Goal: Task Accomplishment & Management: Manage account settings

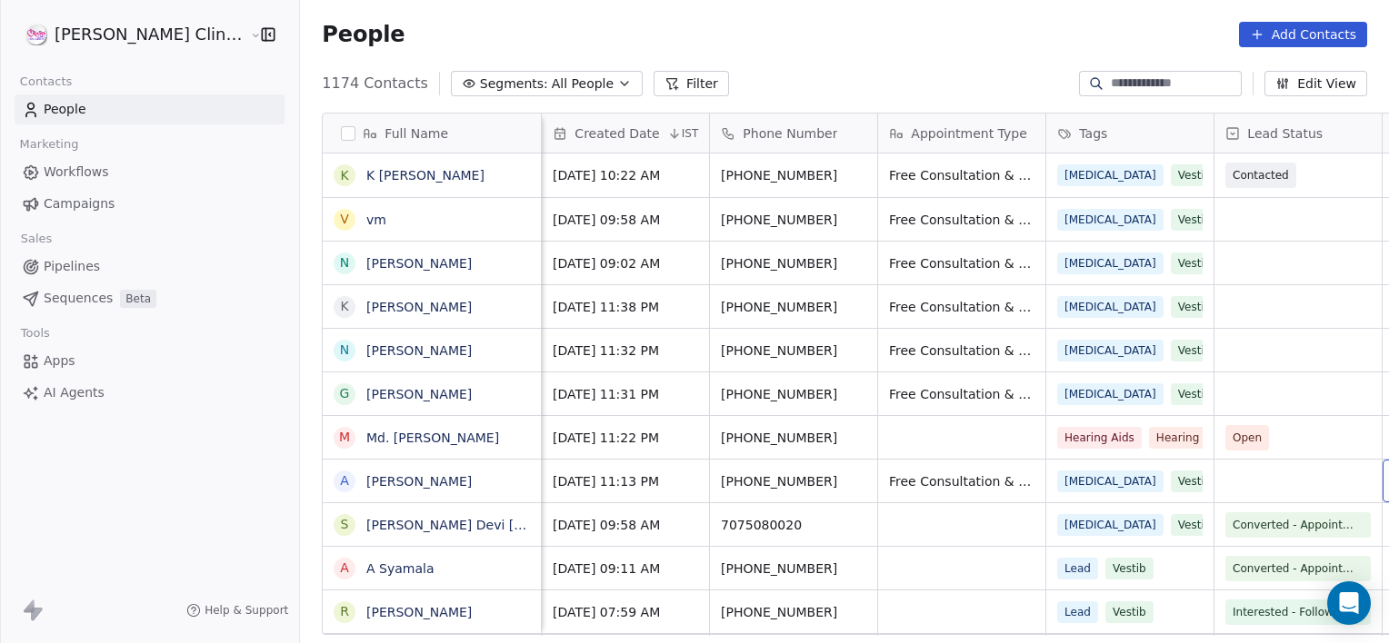
scroll to position [0, 144]
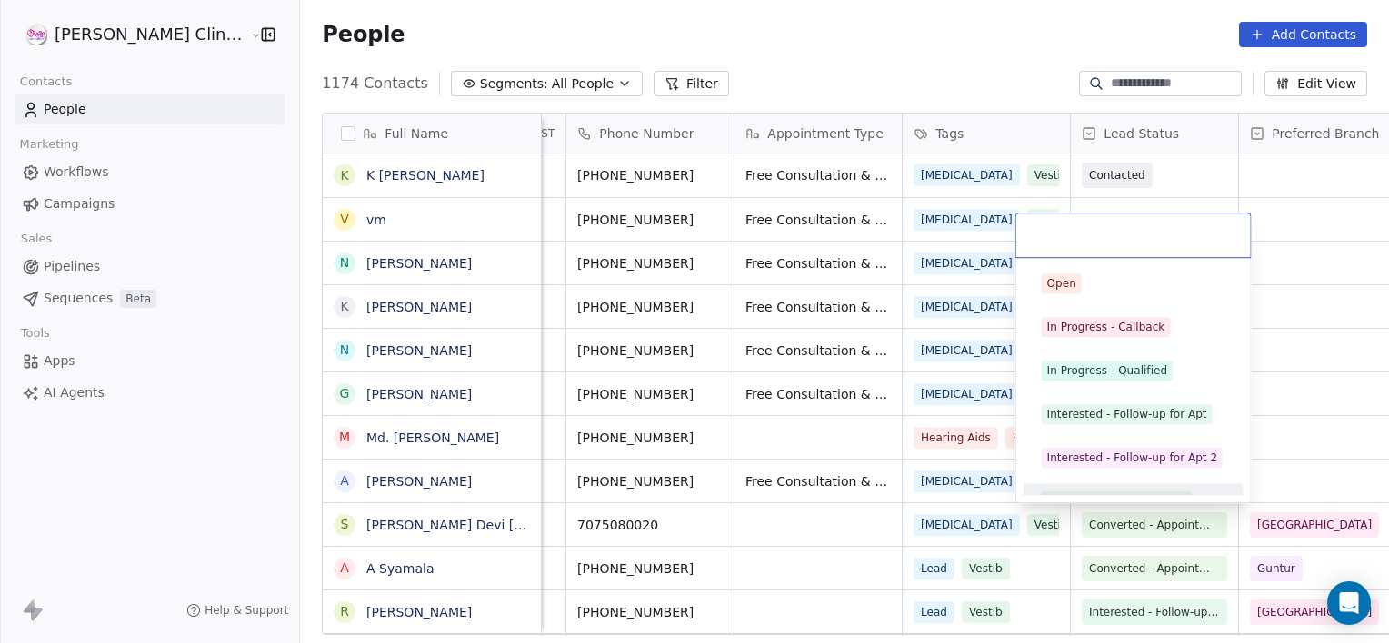
click at [1062, 489] on div "Converted - Appointment" at bounding box center [1133, 501] width 205 height 29
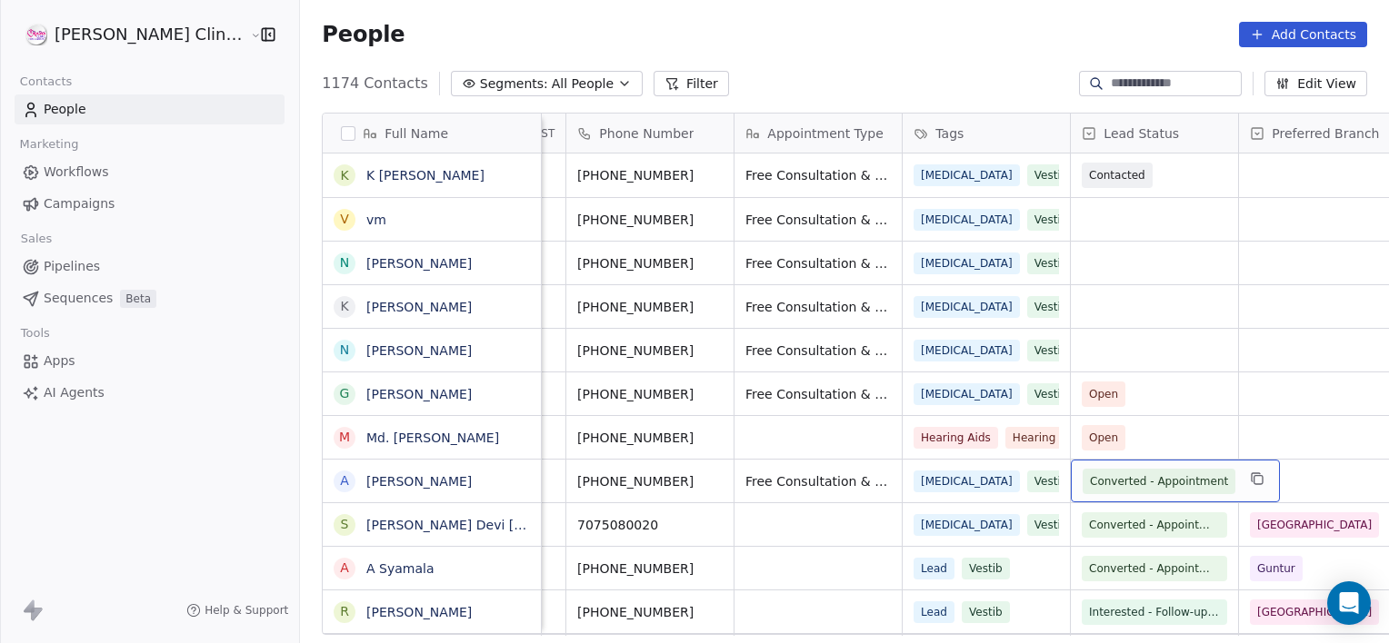
click at [1090, 481] on span "Converted - Appointment" at bounding box center [1159, 482] width 138 height 18
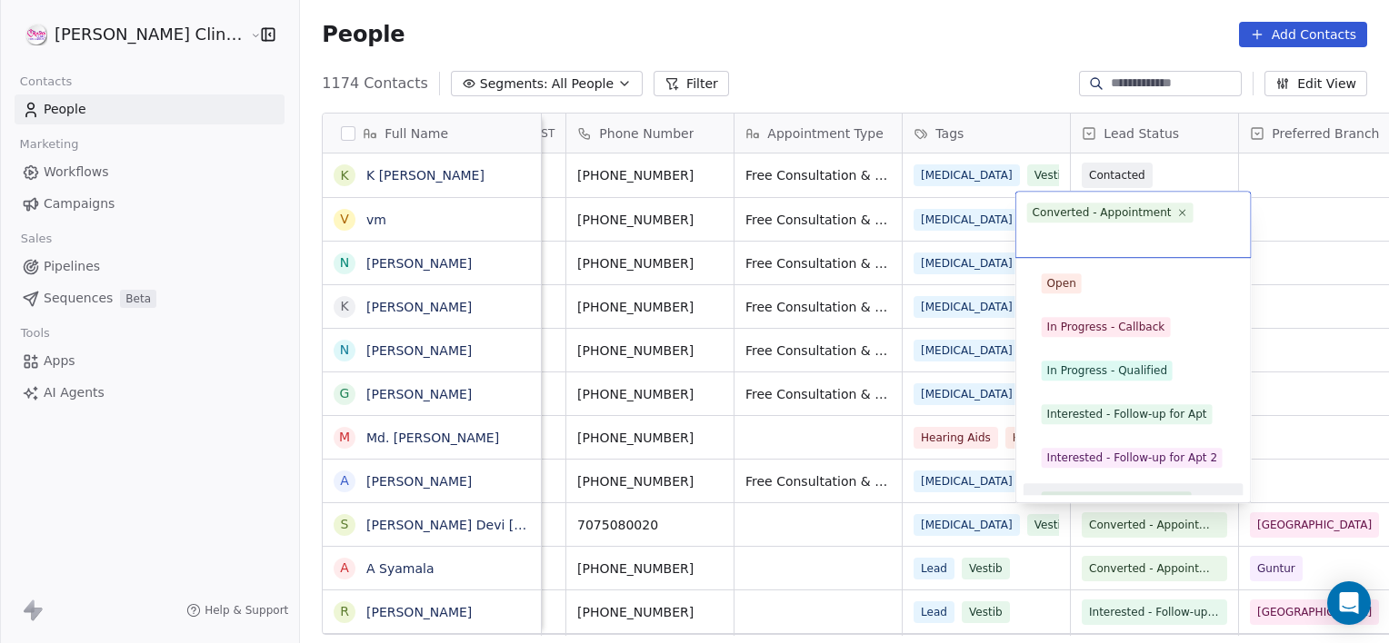
scroll to position [25, 0]
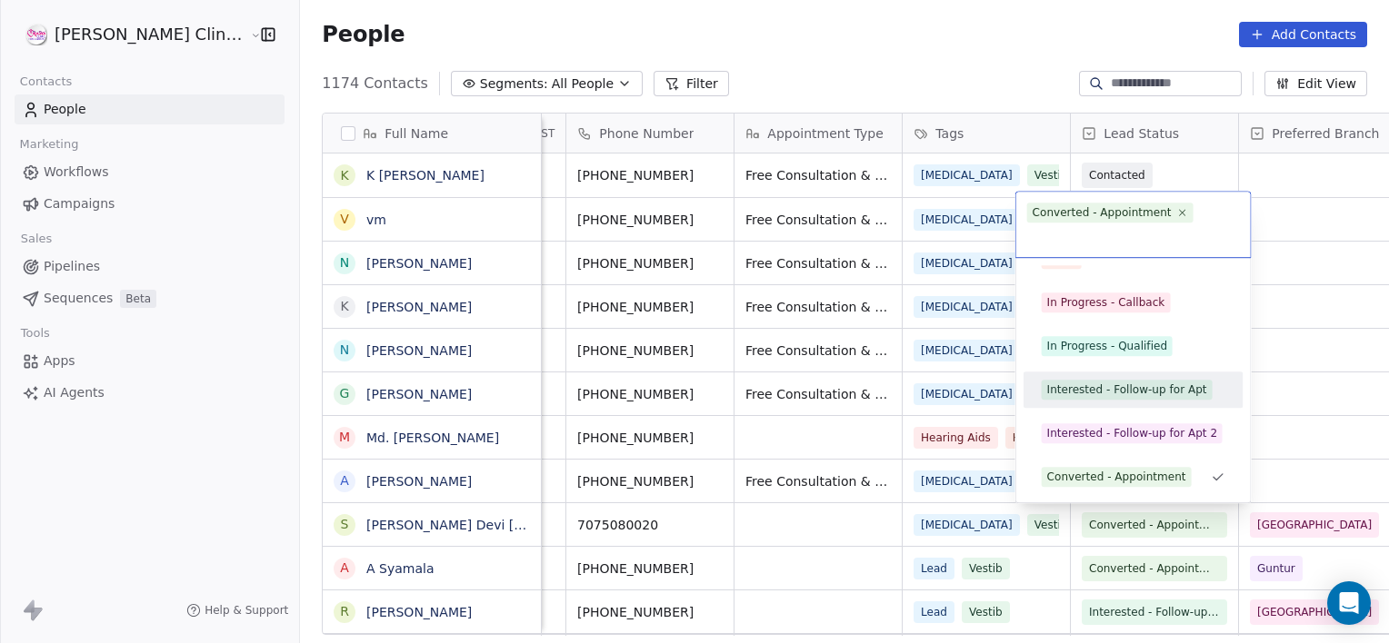
click at [1102, 378] on div "Interested - Follow-up for Apt" at bounding box center [1133, 389] width 205 height 29
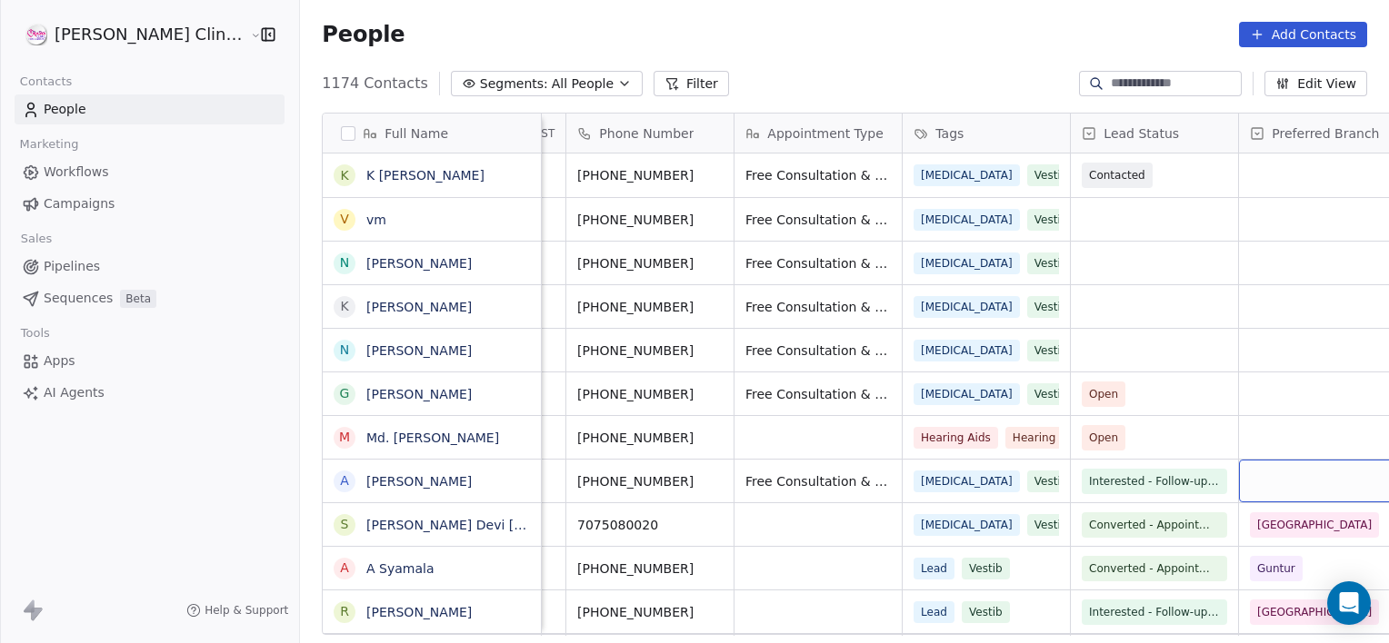
click at [1243, 495] on div "grid" at bounding box center [1322, 481] width 167 height 43
click at [1239, 489] on div "grid" at bounding box center [1322, 481] width 167 height 43
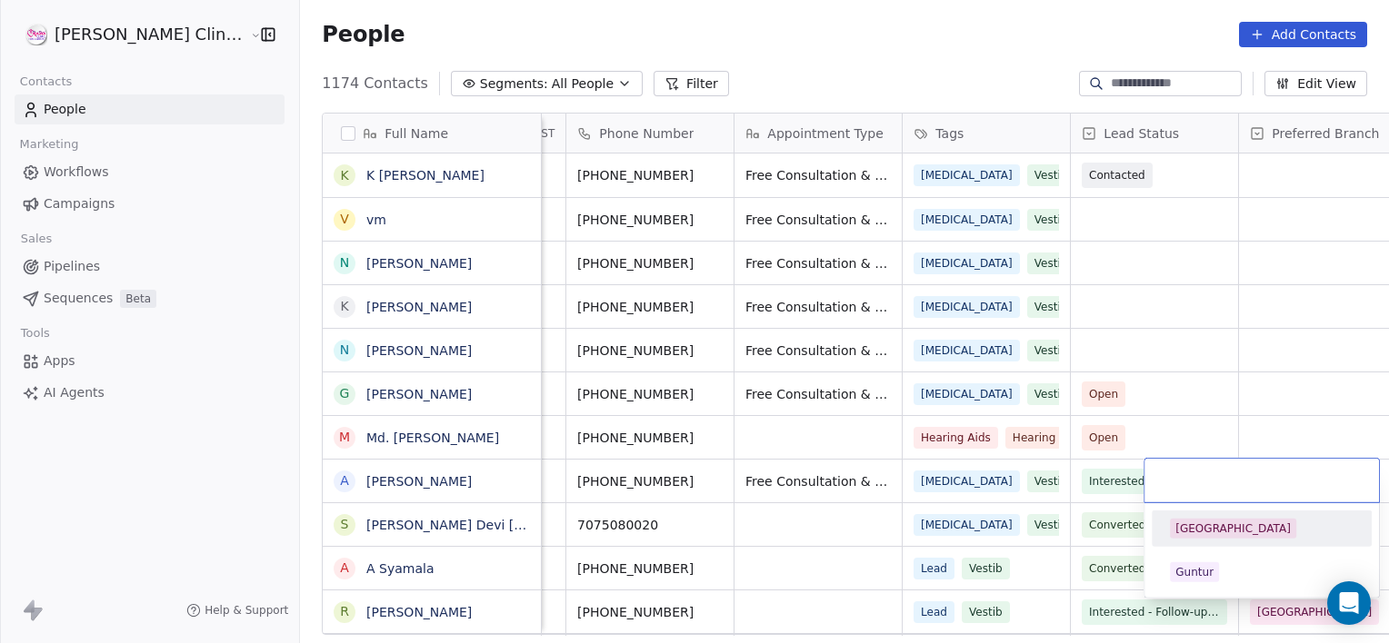
click at [1238, 489] on input "text" at bounding box center [1261, 481] width 213 height 20
click at [1220, 534] on div "[GEOGRAPHIC_DATA]" at bounding box center [1232, 529] width 115 height 16
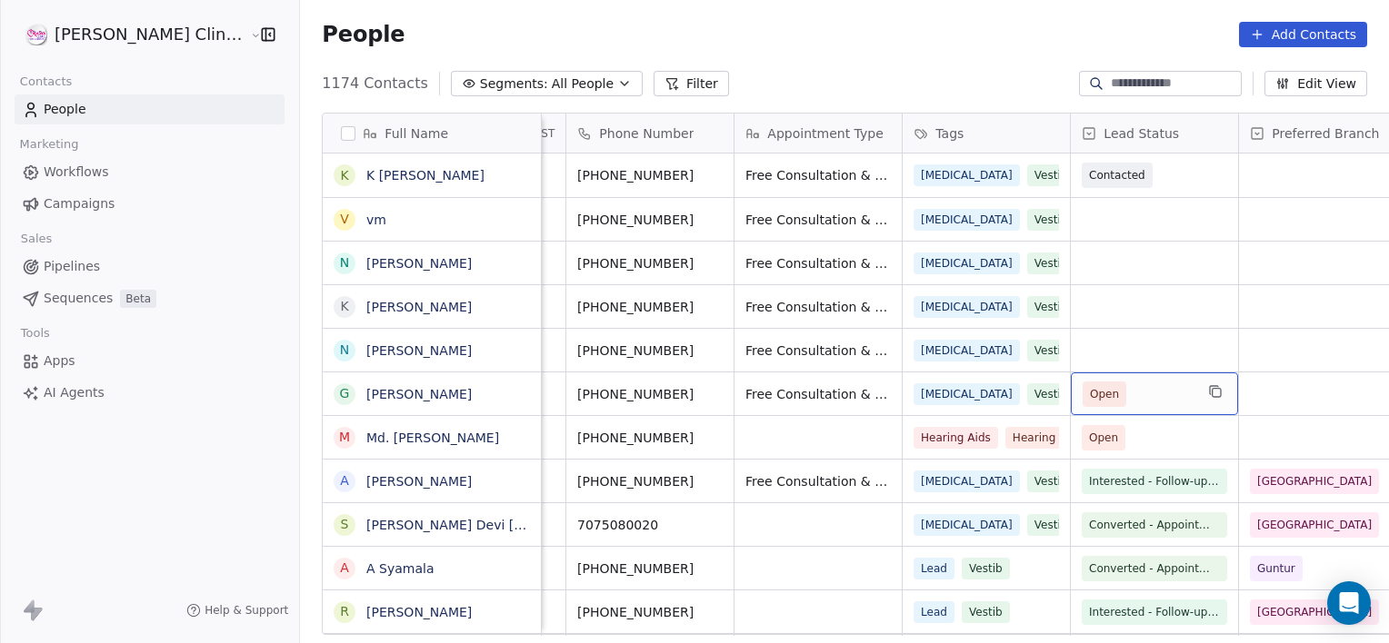
click at [1097, 390] on span "Open" at bounding box center [1137, 394] width 111 height 25
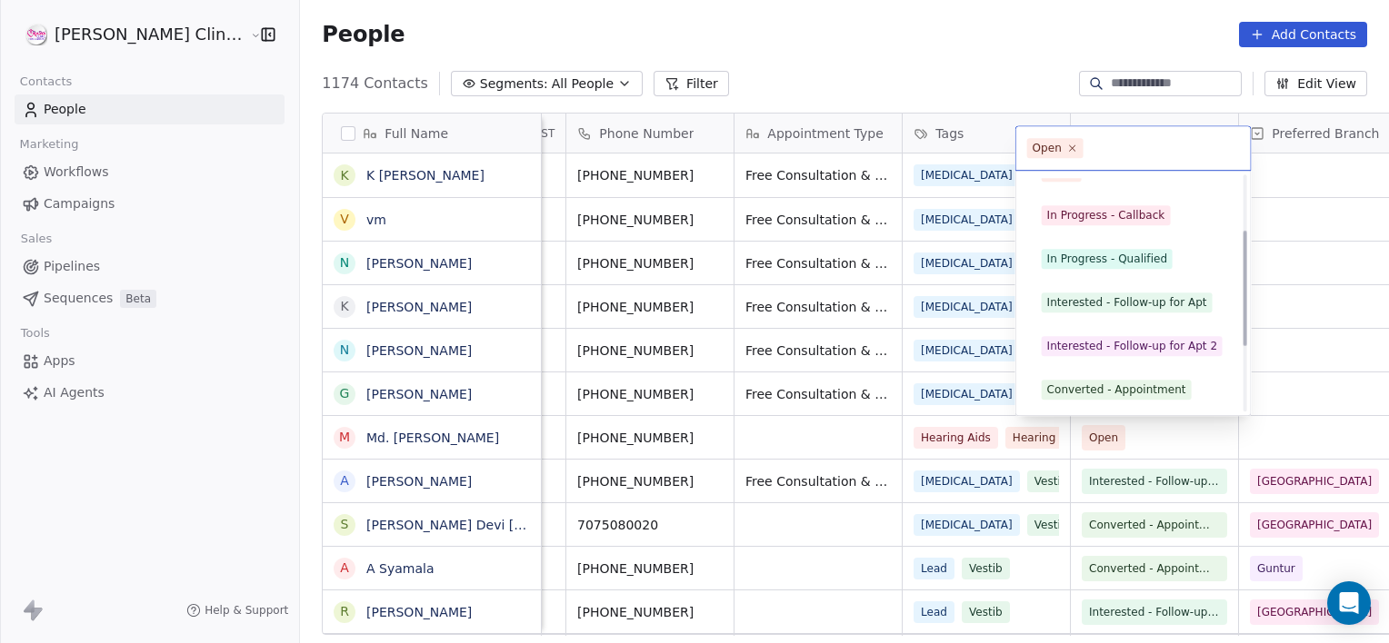
scroll to position [243, 0]
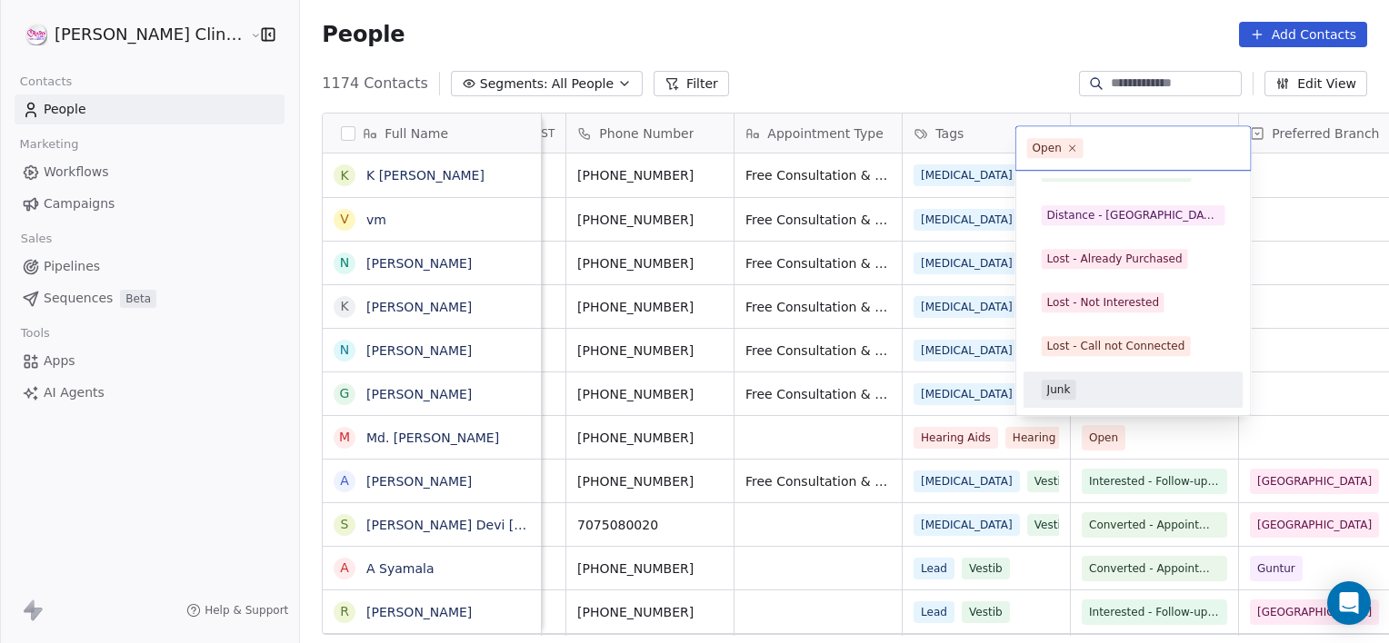
click at [1064, 389] on div "Junk" at bounding box center [1059, 390] width 24 height 16
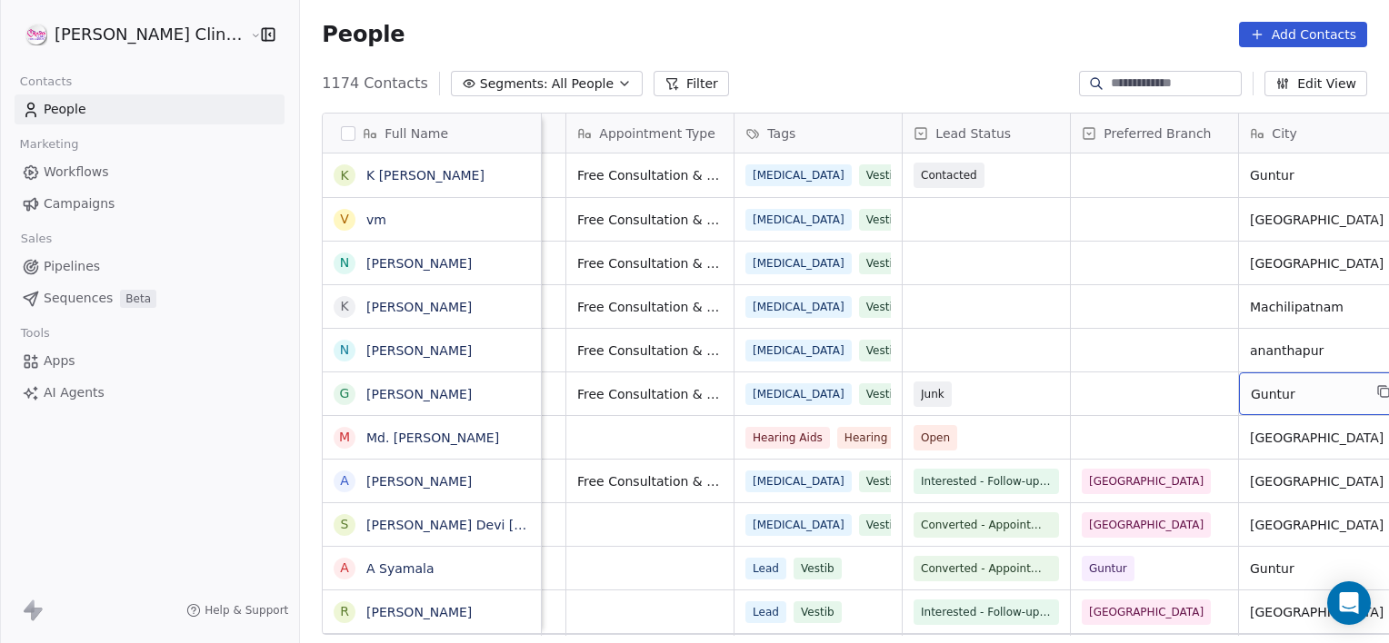
scroll to position [0, 480]
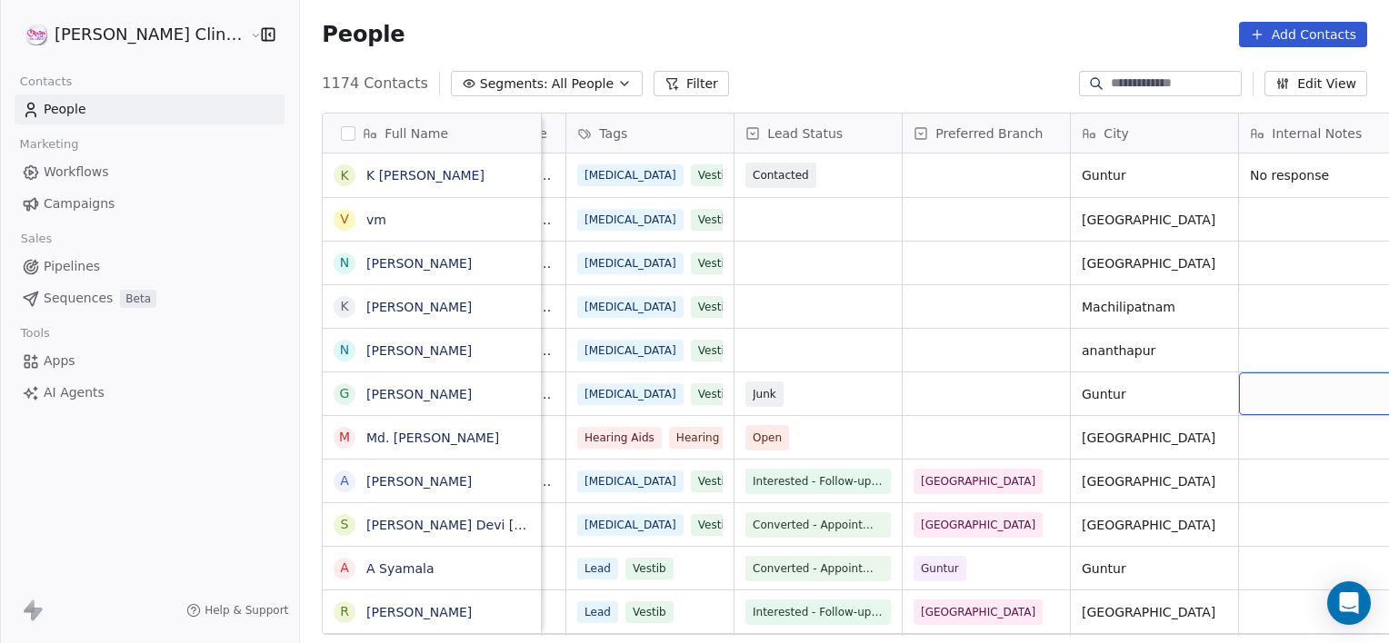
click at [1239, 382] on div "grid" at bounding box center [1322, 394] width 167 height 43
type textarea "**********"
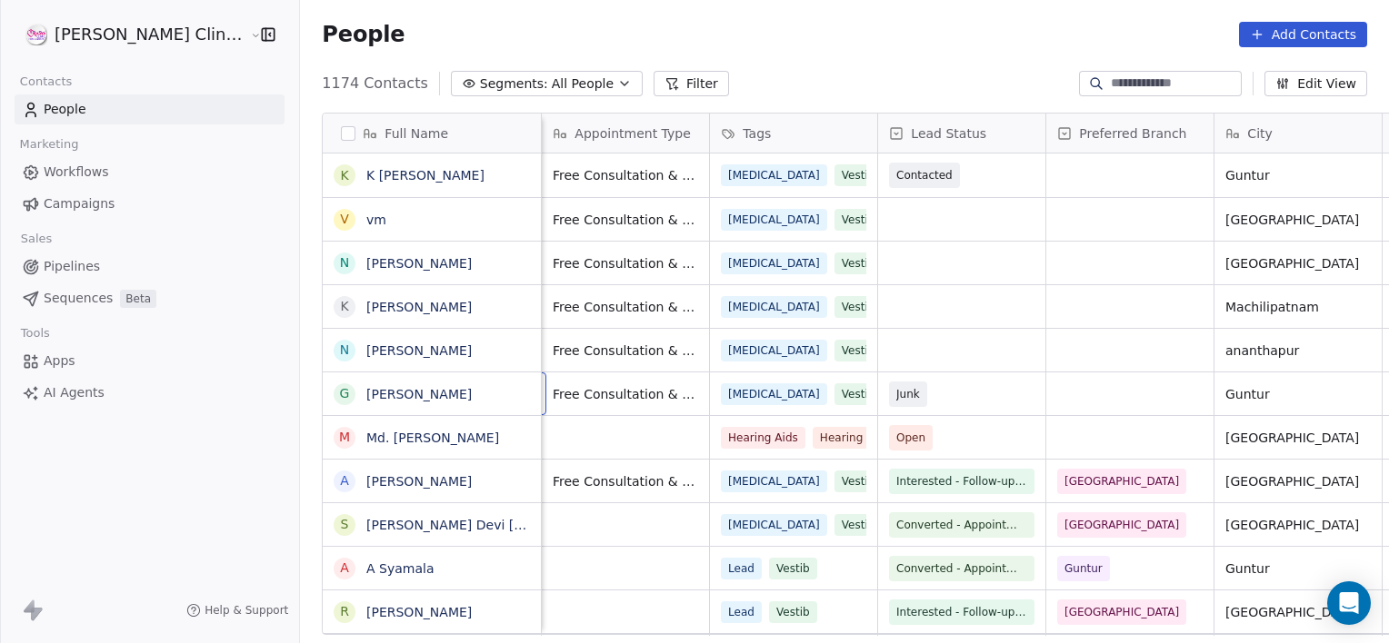
scroll to position [0, 167]
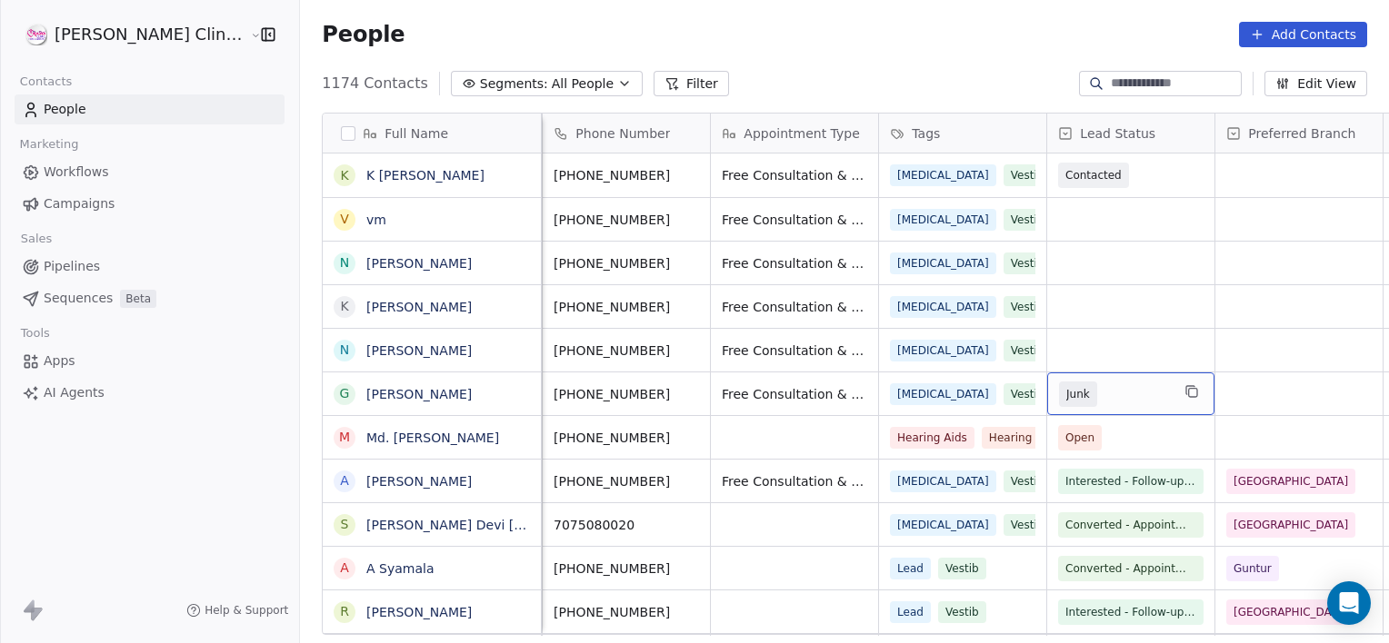
click at [1081, 389] on span "Junk" at bounding box center [1114, 394] width 111 height 25
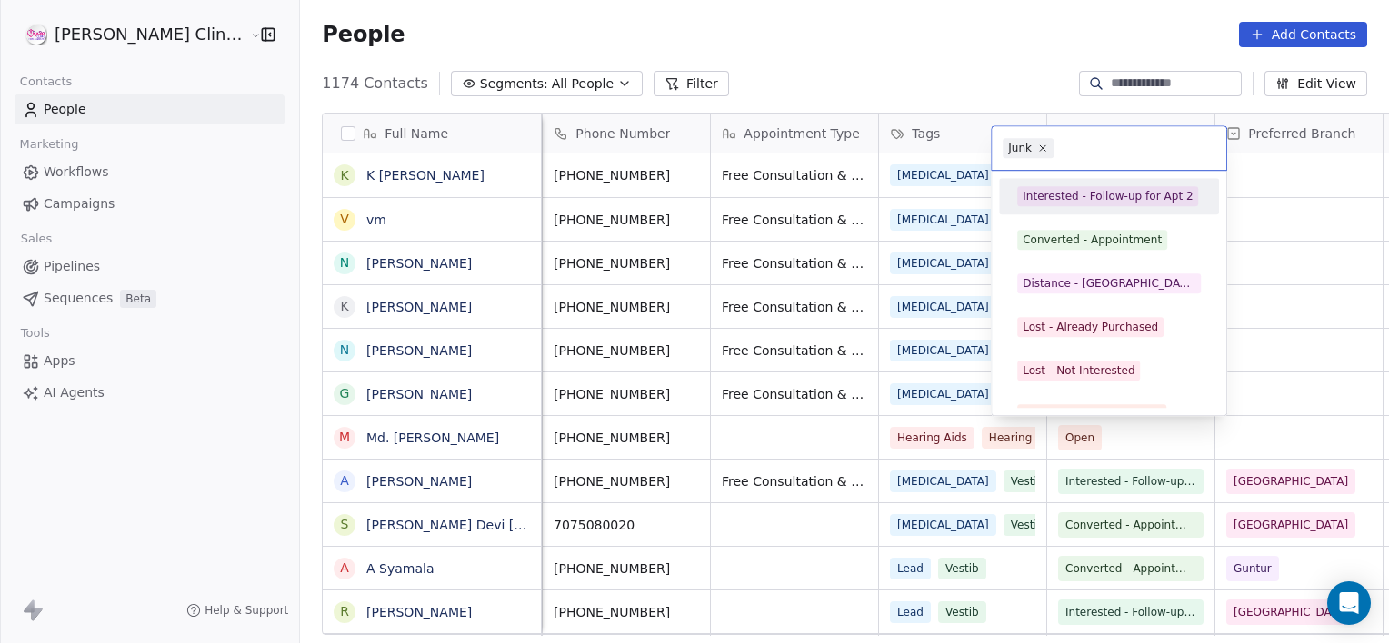
scroll to position [131, 0]
click at [1083, 188] on div "Interested - Follow-up for Apt" at bounding box center [1102, 196] width 160 height 16
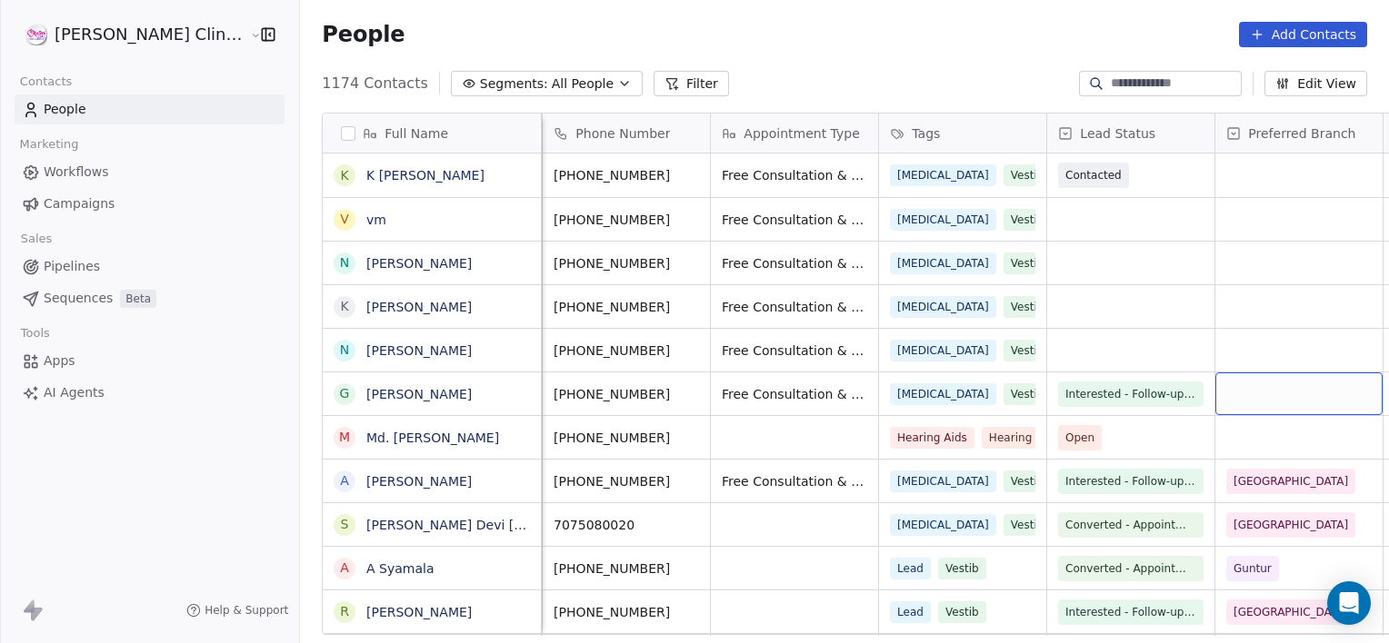
click at [1229, 380] on div "grid" at bounding box center [1298, 394] width 167 height 43
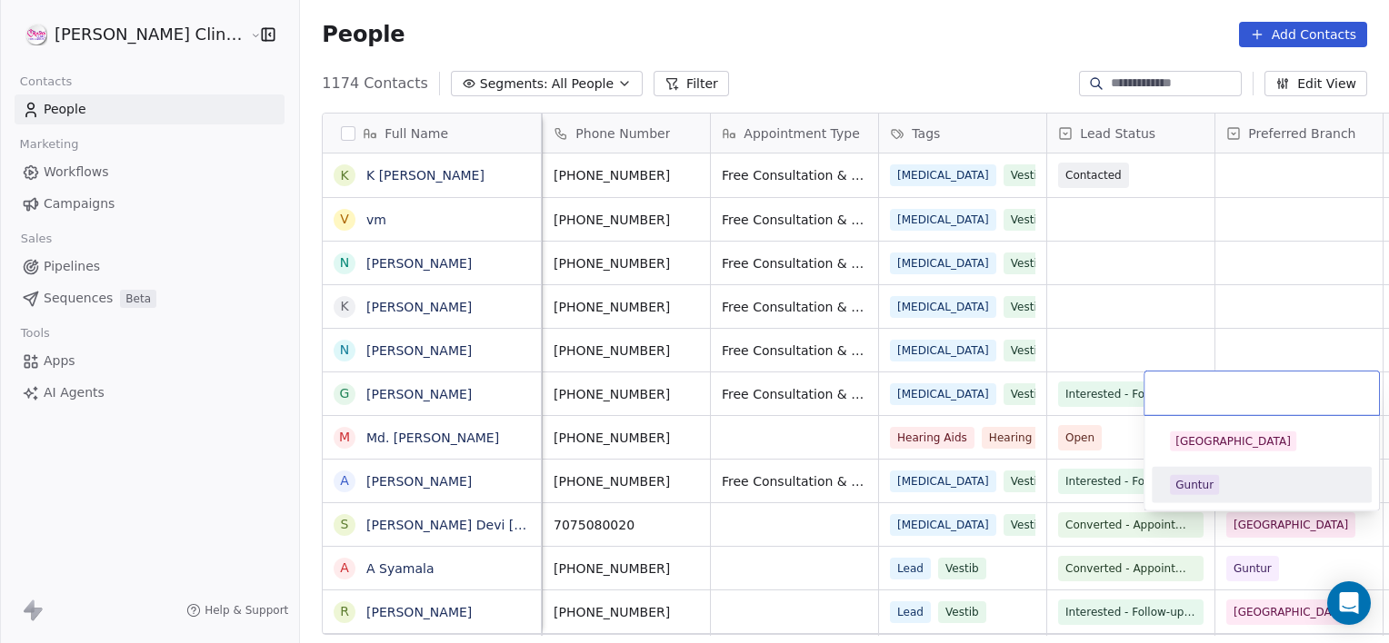
click at [1198, 487] on div "Guntur" at bounding box center [1194, 485] width 38 height 16
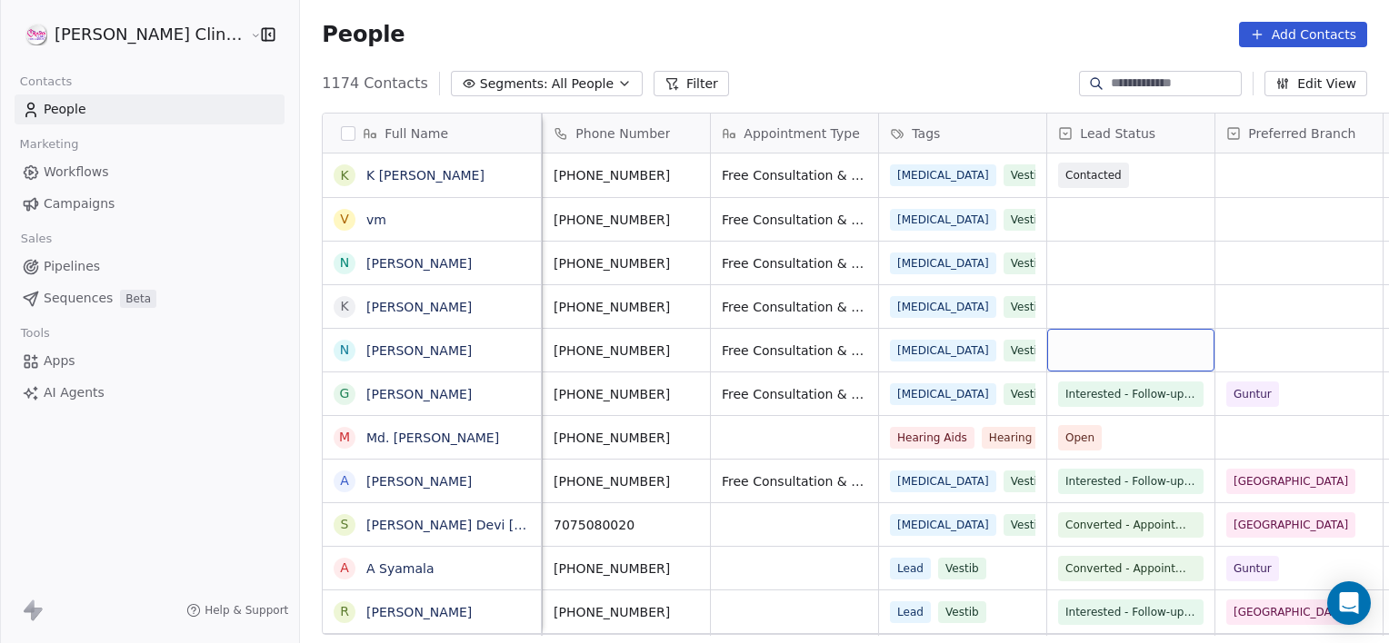
click at [1051, 354] on div "grid" at bounding box center [1130, 350] width 167 height 43
click at [1052, 355] on div "grid" at bounding box center [1130, 350] width 167 height 43
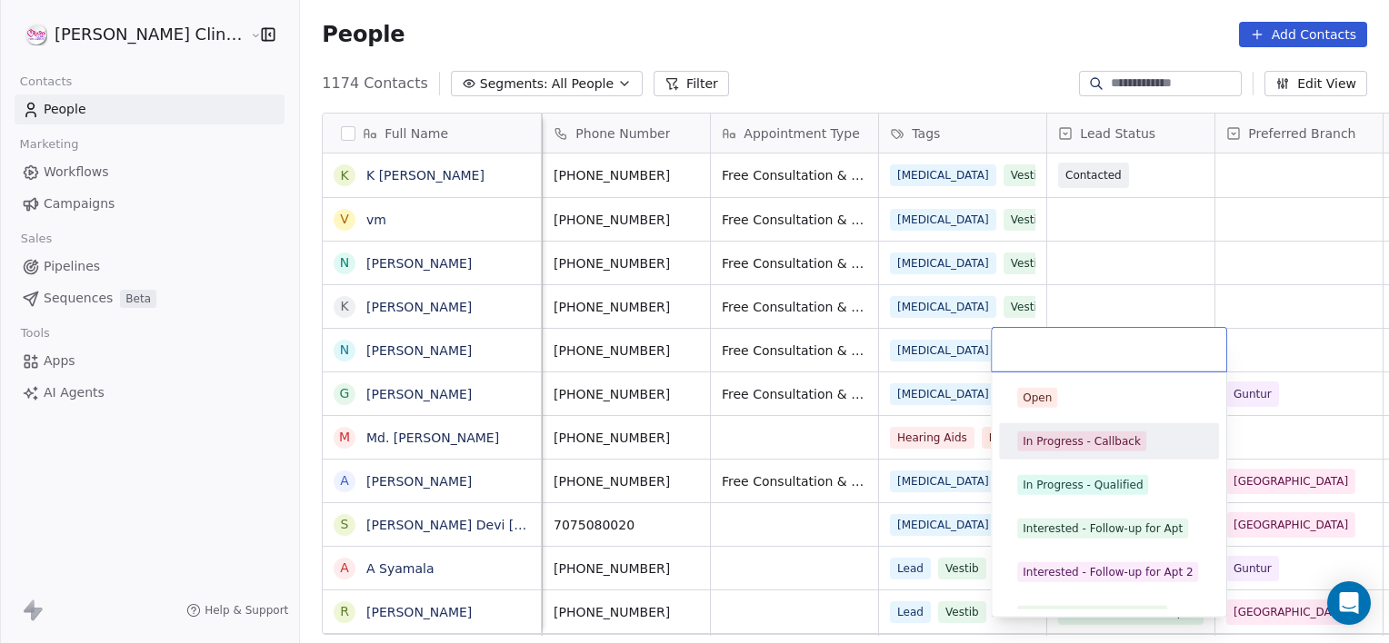
click at [1065, 441] on div "In Progress - Callback" at bounding box center [1081, 442] width 118 height 16
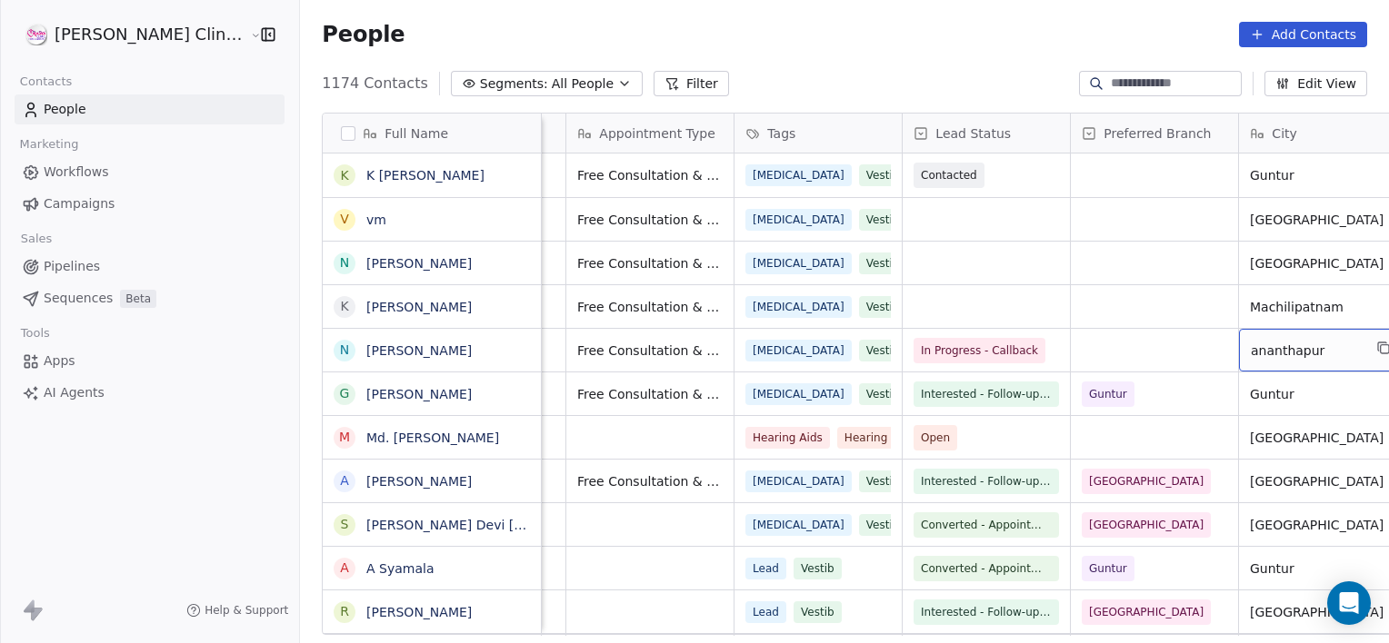
scroll to position [0, 480]
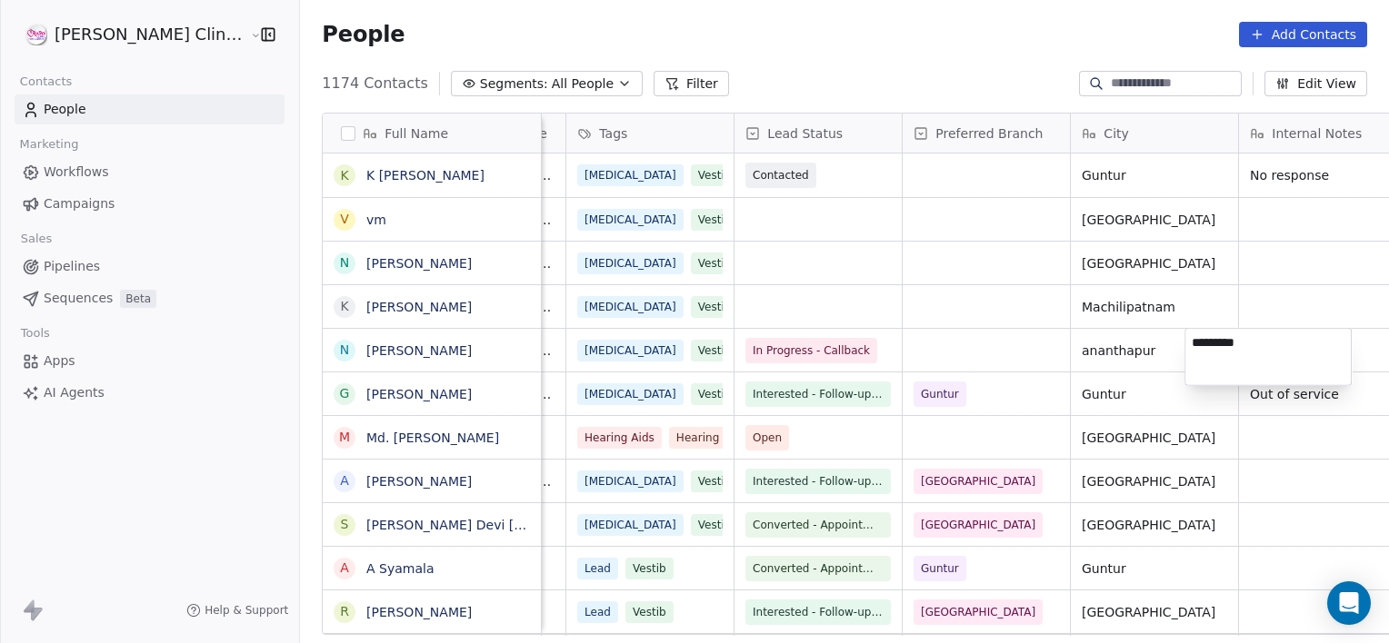
type textarea "********"
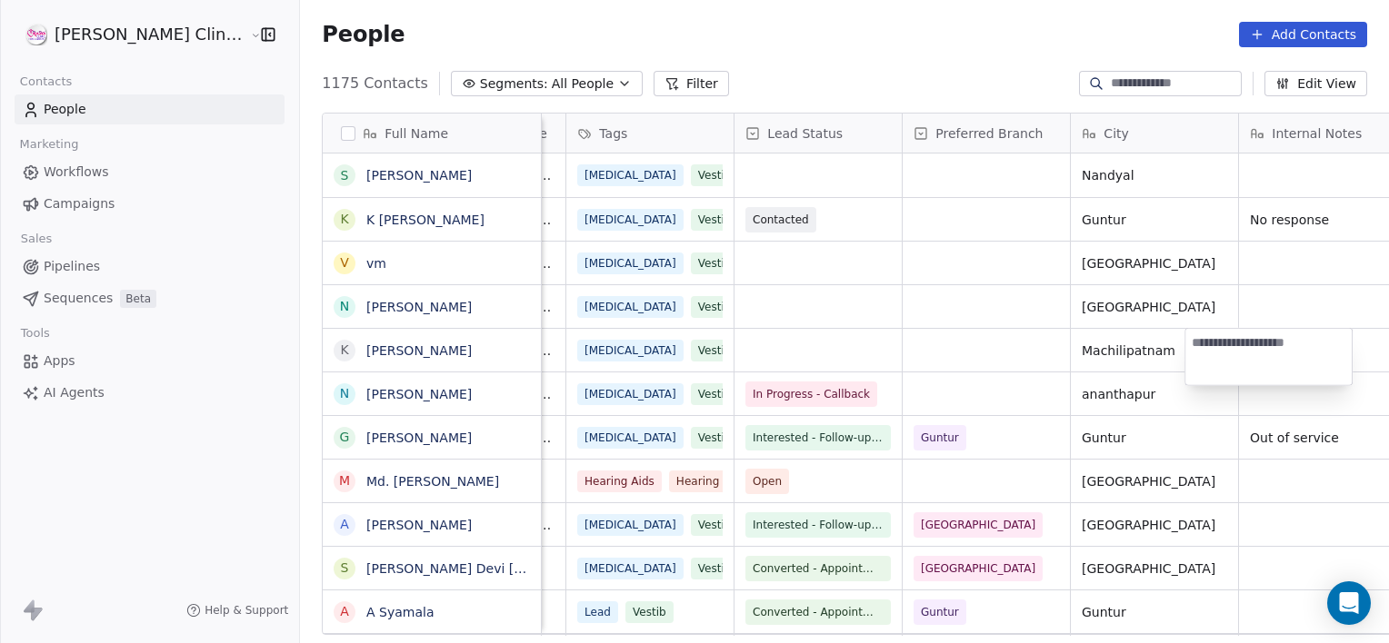
click at [753, 397] on html "[PERSON_NAME] Clinic External Contacts People Marketing Workflows Campaigns Sal…" at bounding box center [694, 321] width 1389 height 643
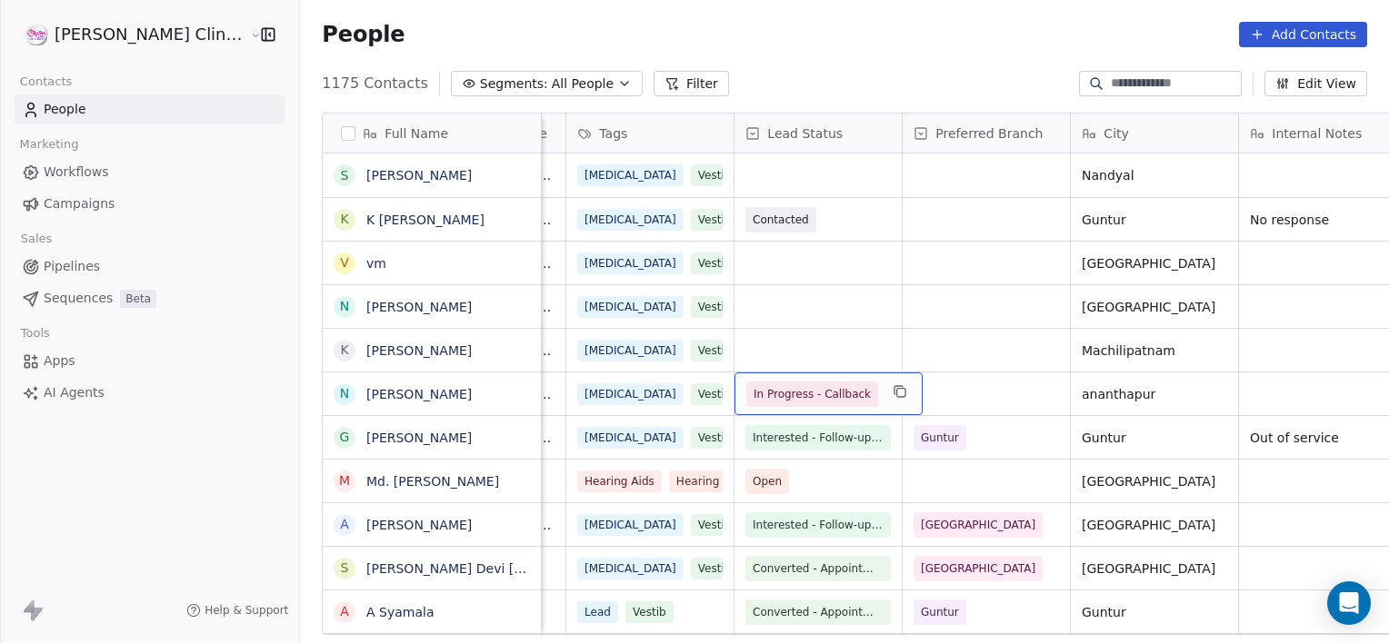
click at [753, 397] on span "In Progress - Callback" at bounding box center [811, 394] width 117 height 18
click at [753, 394] on span "In Progress - Callback" at bounding box center [811, 394] width 117 height 18
click at [751, 377] on div "In Progress - Callback" at bounding box center [828, 394] width 188 height 43
click at [763, 399] on span "In Progress - Callback" at bounding box center [811, 394] width 117 height 18
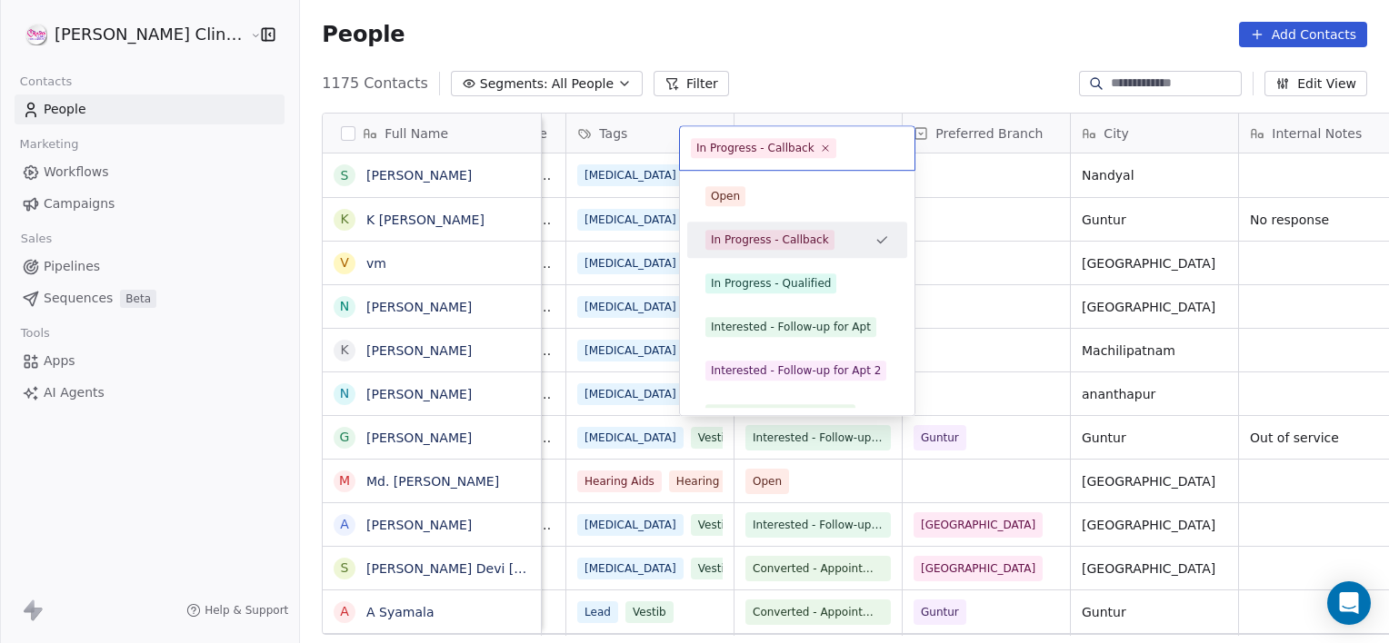
click at [763, 399] on div "Open In Progress - Callback In Progress - Qualified Interested - Follow-up for …" at bounding box center [797, 414] width 220 height 473
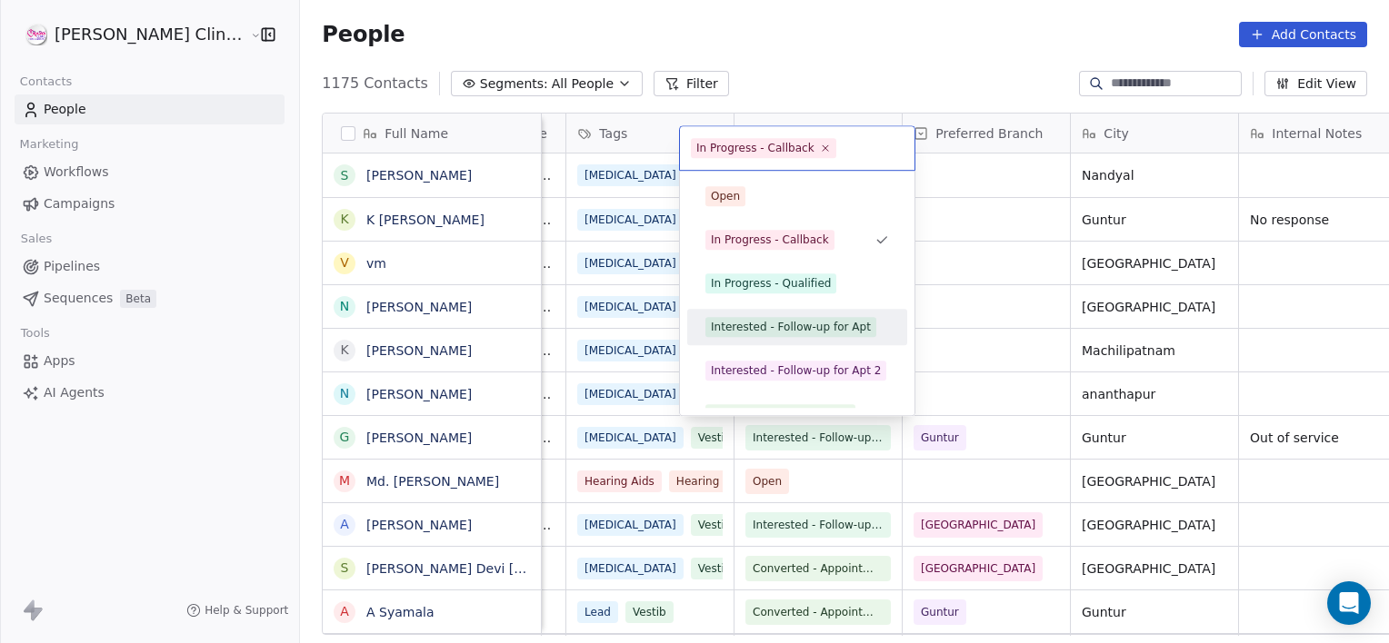
click at [770, 327] on div "Interested - Follow-up for Apt" at bounding box center [791, 327] width 160 height 16
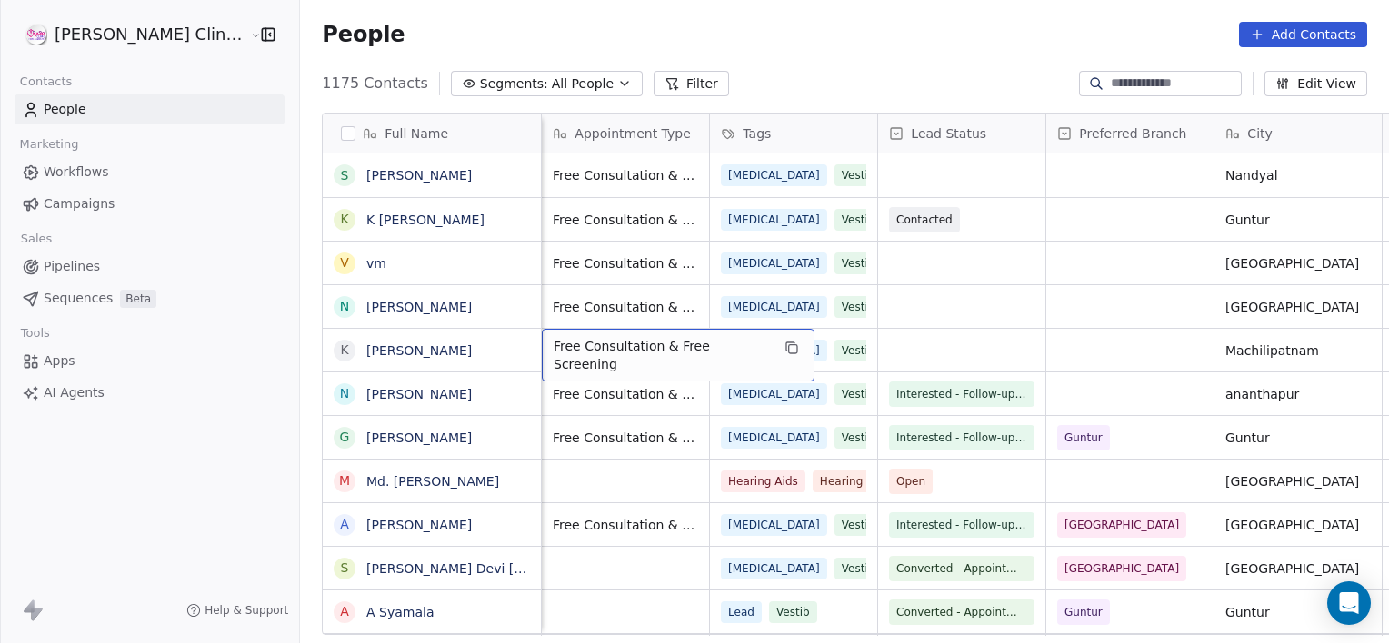
scroll to position [0, 167]
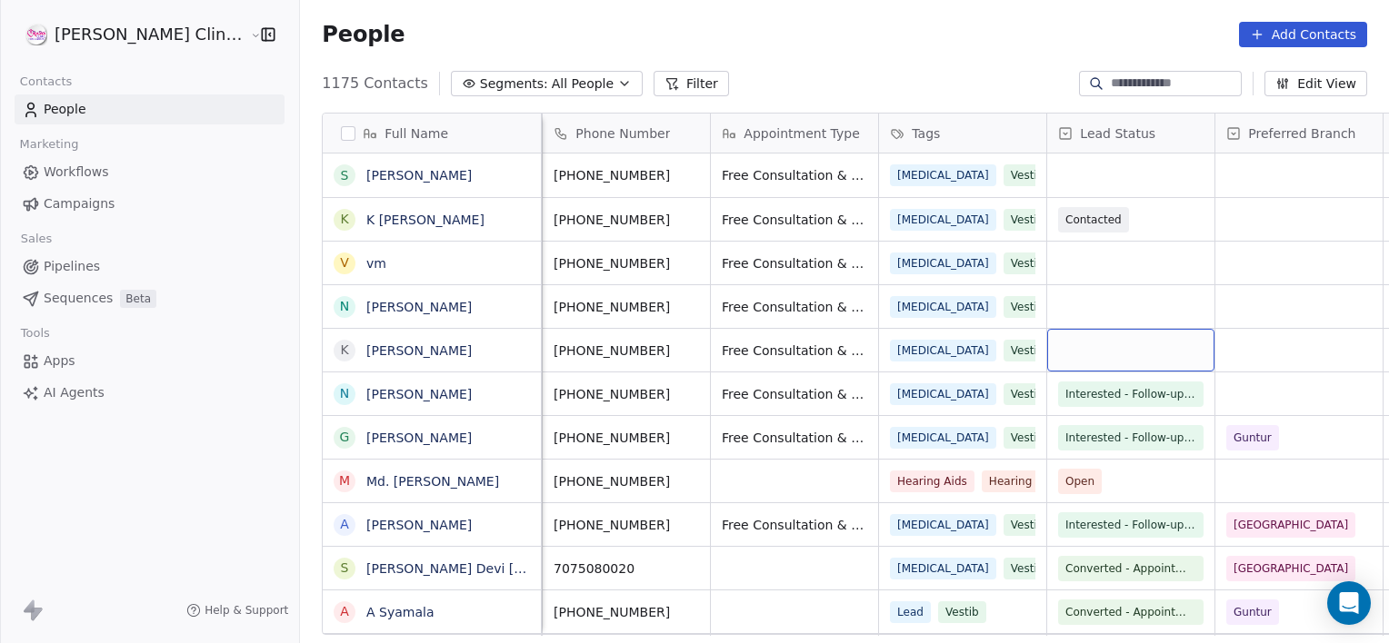
click at [1074, 342] on div "grid" at bounding box center [1130, 350] width 167 height 43
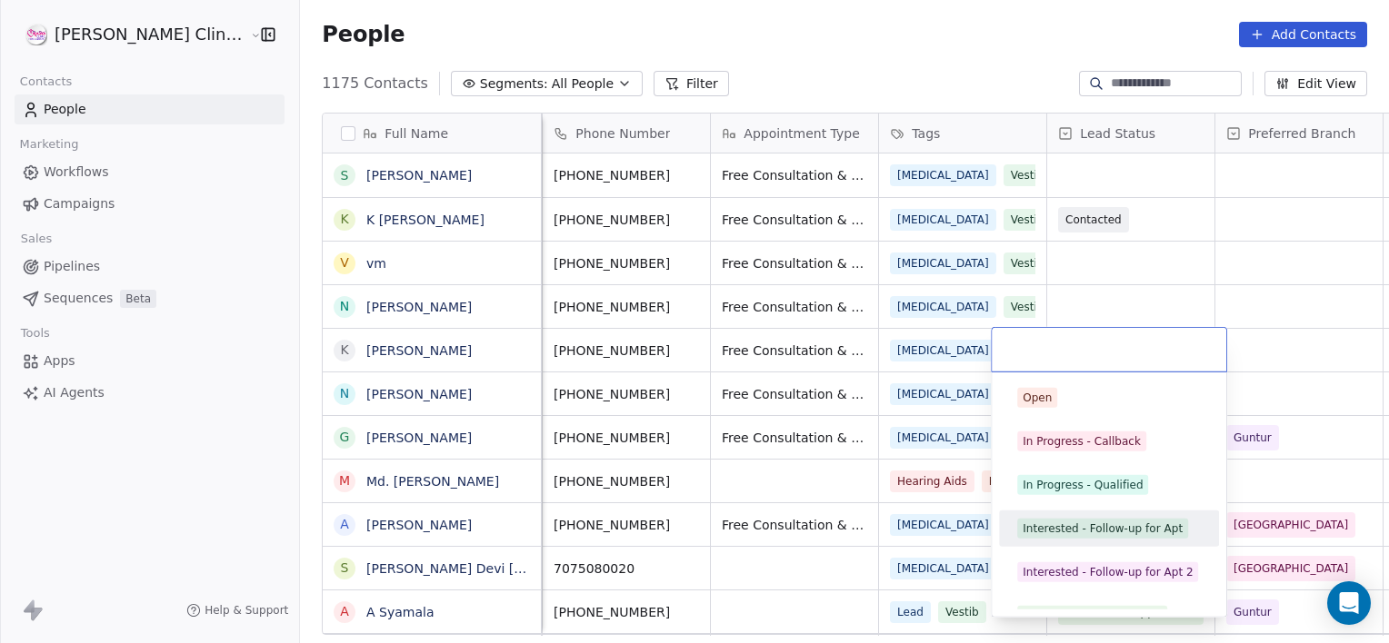
click at [1075, 519] on span "Interested - Follow-up for Apt" at bounding box center [1102, 529] width 171 height 20
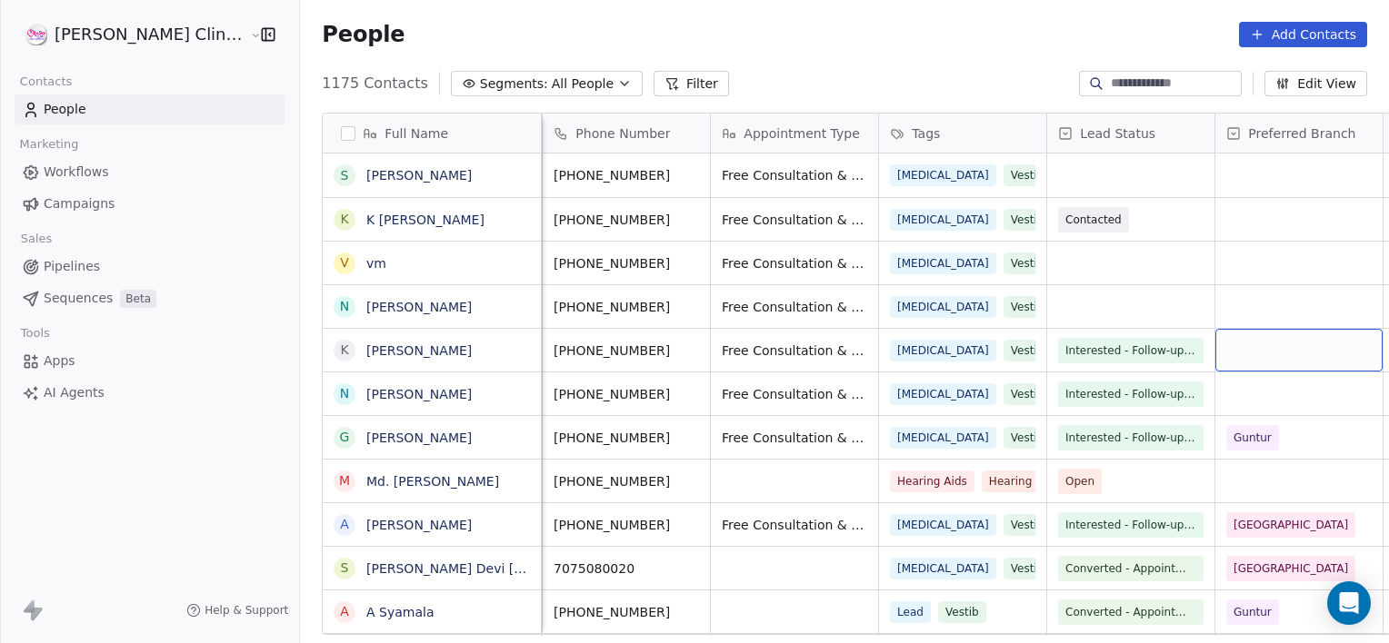
click at [1215, 367] on div "grid" at bounding box center [1298, 350] width 167 height 43
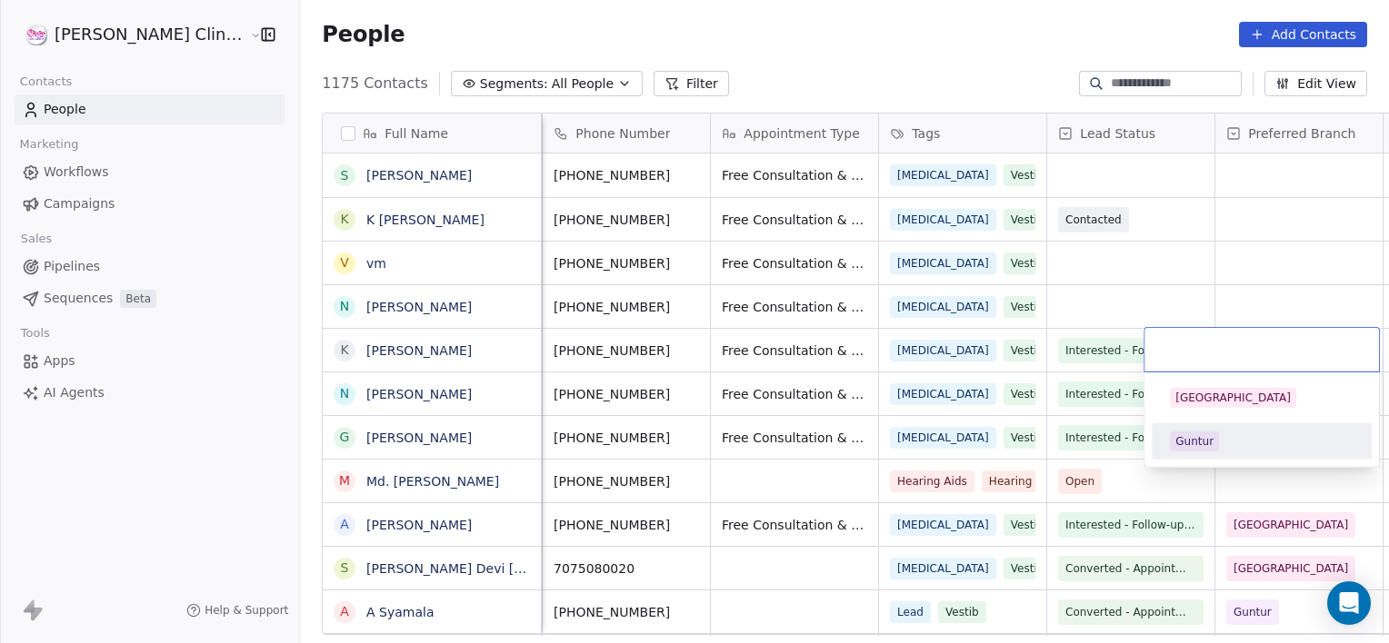
click at [1202, 440] on div "Guntur" at bounding box center [1194, 442] width 38 height 16
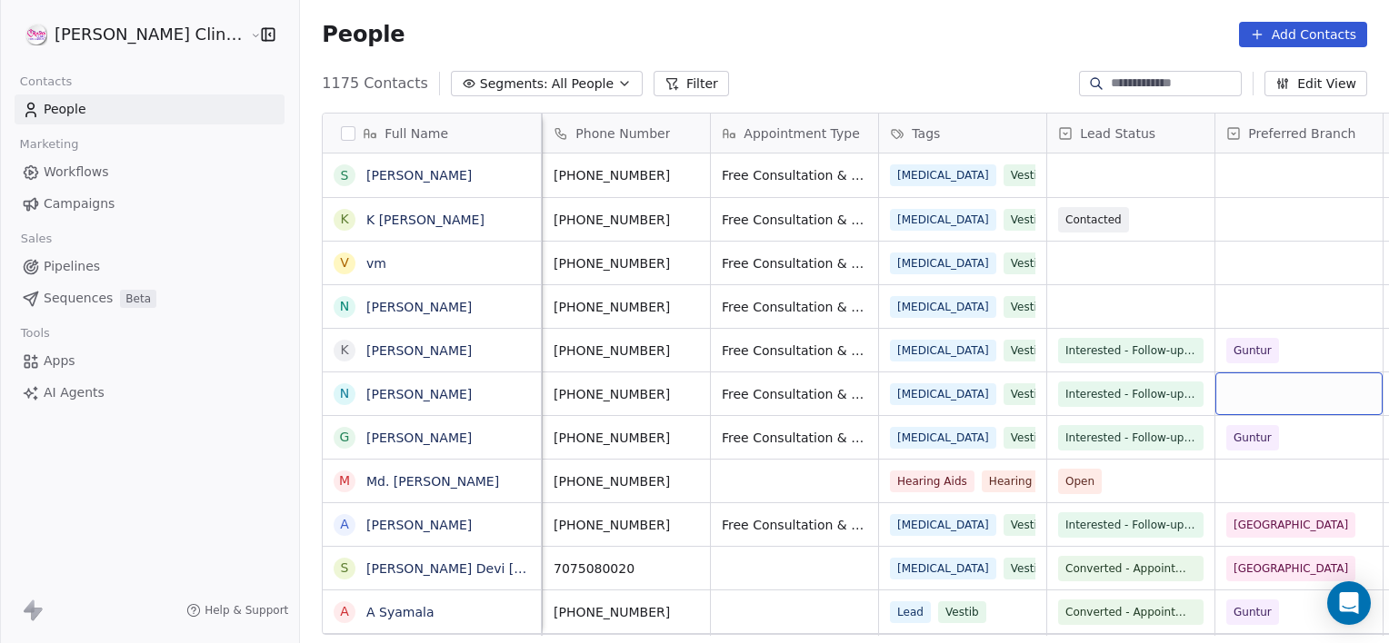
click at [1215, 404] on div "grid" at bounding box center [1298, 394] width 167 height 43
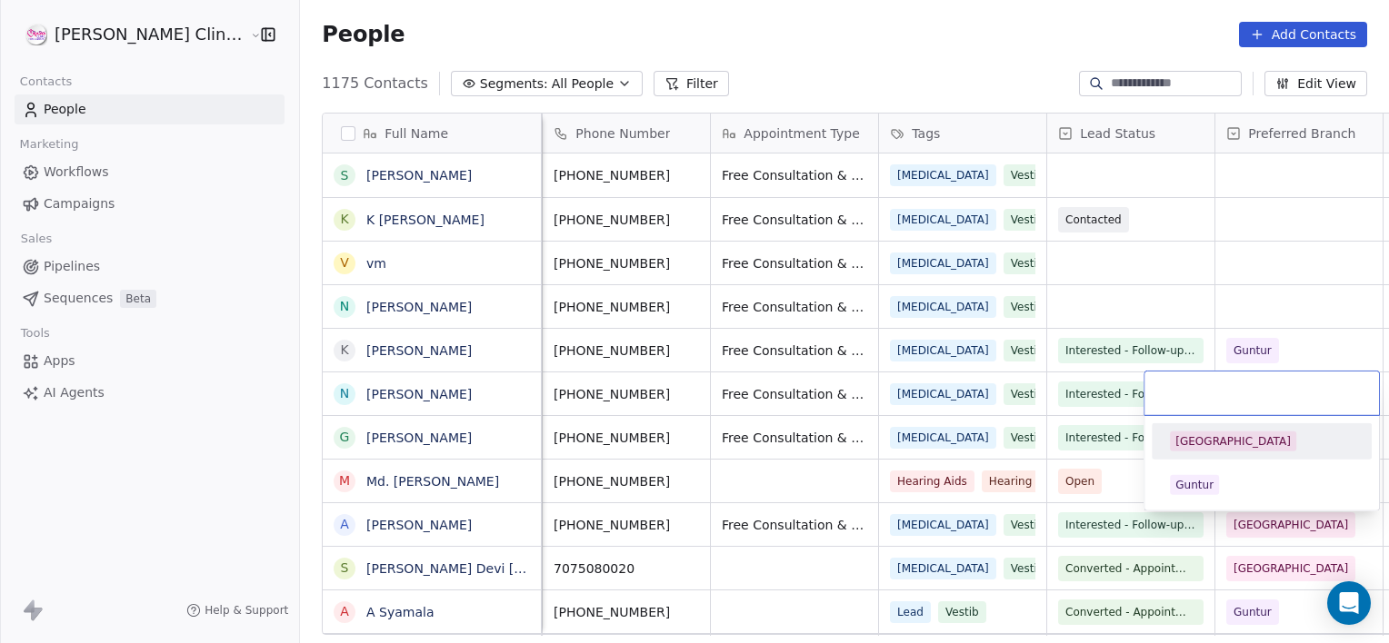
click at [1203, 444] on div "[GEOGRAPHIC_DATA]" at bounding box center [1232, 442] width 115 height 16
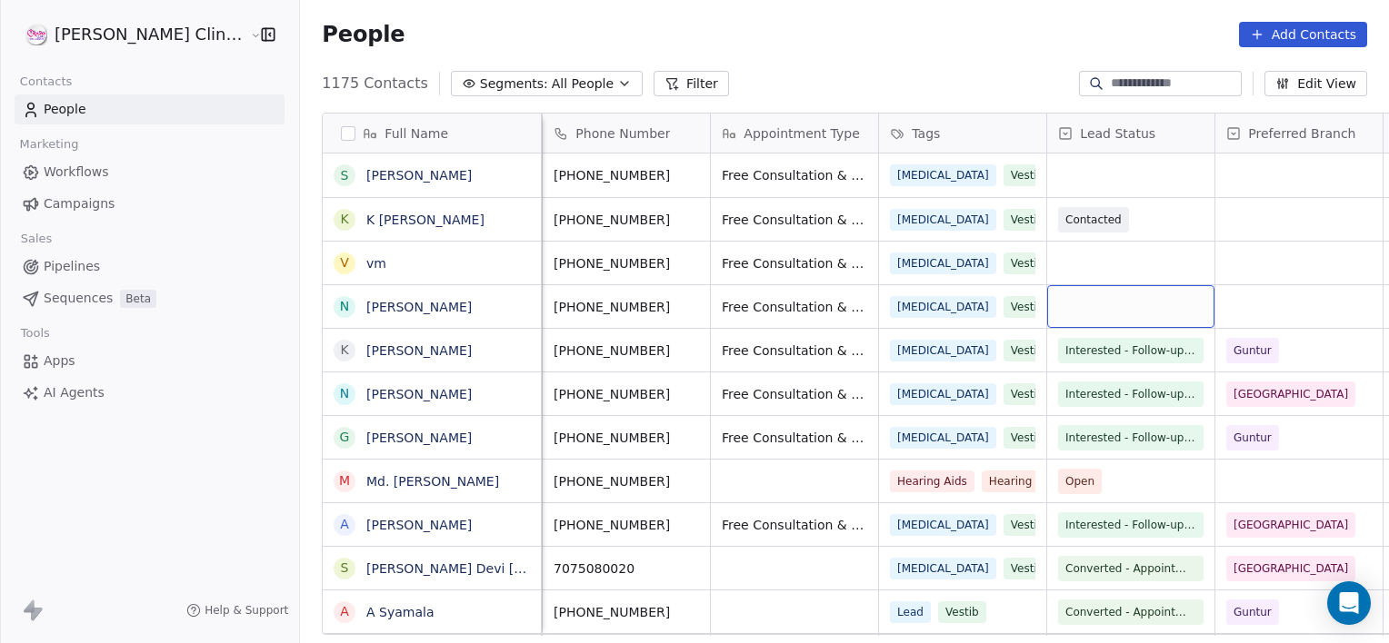
click at [1074, 310] on div "grid" at bounding box center [1130, 306] width 167 height 43
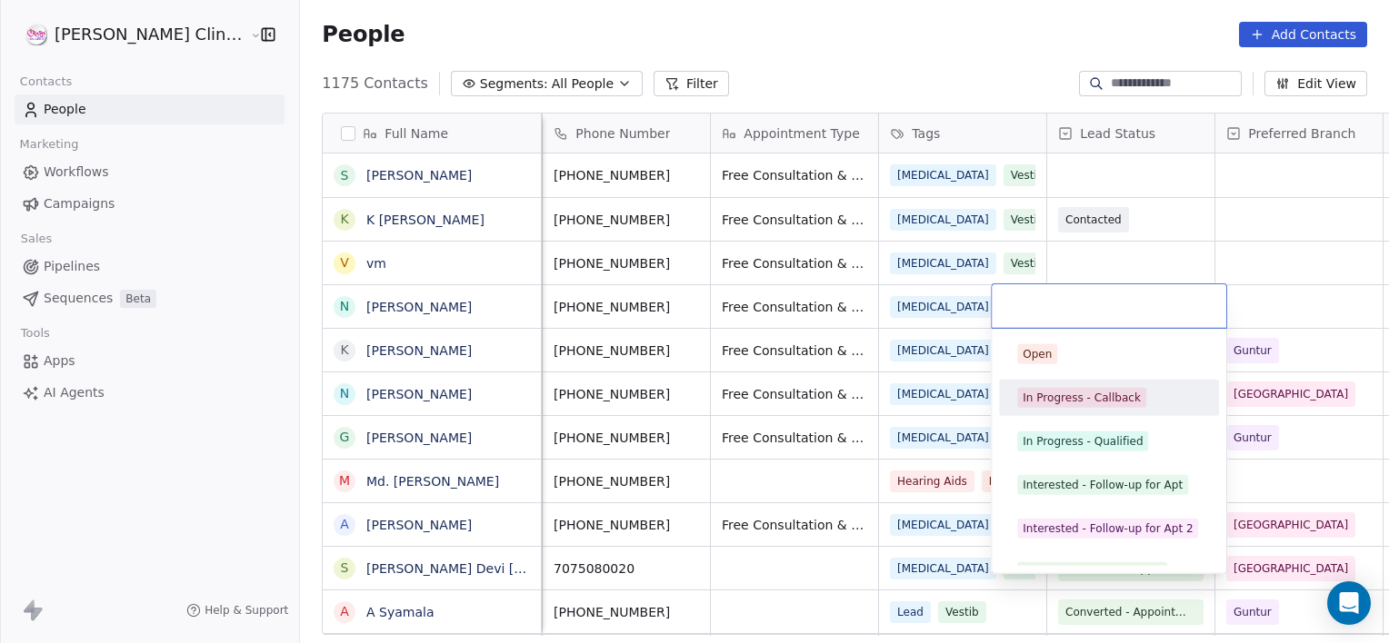
click at [1093, 394] on div "In Progress - Callback" at bounding box center [1081, 398] width 118 height 16
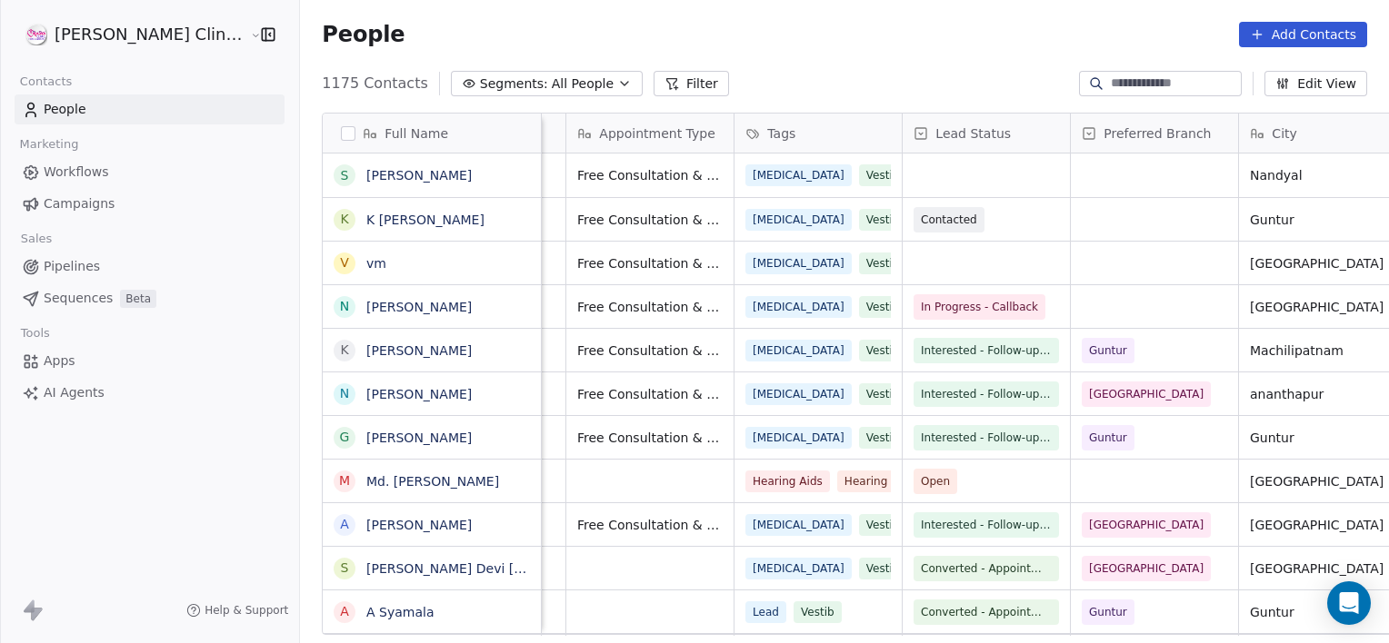
scroll to position [0, 480]
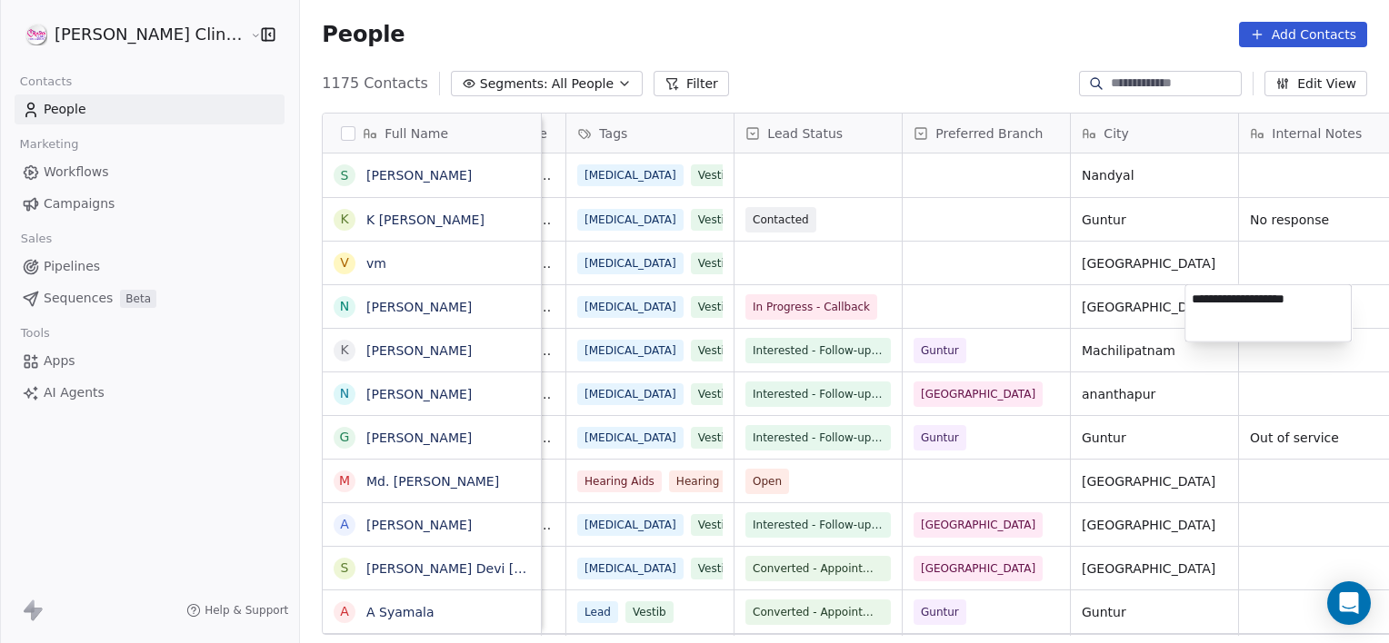
type textarea "**********"
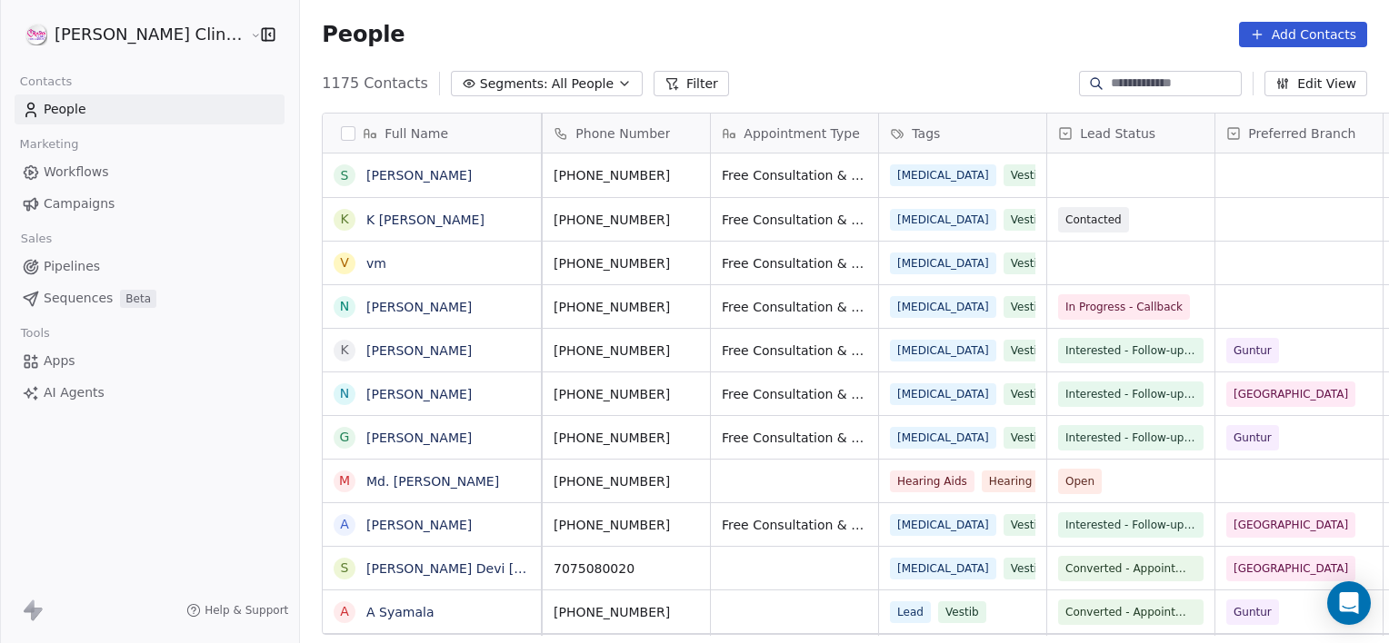
scroll to position [0, 0]
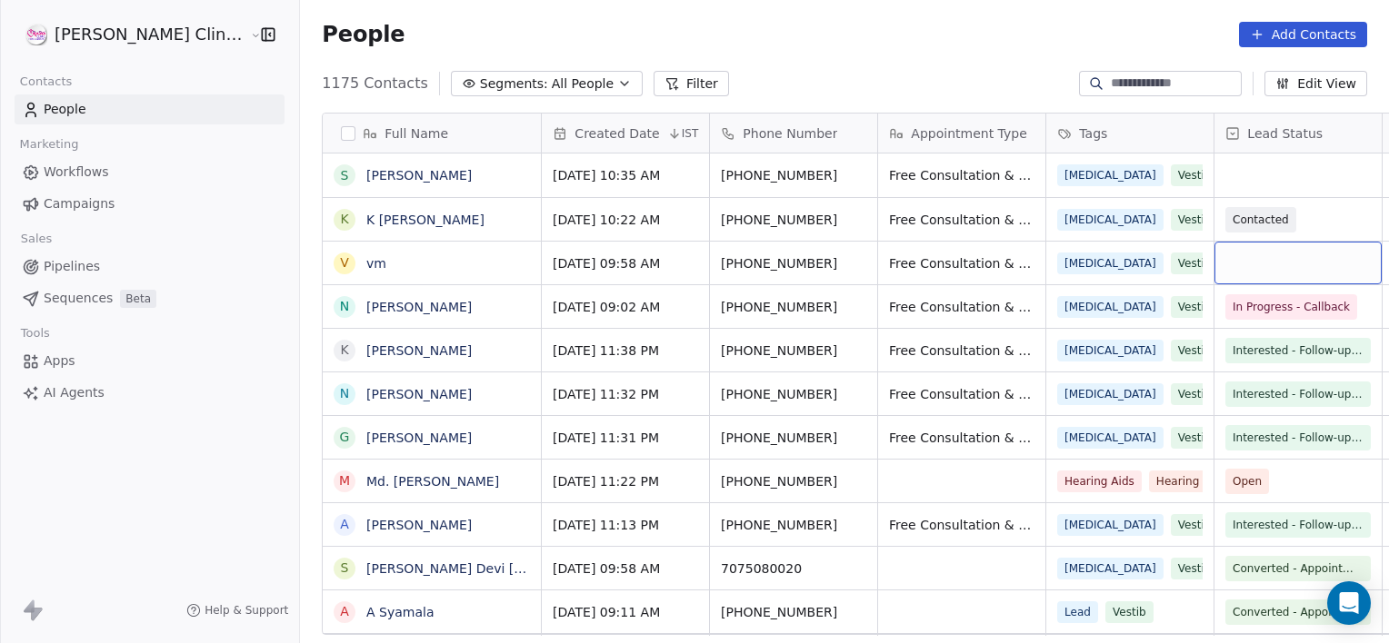
click at [1214, 254] on div "grid" at bounding box center [1297, 263] width 167 height 43
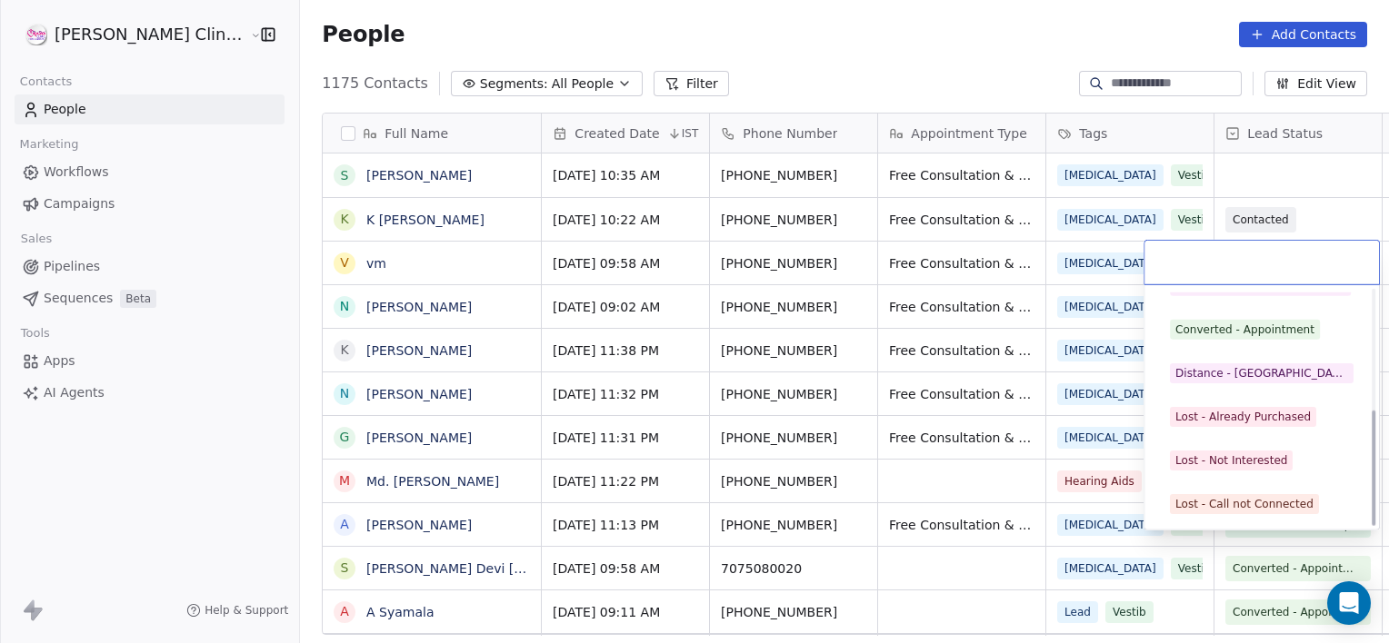
scroll to position [243, 0]
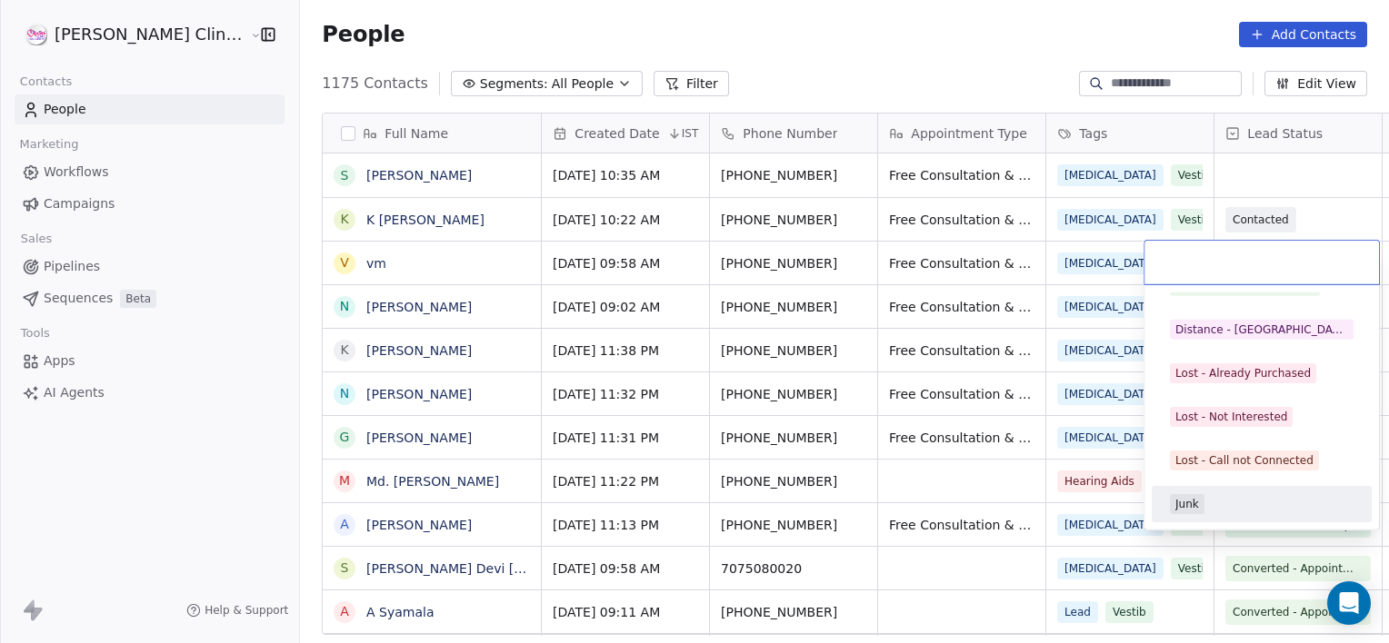
click at [1209, 515] on div "Junk" at bounding box center [1261, 504] width 205 height 29
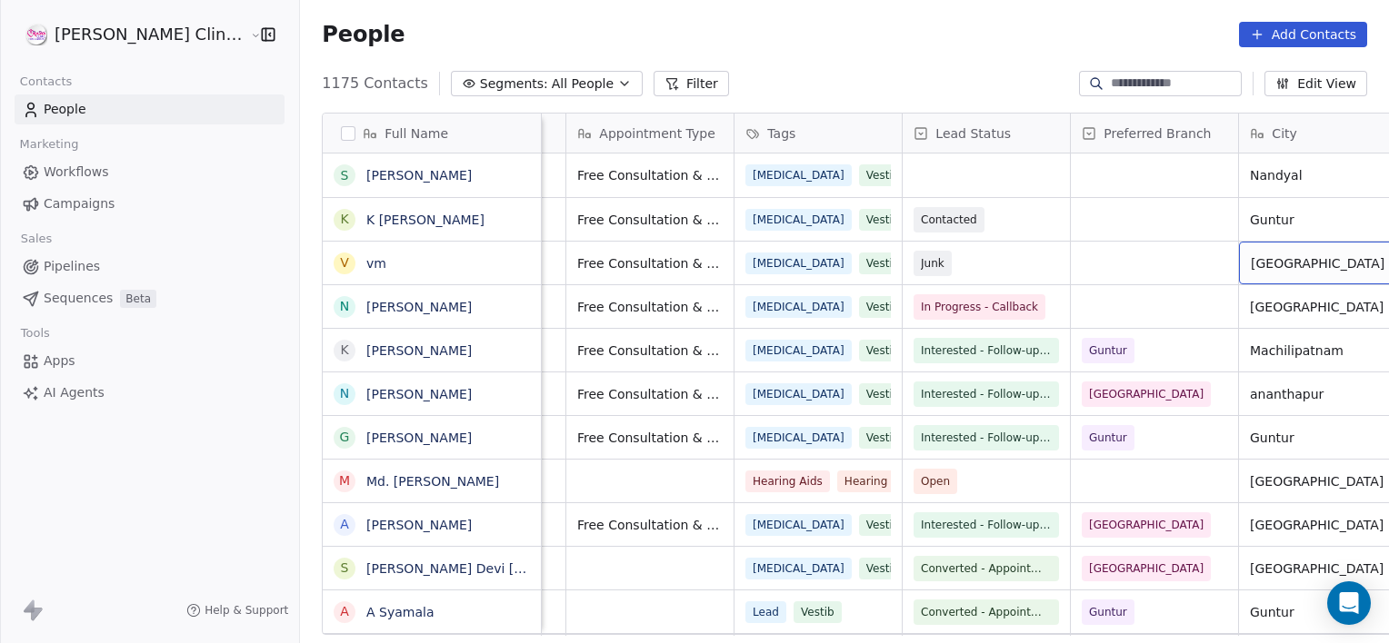
scroll to position [0, 480]
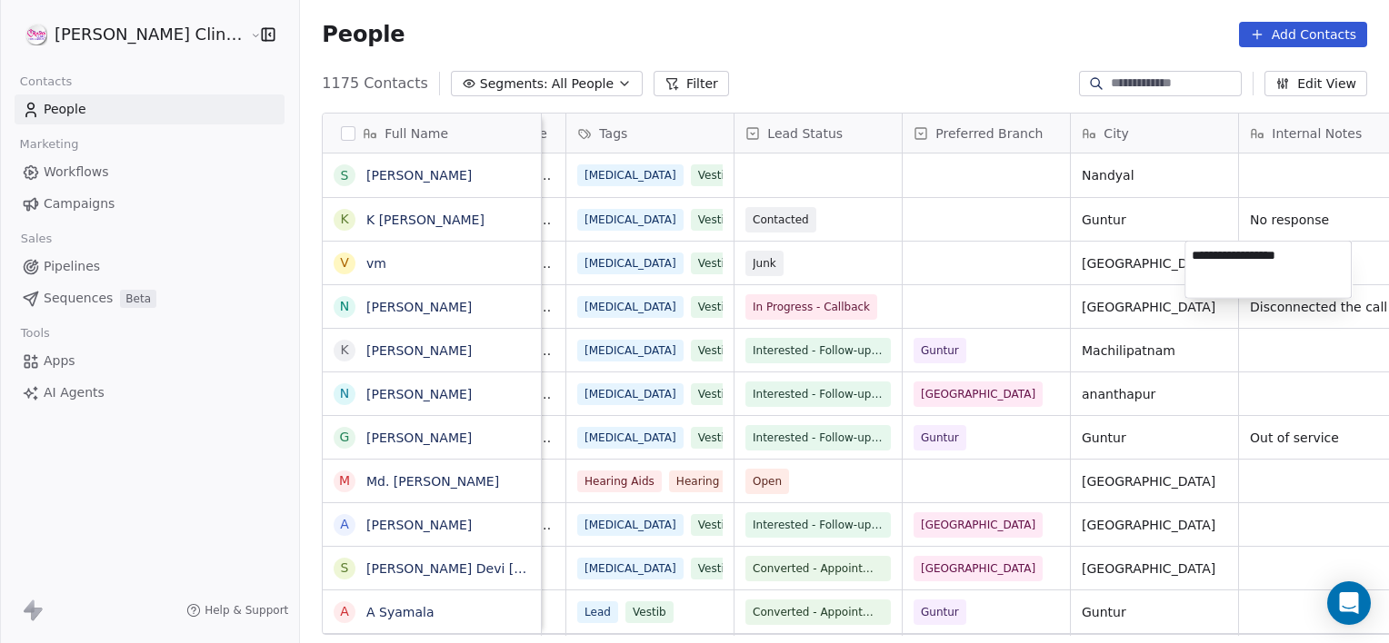
type textarea "**********"
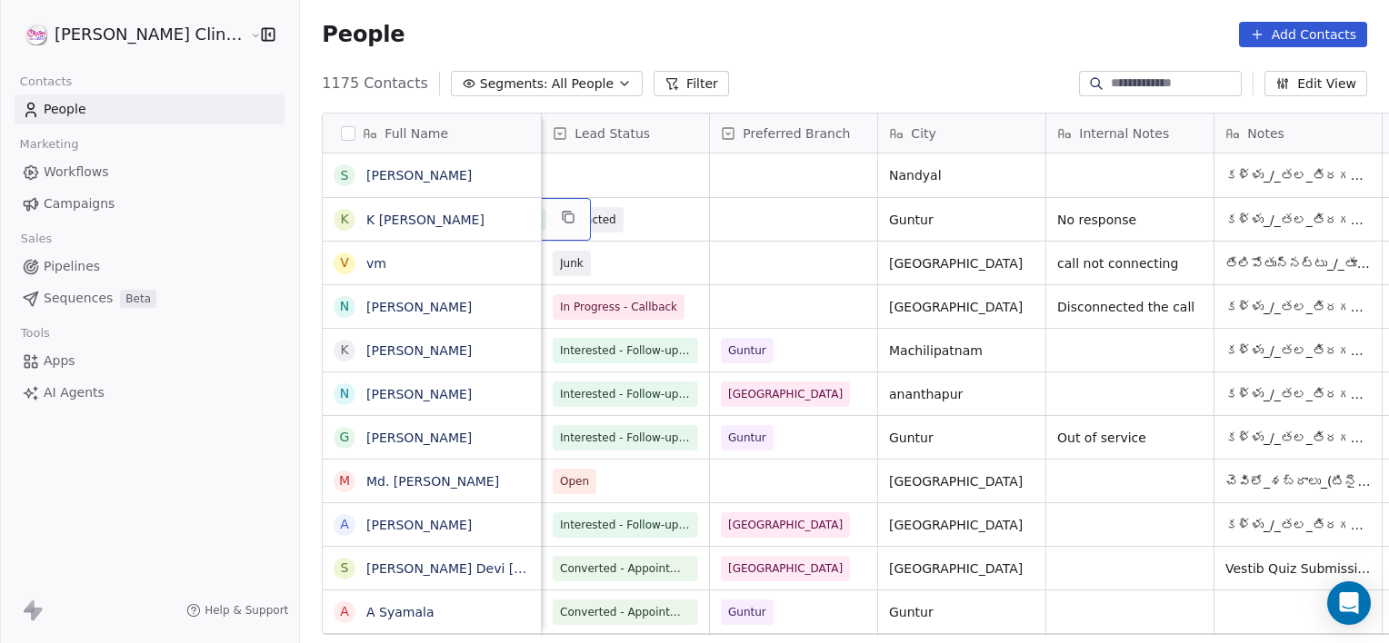
scroll to position [0, 504]
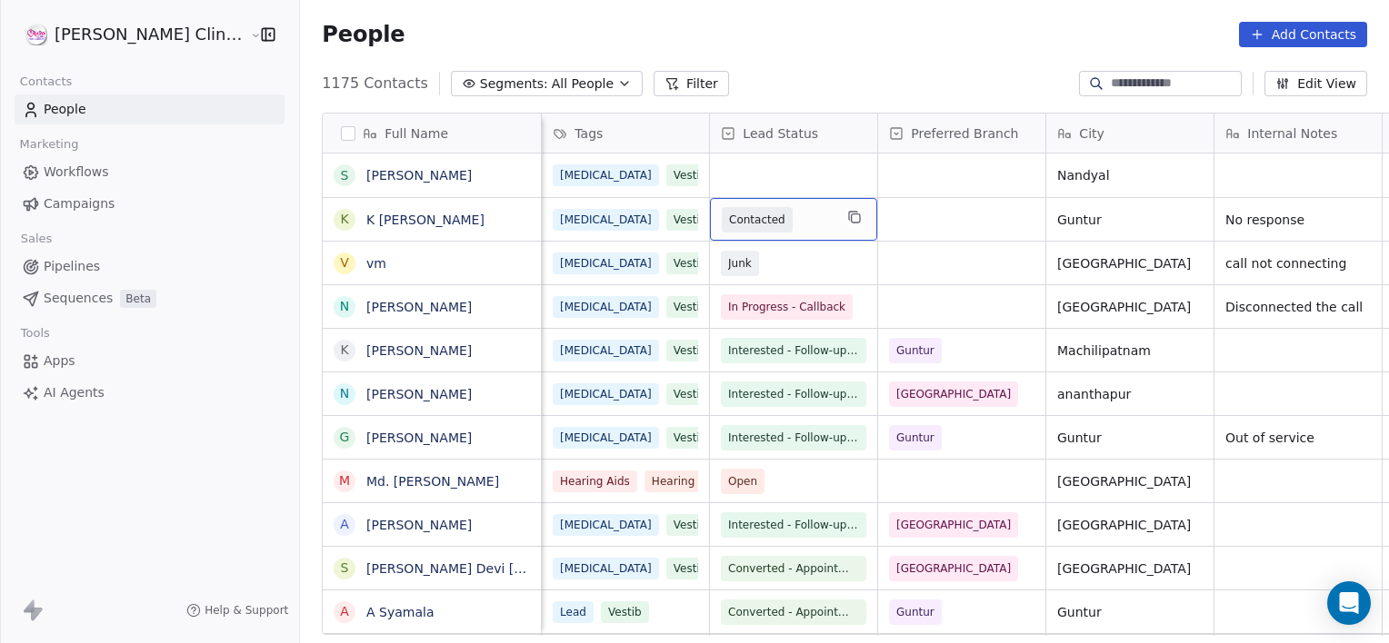
click at [743, 214] on span "Contacted" at bounding box center [777, 219] width 111 height 25
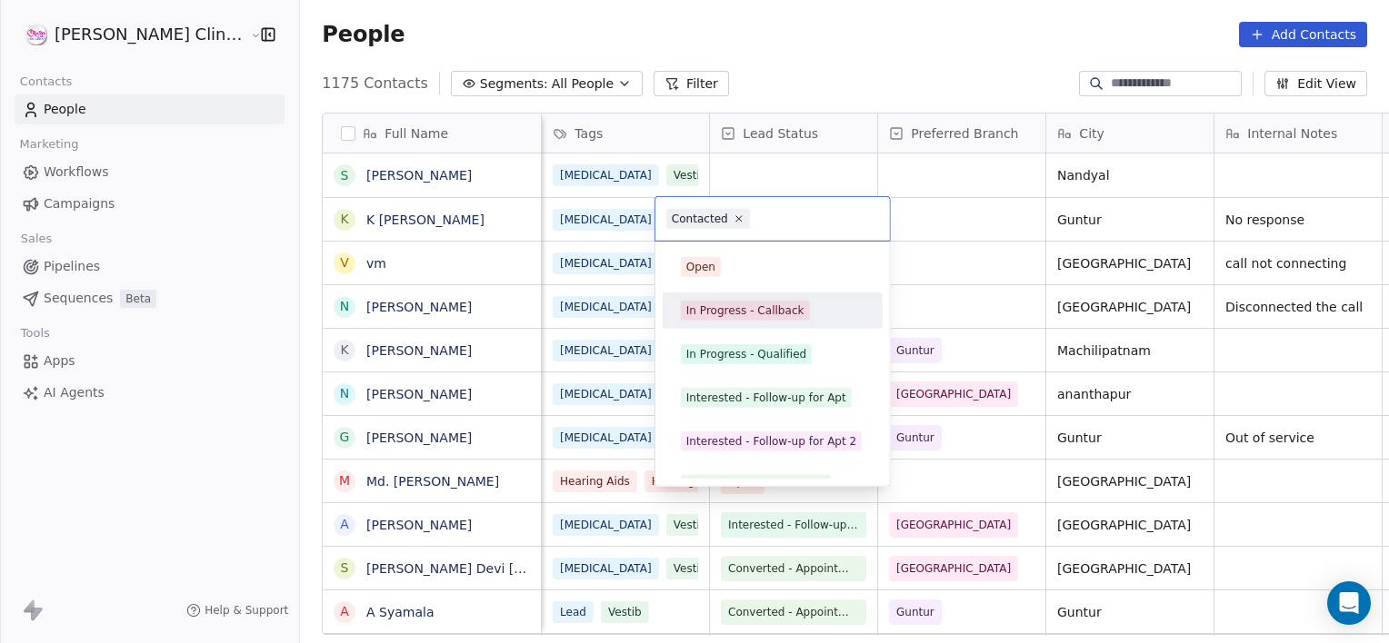
click at [707, 318] on span "In Progress - Callback" at bounding box center [745, 311] width 129 height 20
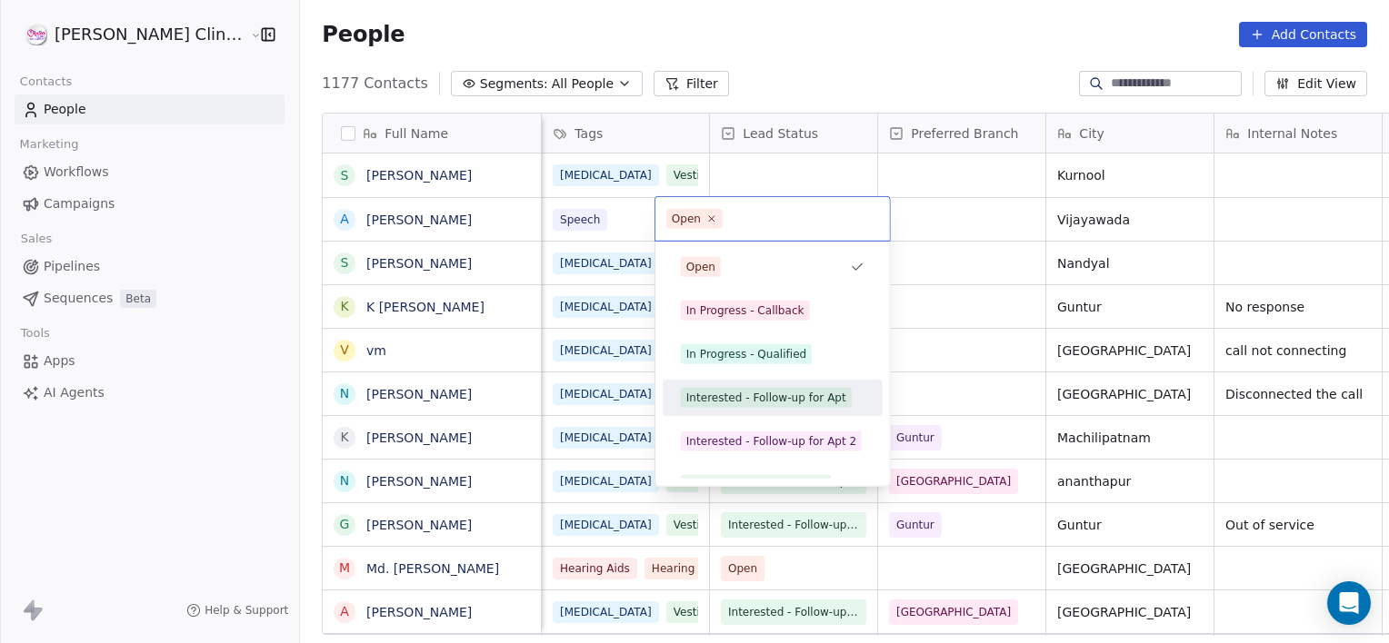
click at [734, 396] on div "Interested - Follow-up for Apt" at bounding box center [766, 398] width 160 height 16
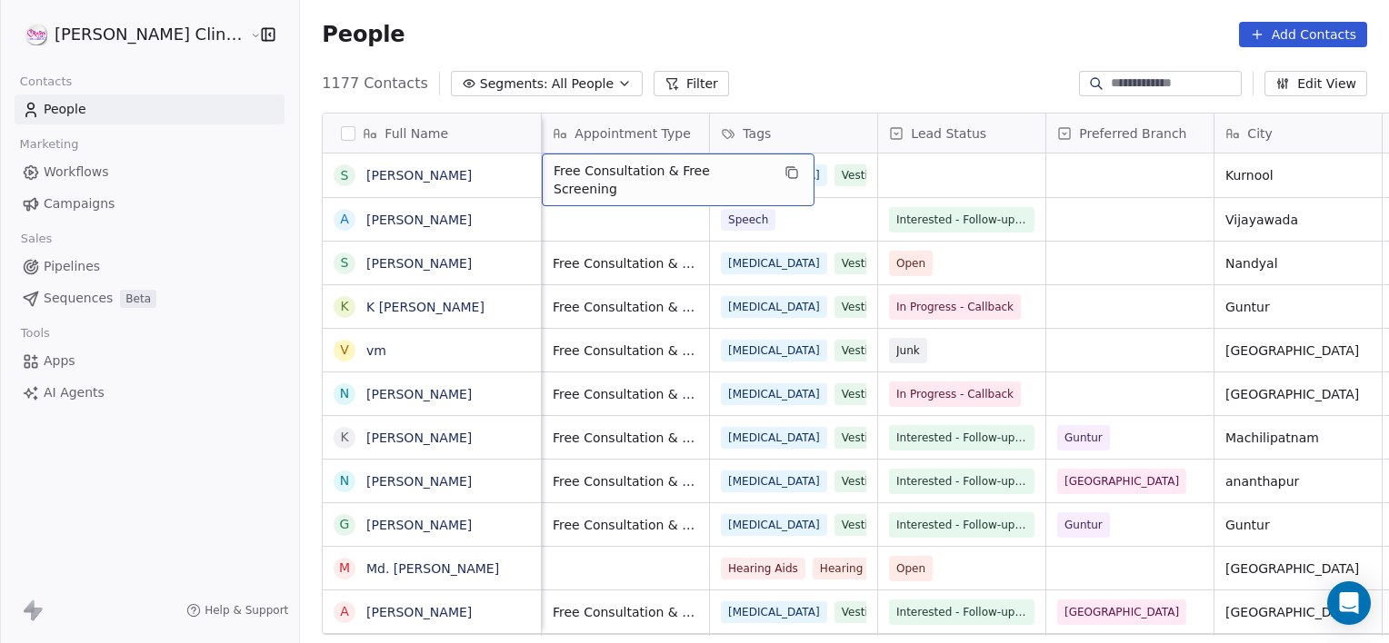
scroll to position [0, 167]
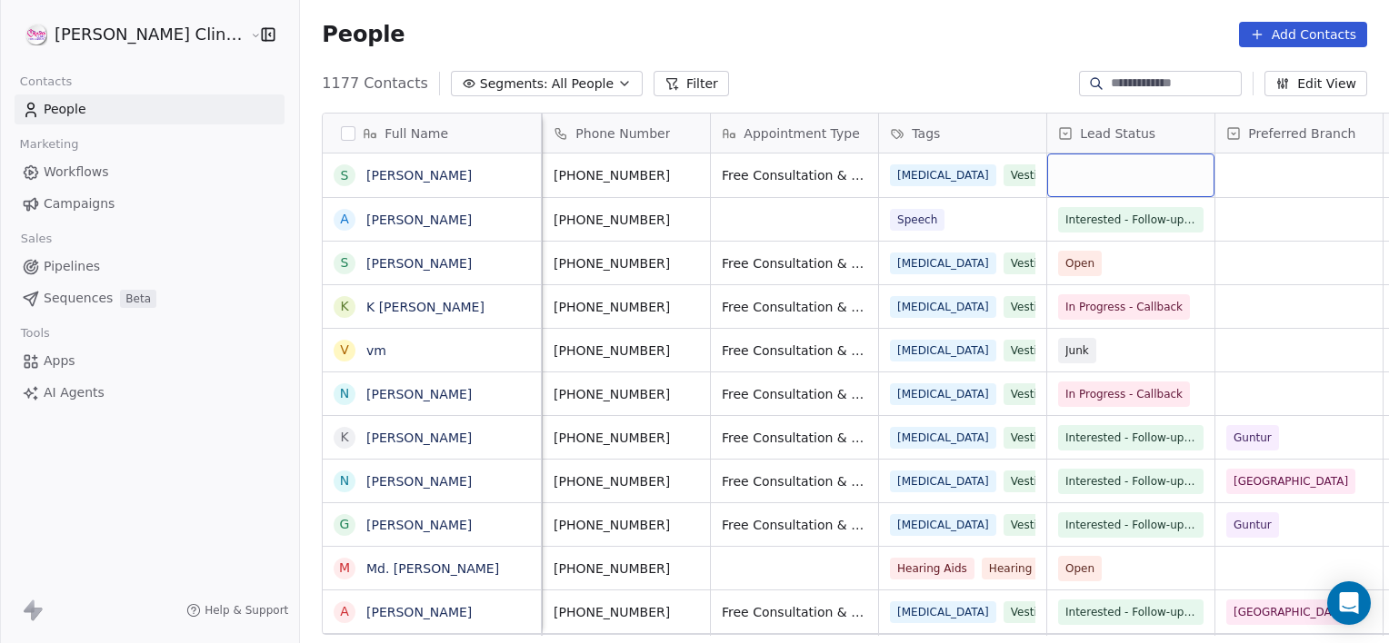
click at [1063, 159] on div "grid" at bounding box center [1130, 176] width 167 height 44
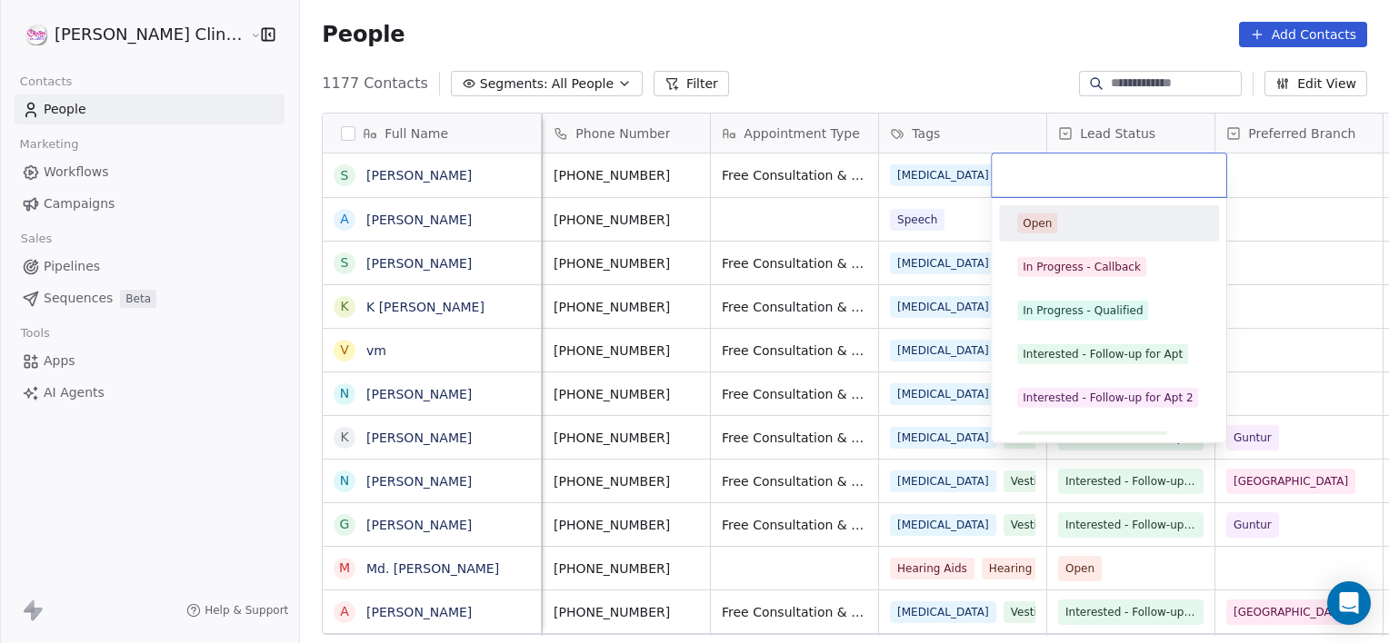
click at [1063, 159] on div at bounding box center [1109, 176] width 234 height 44
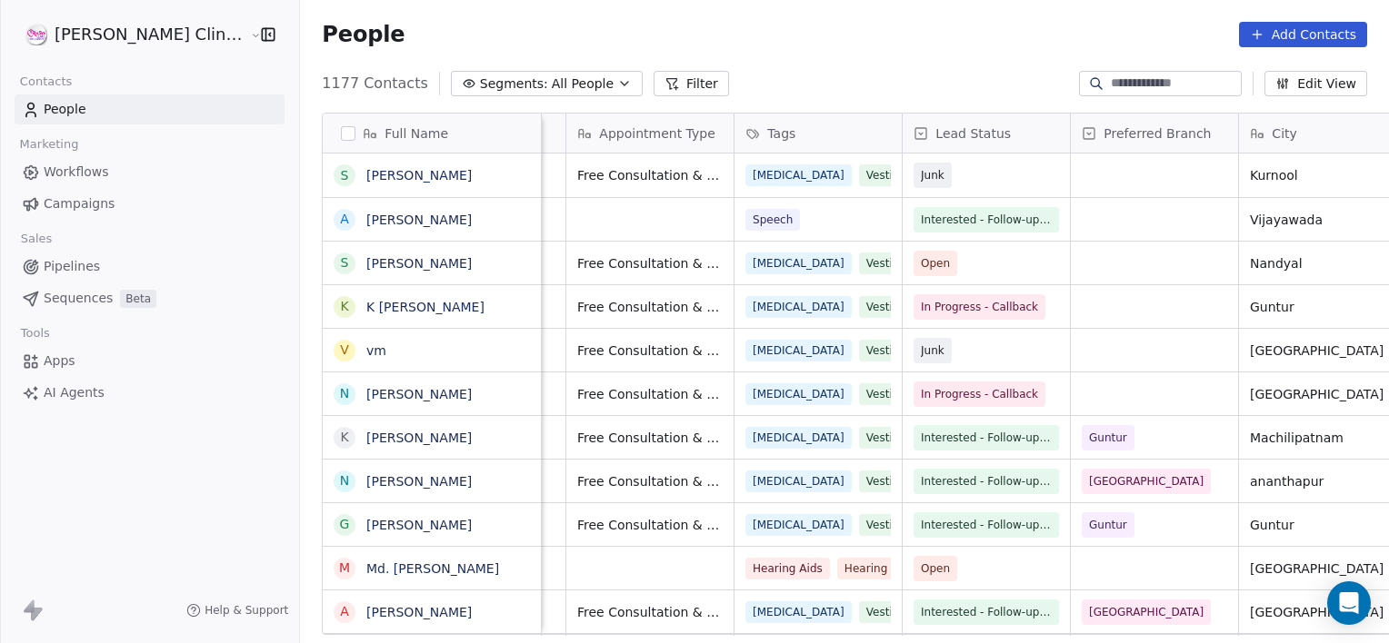
scroll to position [0, 647]
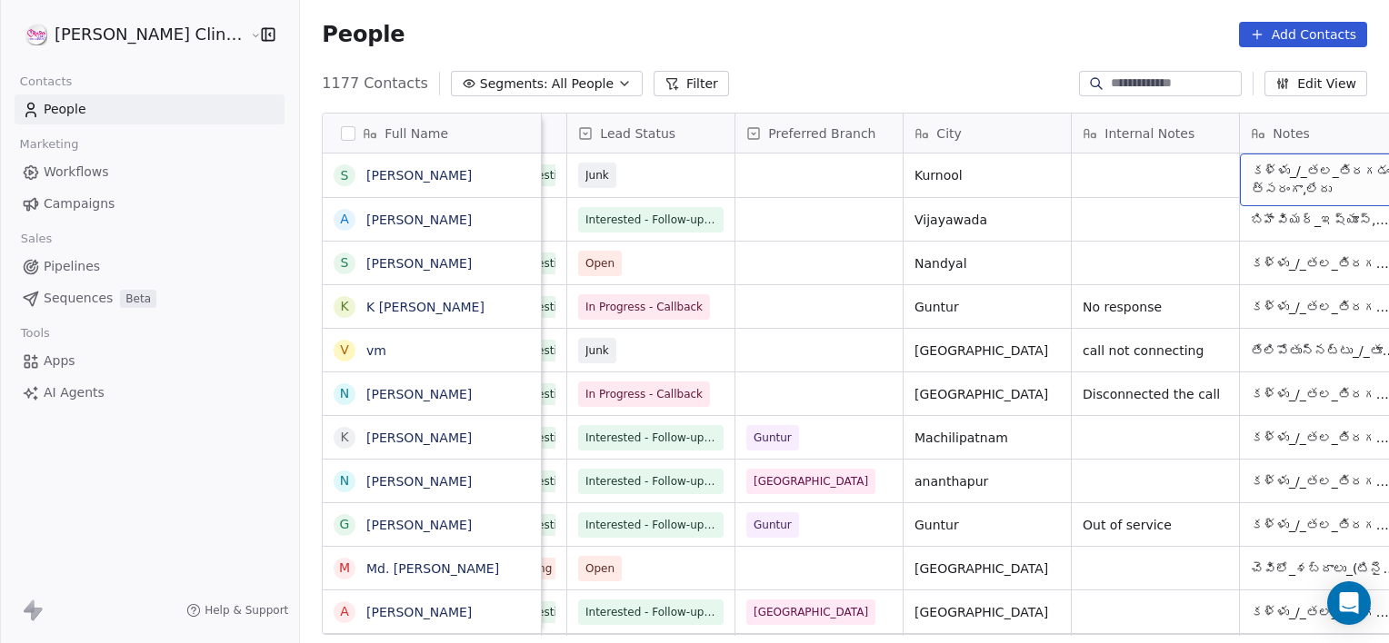
click at [1082, 153] on div "Created Date IST Phone Number Appointment Type Tags Lead Status Preferred Branc…" at bounding box center [1094, 134] width 2398 height 40
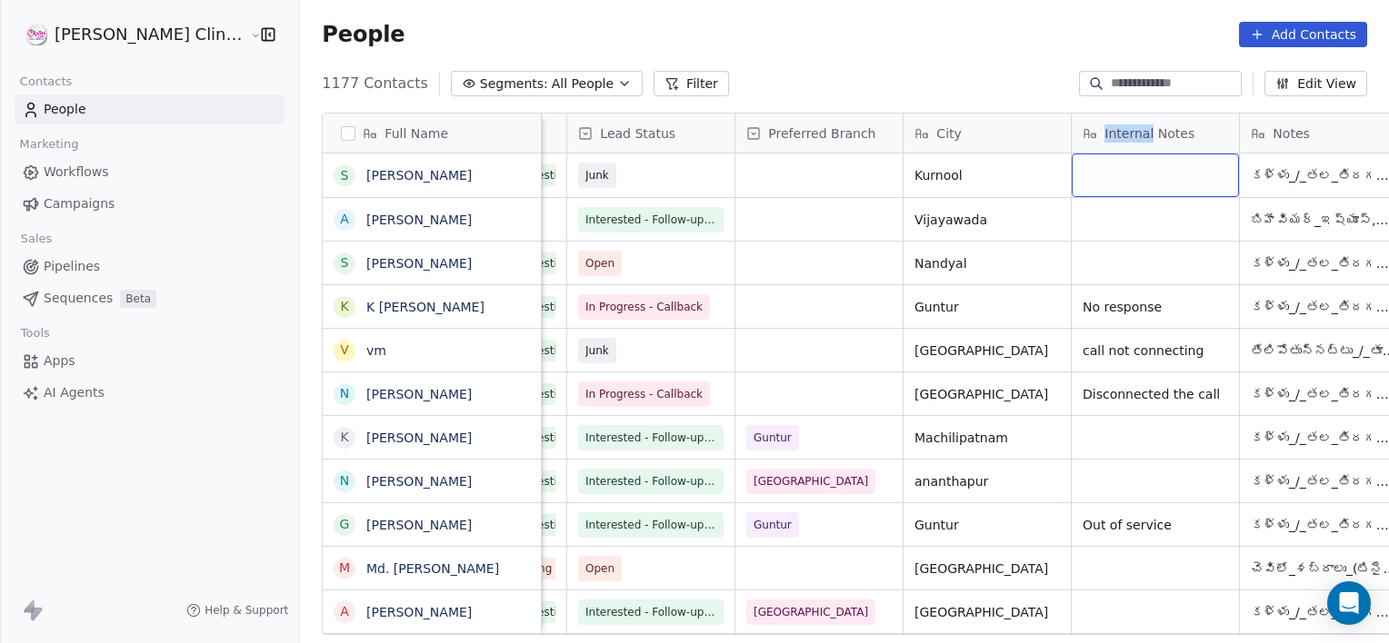
click at [1084, 175] on div "grid" at bounding box center [1155, 176] width 167 height 44
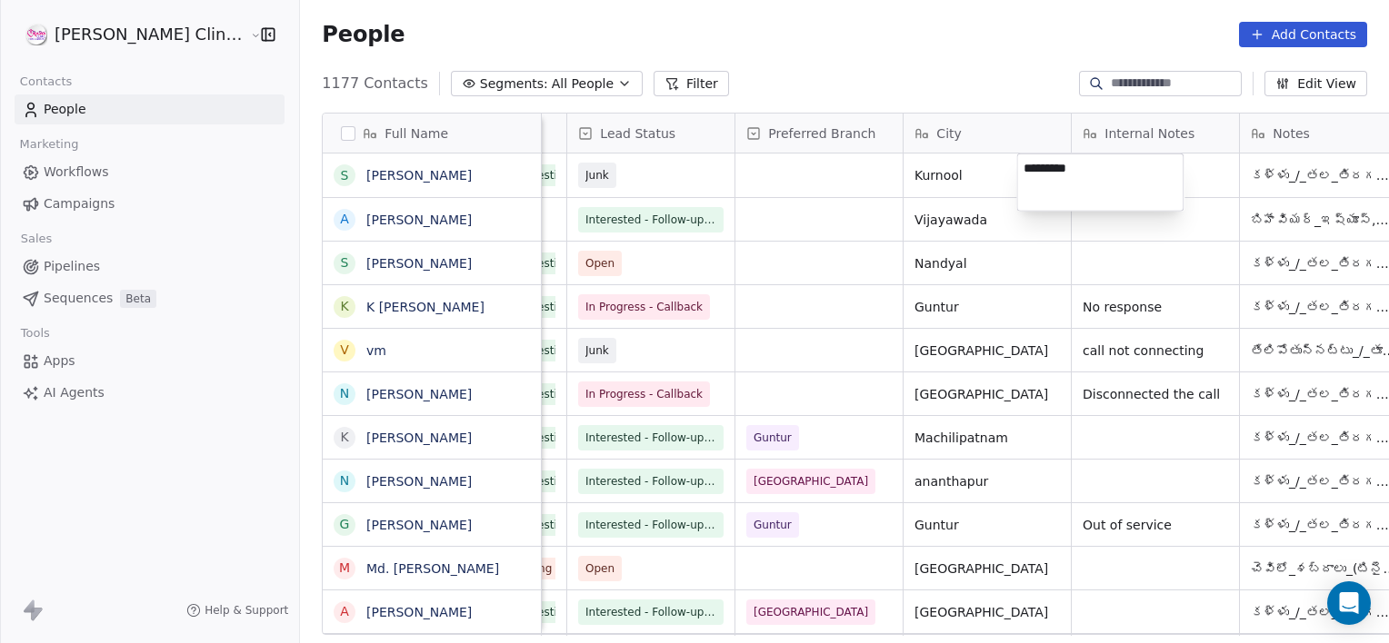
type textarea "**********"
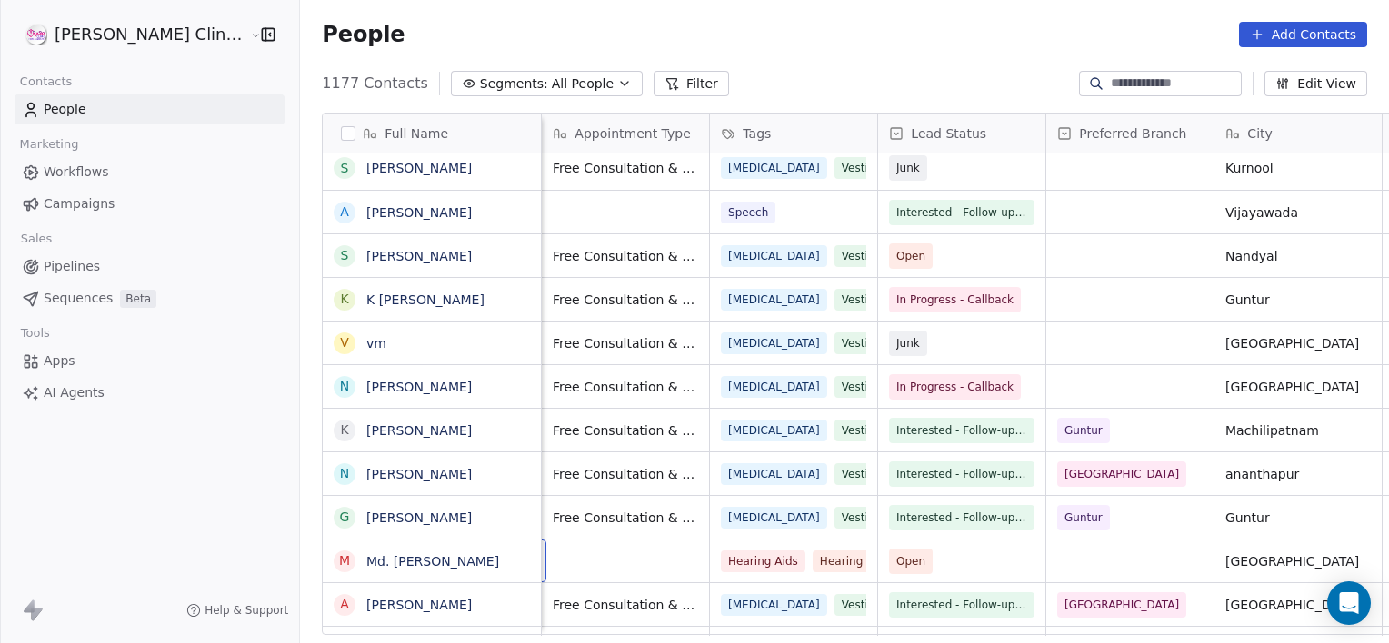
scroll to position [0, 167]
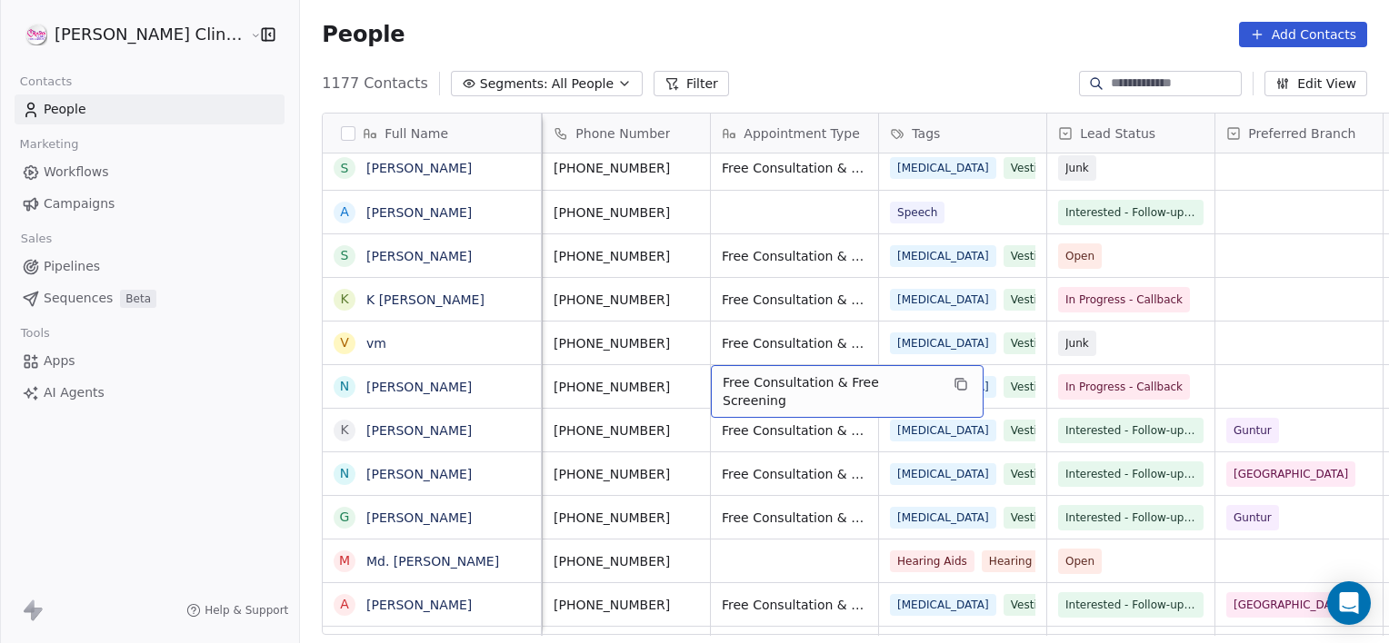
drag, startPoint x: 766, startPoint y: 398, endPoint x: 748, endPoint y: 371, distance: 32.8
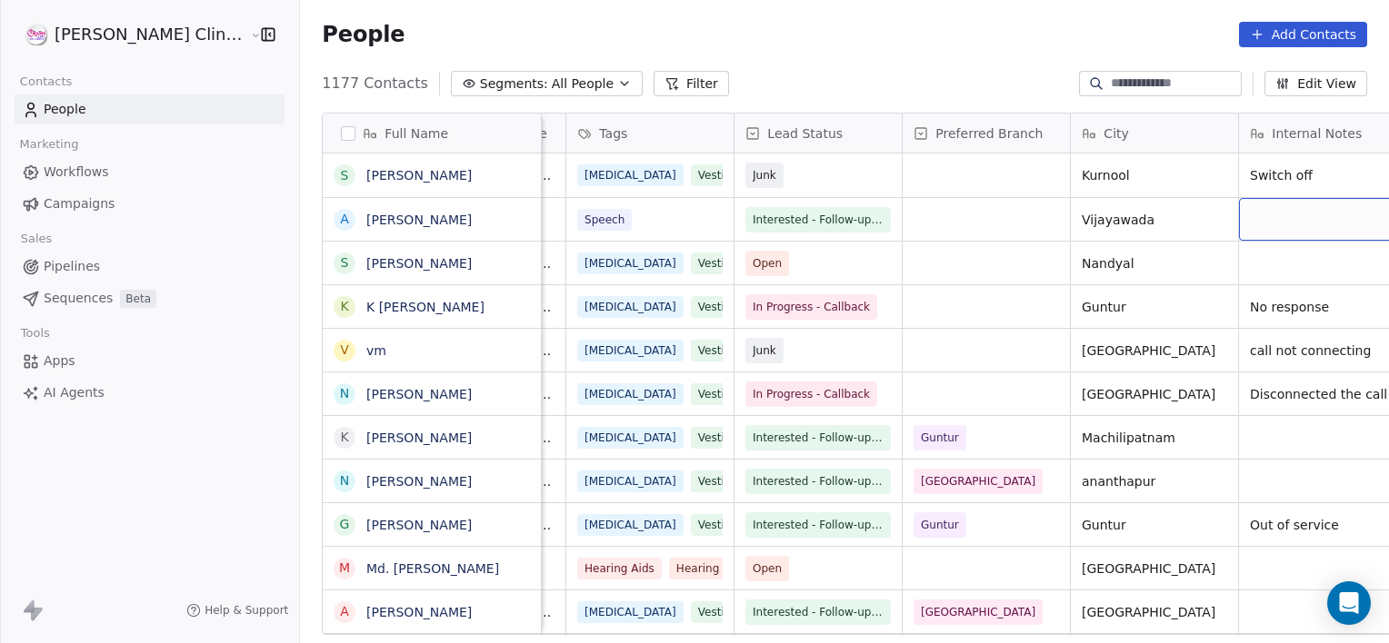
scroll to position [0, 647]
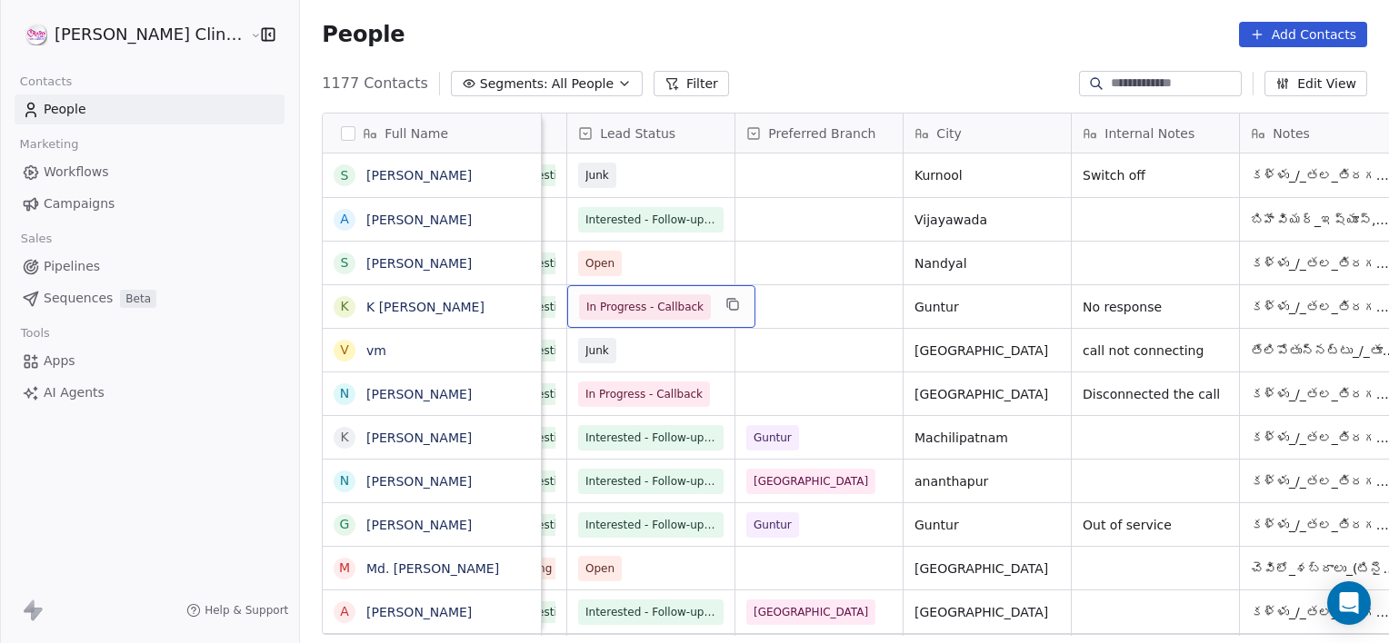
click at [608, 307] on span "In Progress - Callback" at bounding box center [644, 307] width 117 height 18
click at [615, 309] on span "In Progress - Callback" at bounding box center [644, 307] width 117 height 18
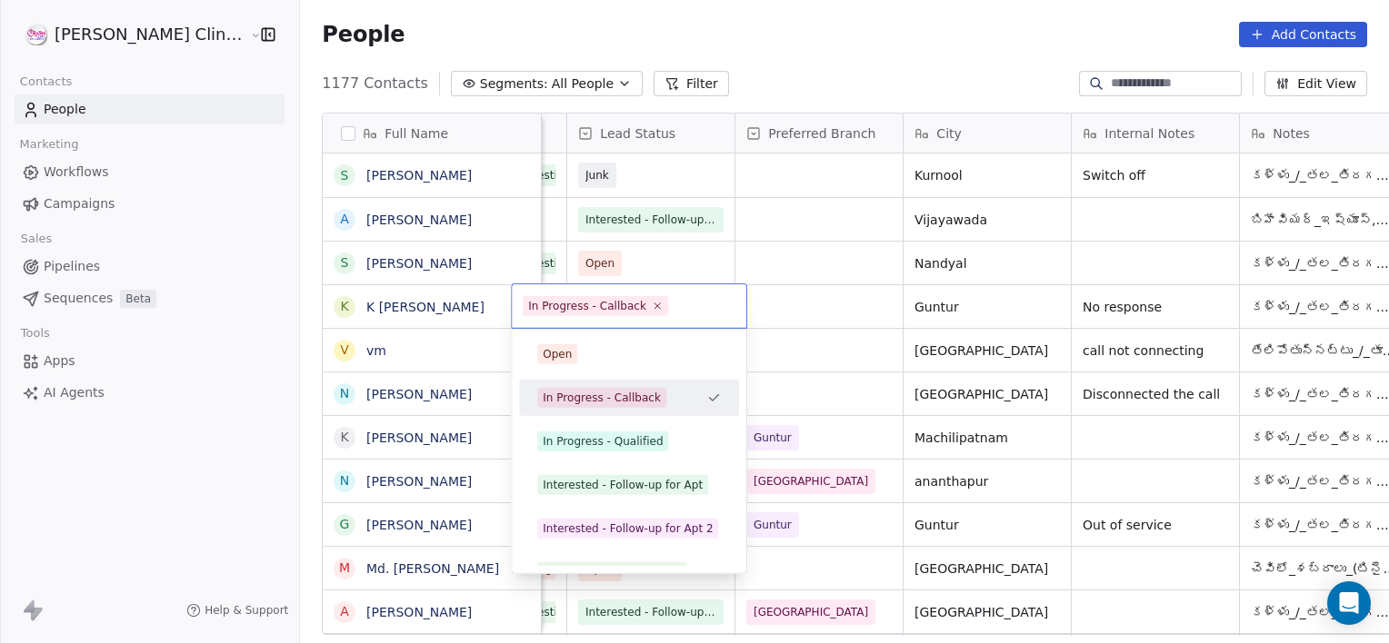
click at [615, 309] on div "In Progress - Callback" at bounding box center [587, 306] width 118 height 16
click at [576, 489] on div "Interested - Follow-up for Apt" at bounding box center [623, 485] width 160 height 16
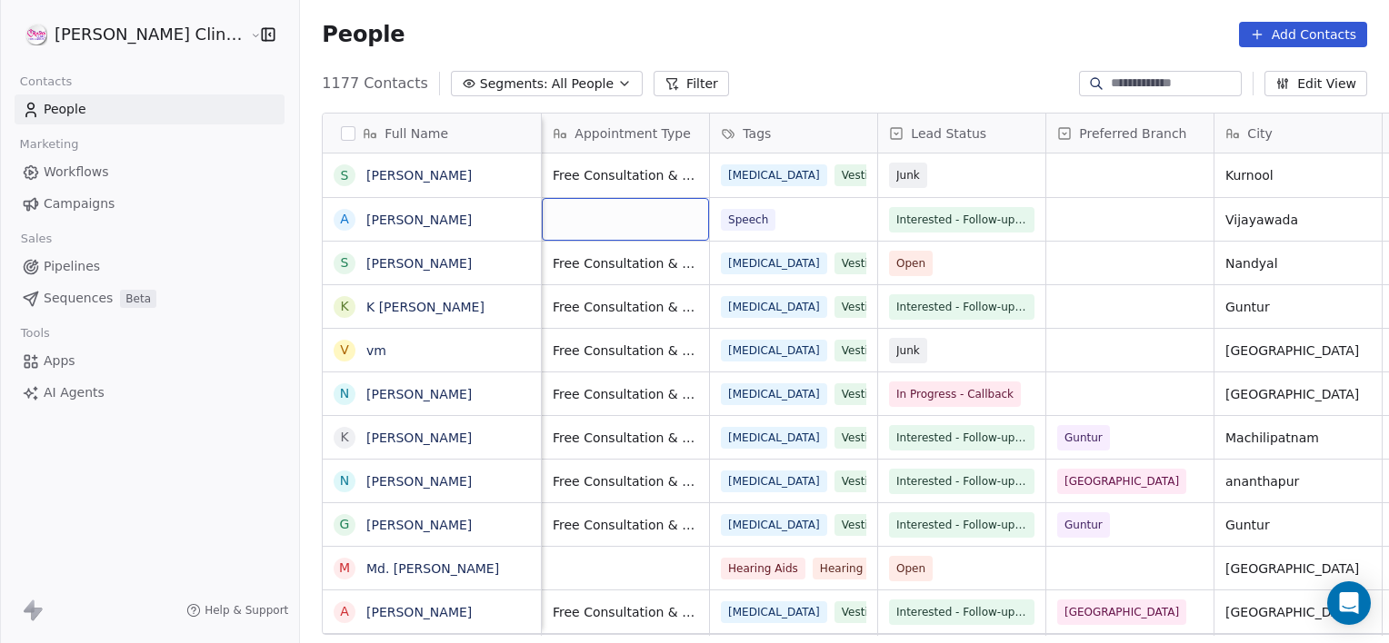
scroll to position [0, 167]
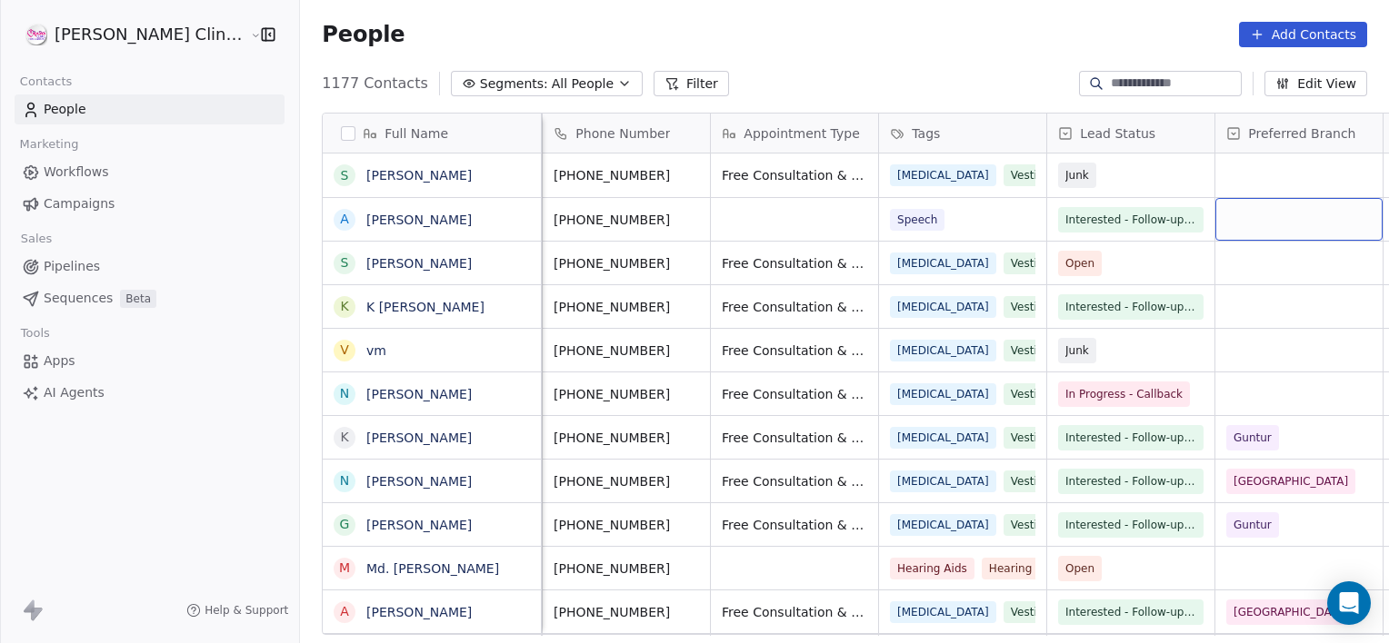
click at [1215, 222] on div "grid" at bounding box center [1298, 219] width 167 height 43
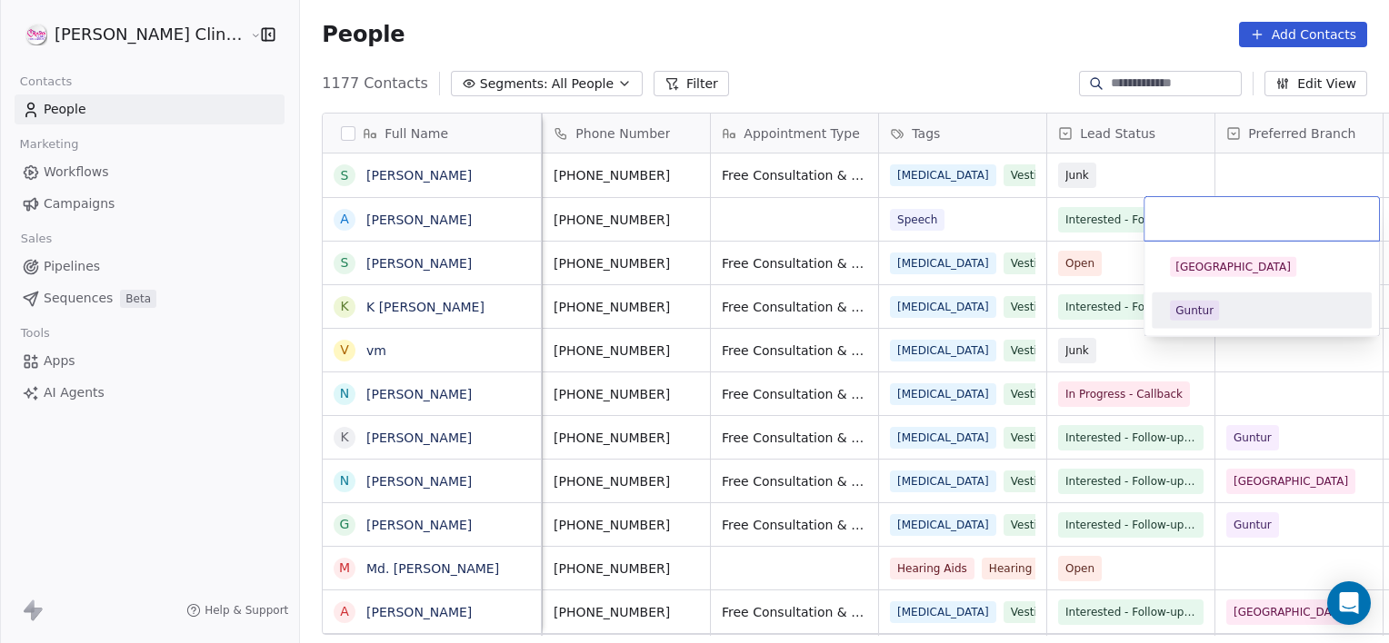
click at [1199, 309] on div "Guntur" at bounding box center [1194, 311] width 38 height 16
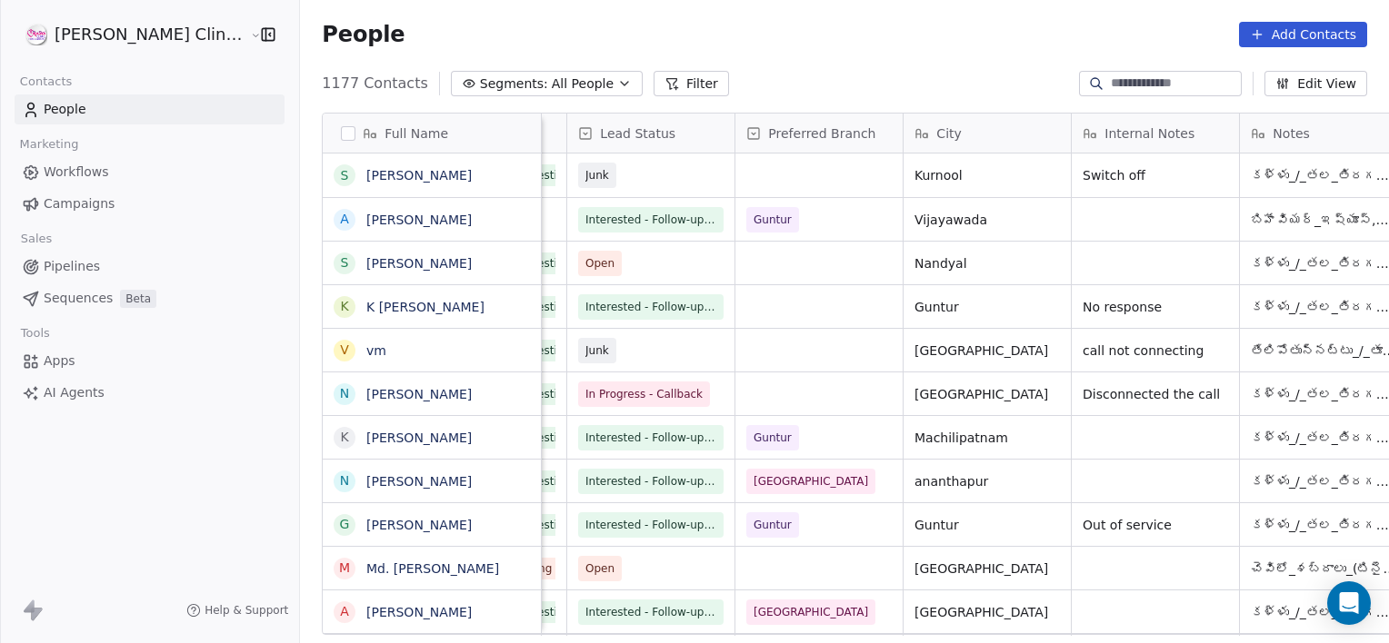
scroll to position [0, 816]
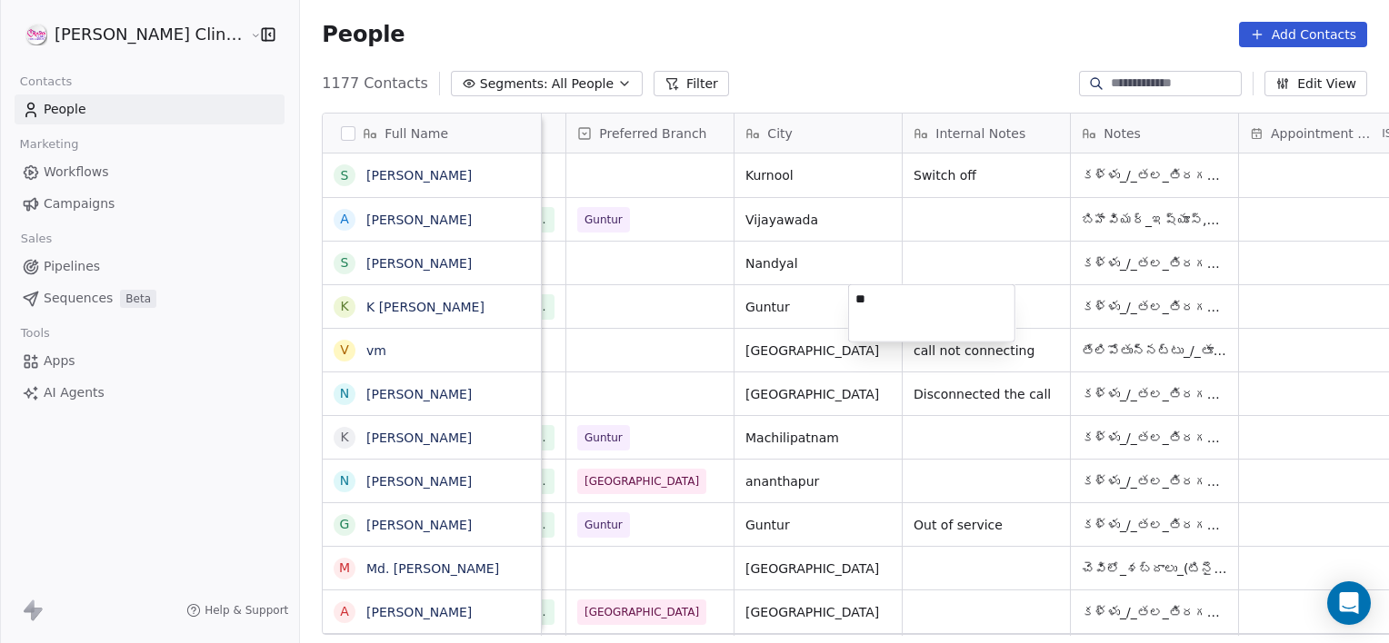
type textarea "*"
click at [803, 294] on html "[PERSON_NAME] Clinic External Contacts People Marketing Workflows Campaigns Sal…" at bounding box center [694, 321] width 1389 height 643
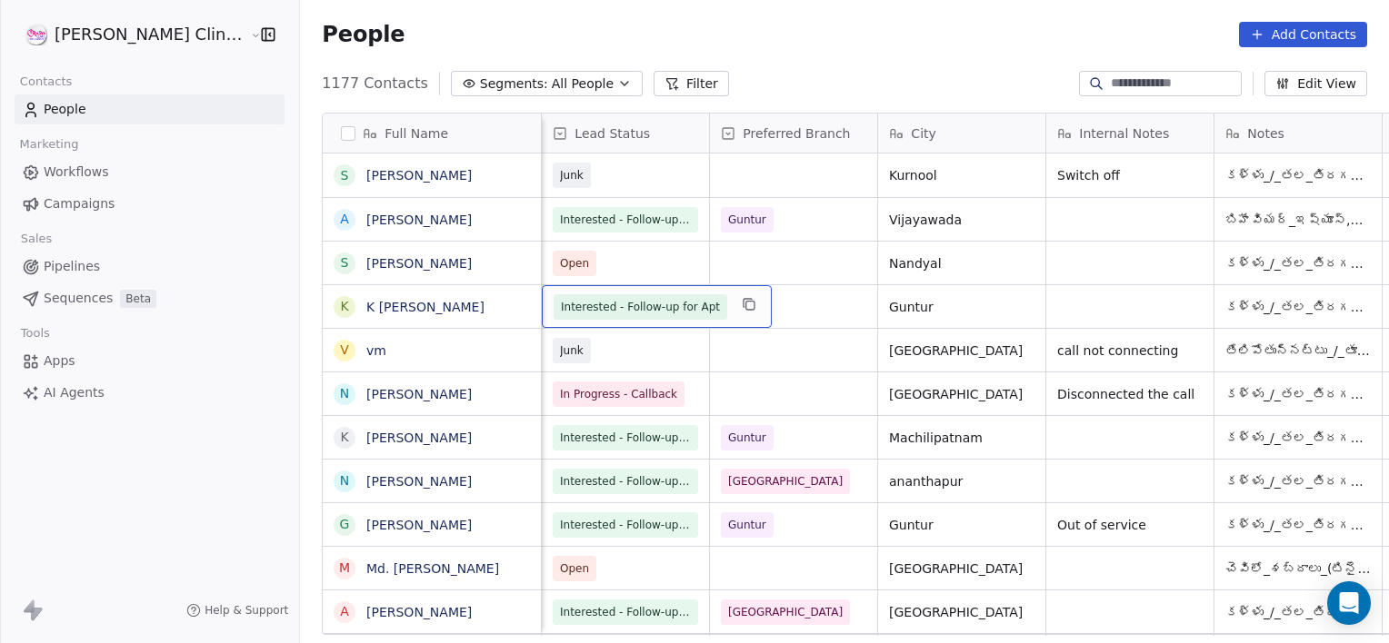
click at [583, 303] on span "Interested - Follow-up for Apt" at bounding box center [640, 307] width 159 height 18
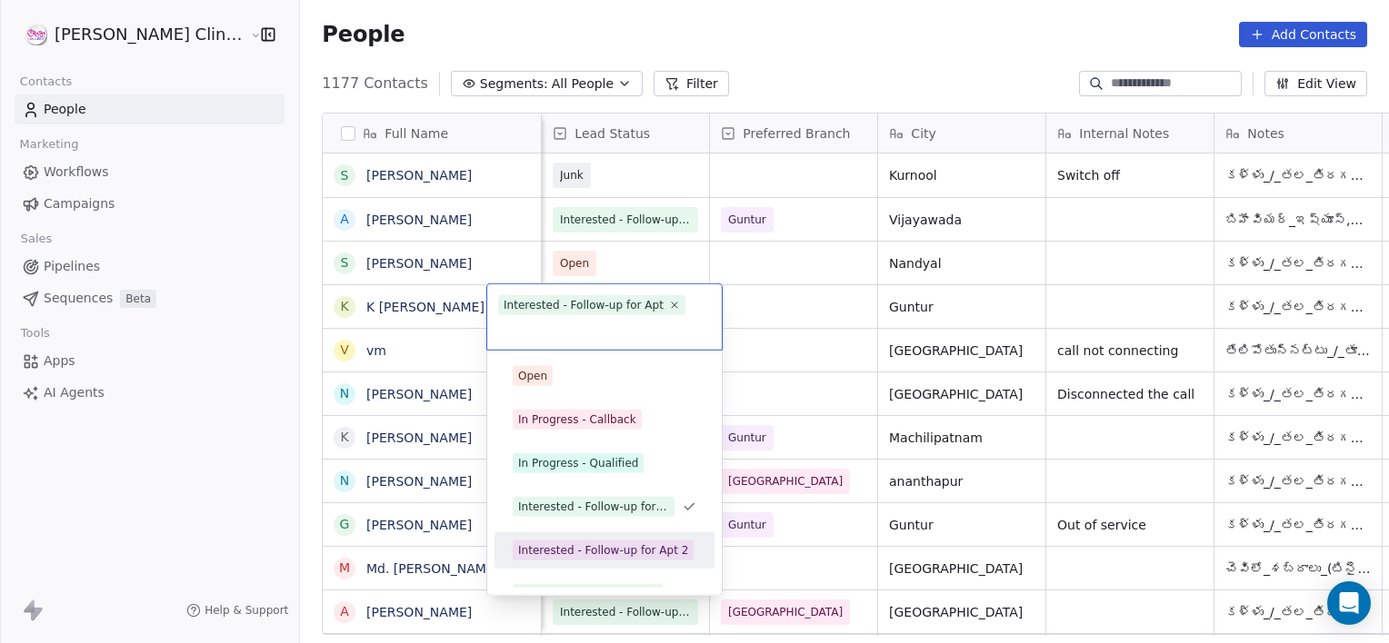
click at [583, 538] on div "Interested - Follow-up for Apt 2" at bounding box center [604, 550] width 205 height 29
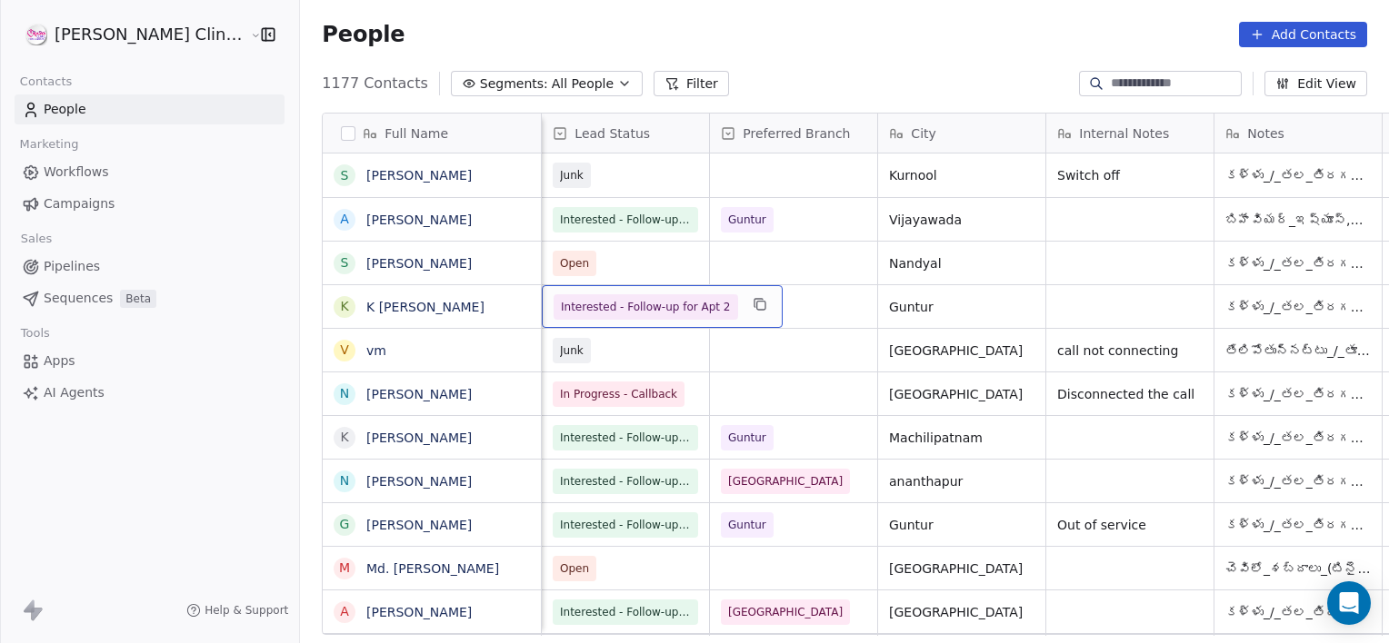
click at [596, 298] on span "Interested - Follow-up for Apt 2" at bounding box center [646, 307] width 170 height 18
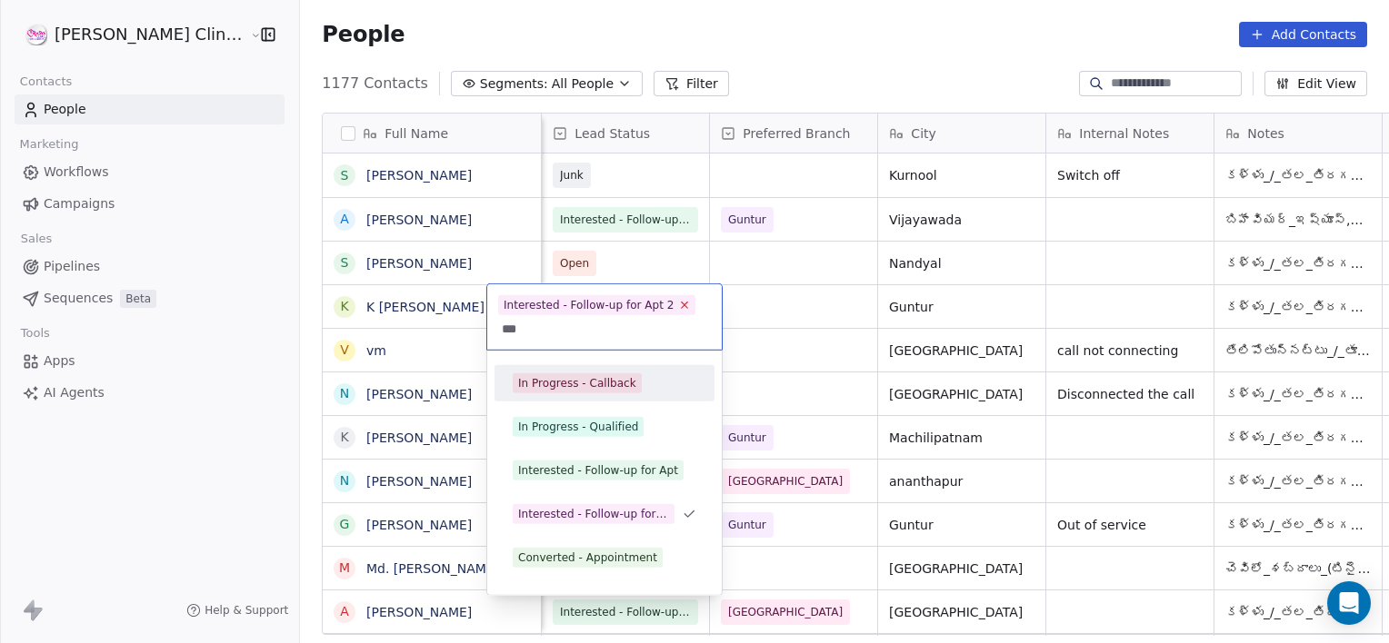
click at [679, 299] on icon at bounding box center [685, 305] width 12 height 12
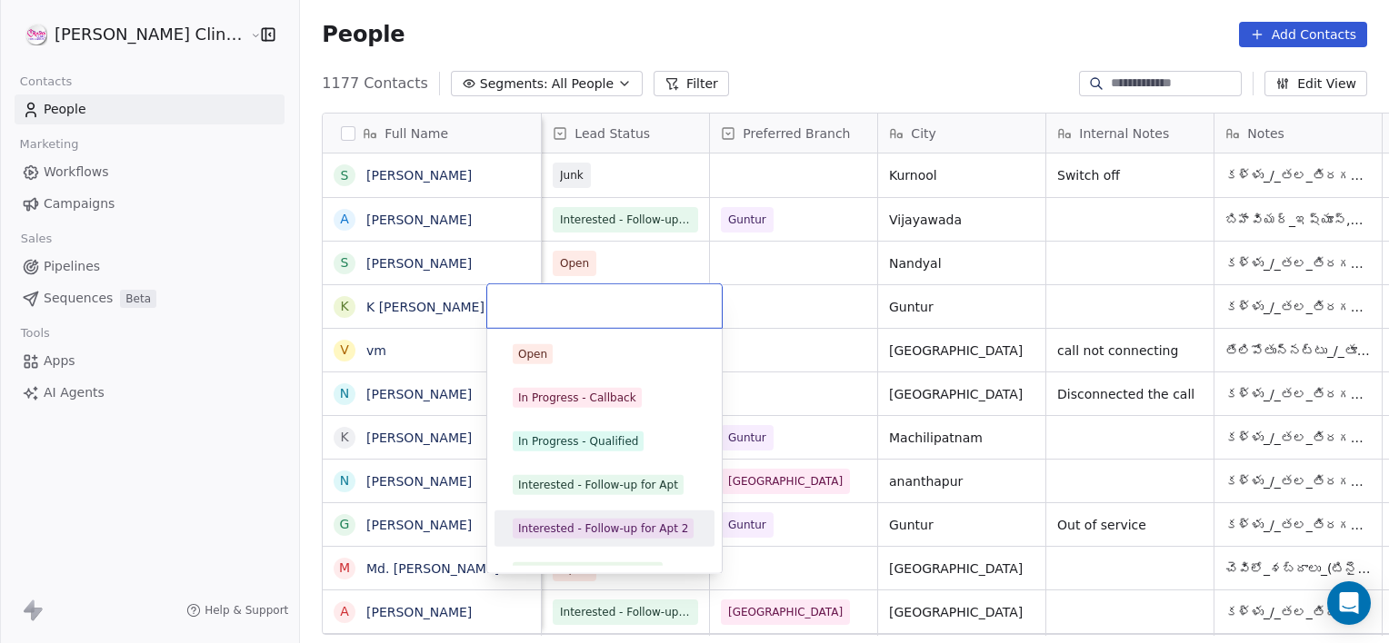
scroll to position [25, 0]
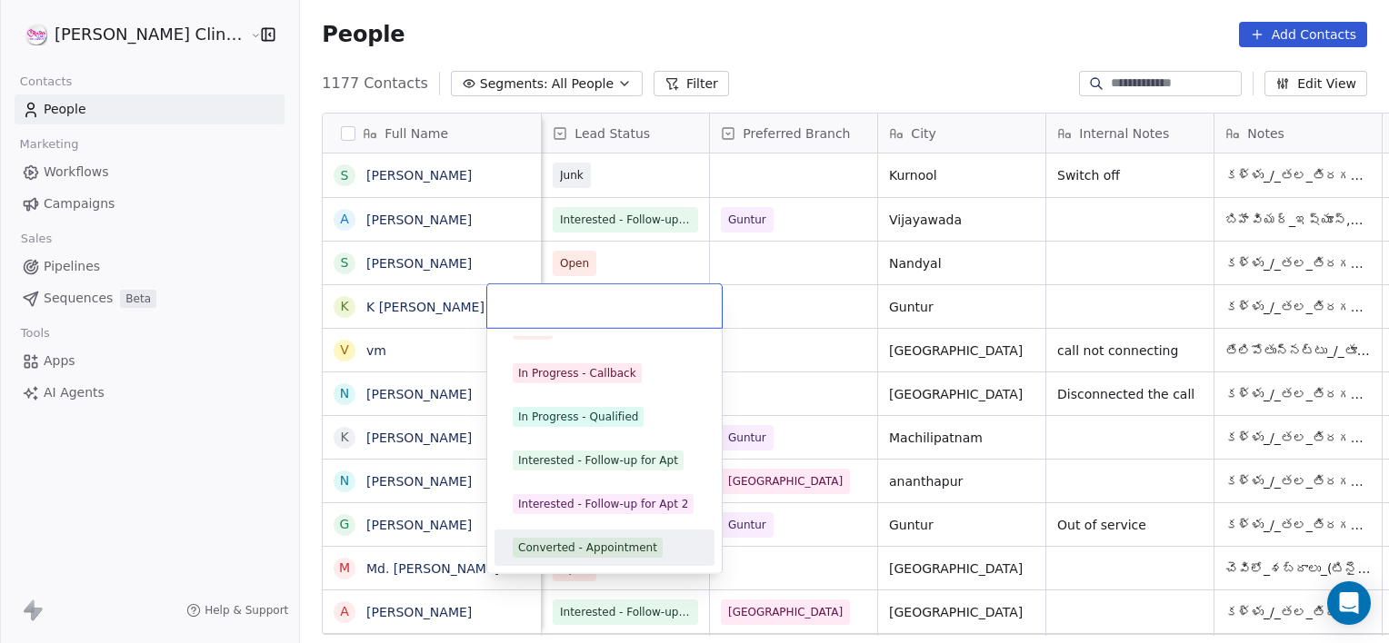
click at [614, 543] on div "Converted - Appointment" at bounding box center [587, 548] width 139 height 16
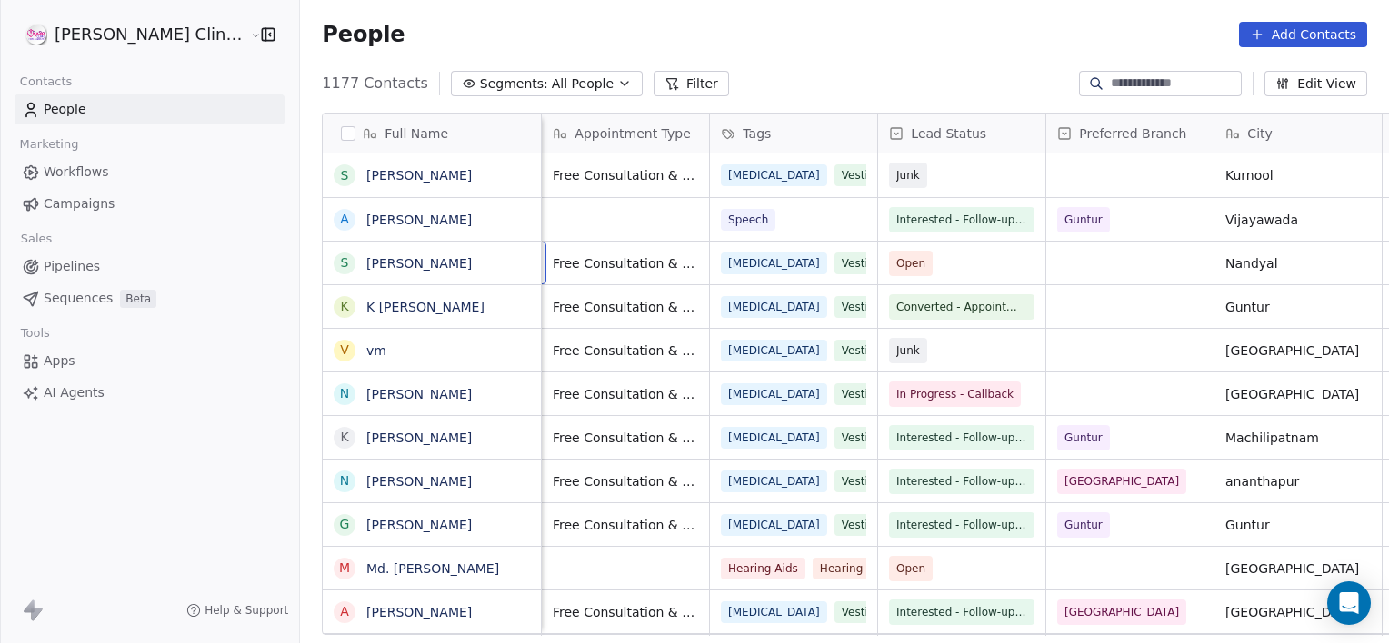
scroll to position [0, 167]
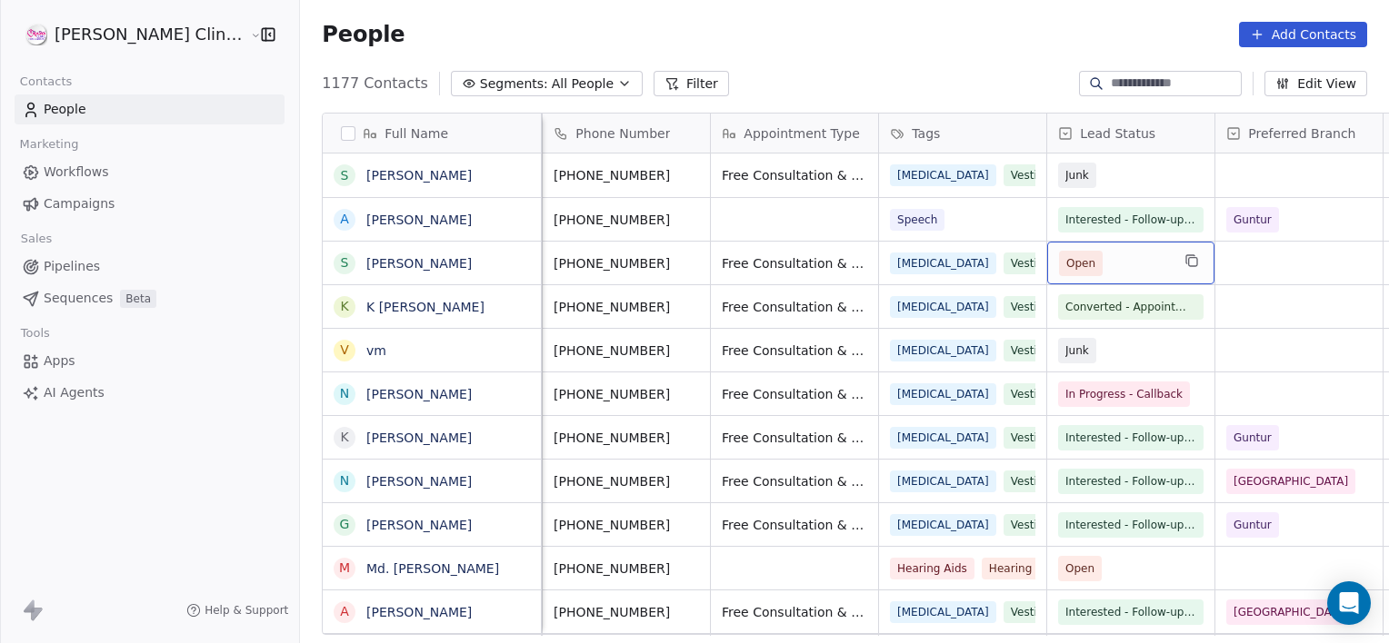
click at [1104, 254] on span "Open" at bounding box center [1114, 263] width 111 height 25
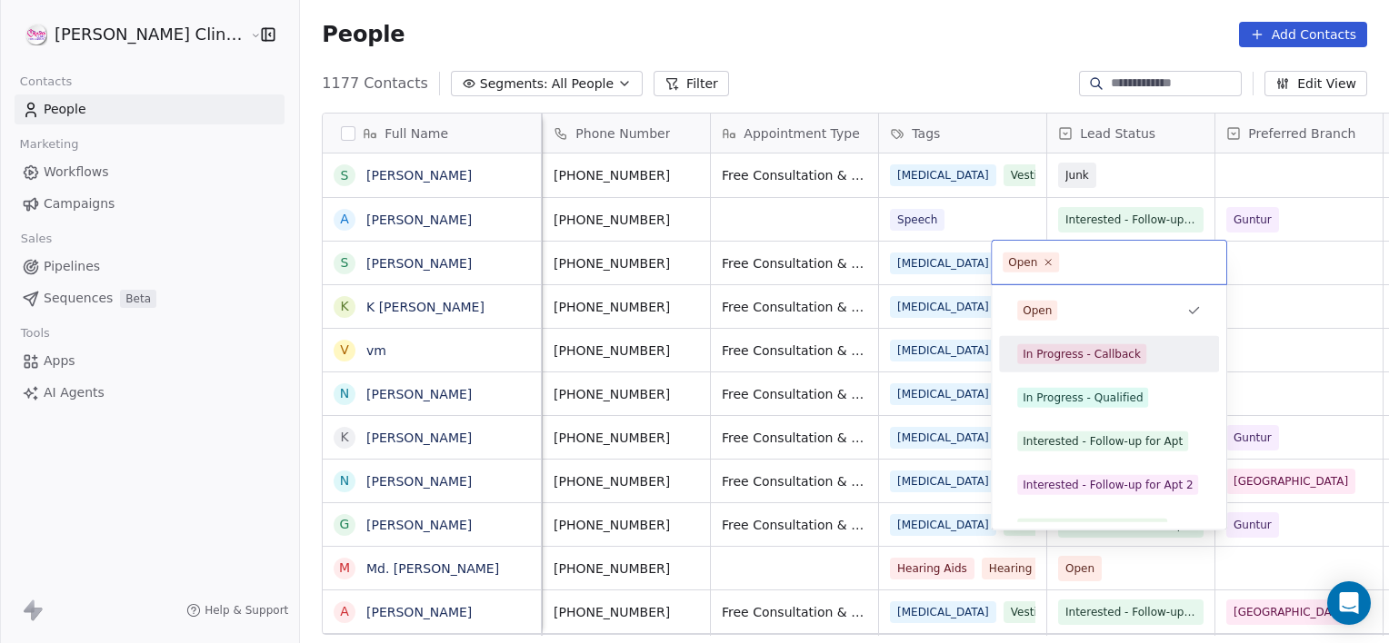
click at [1051, 355] on div "In Progress - Callback" at bounding box center [1081, 354] width 118 height 16
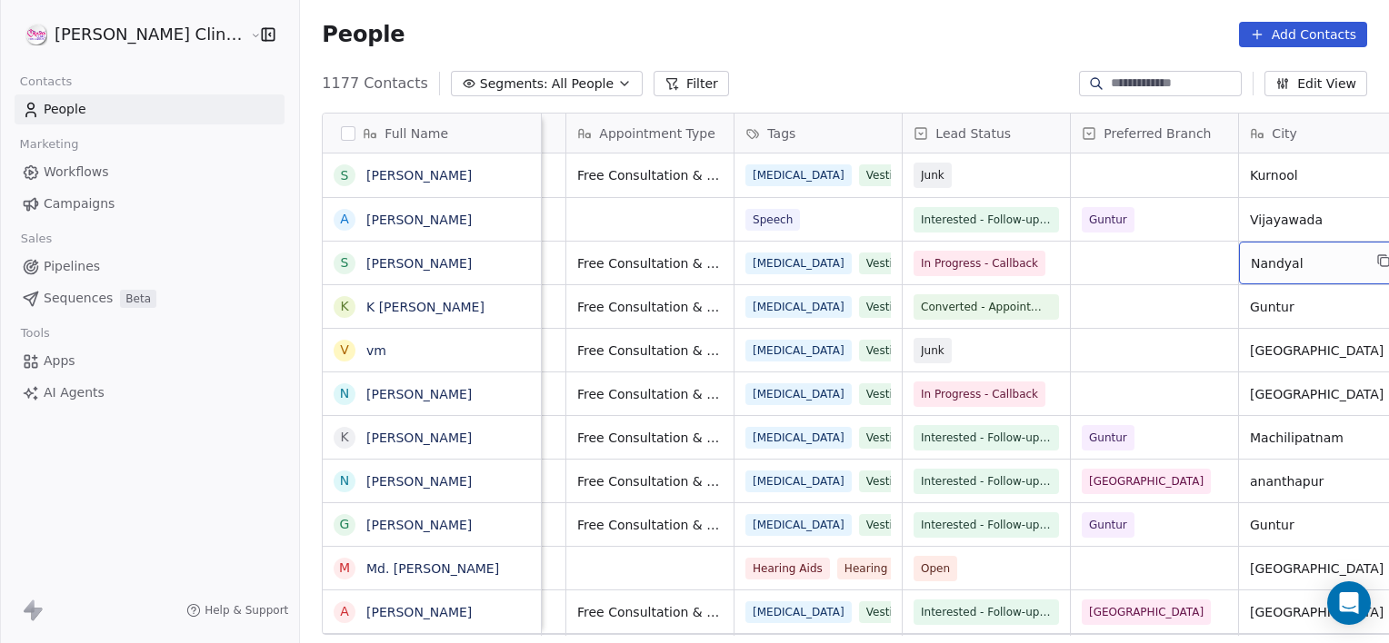
scroll to position [0, 480]
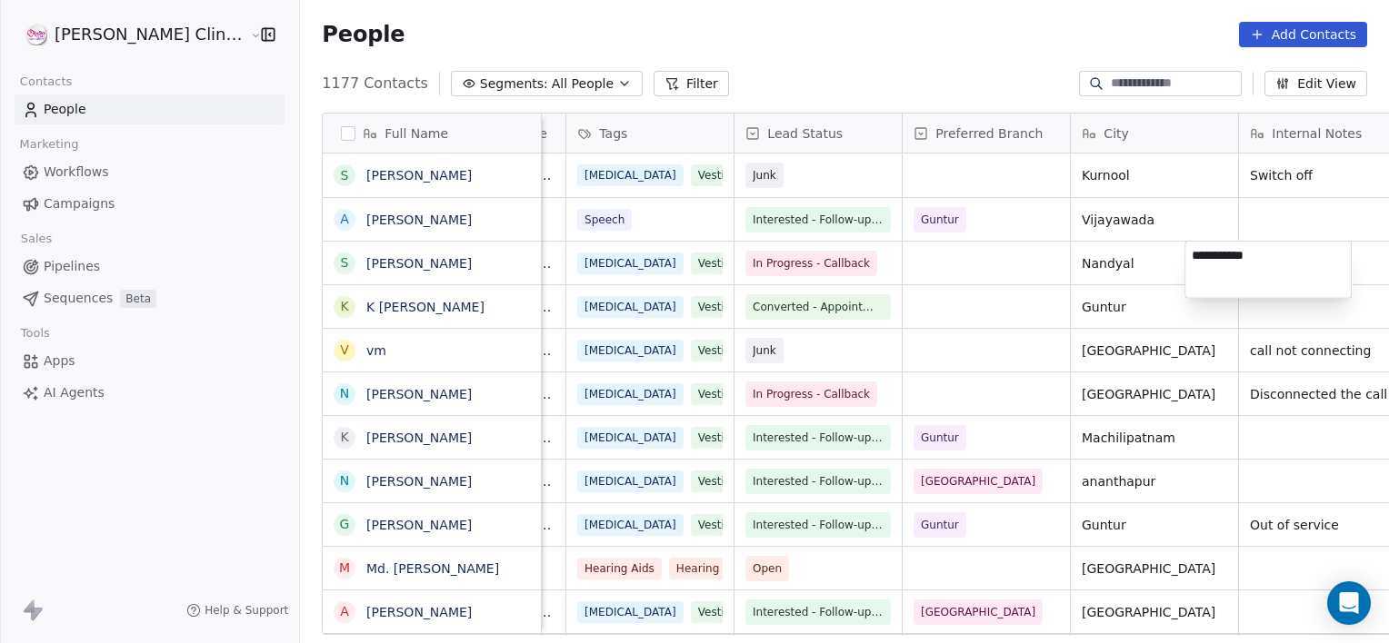
type textarea "**********"
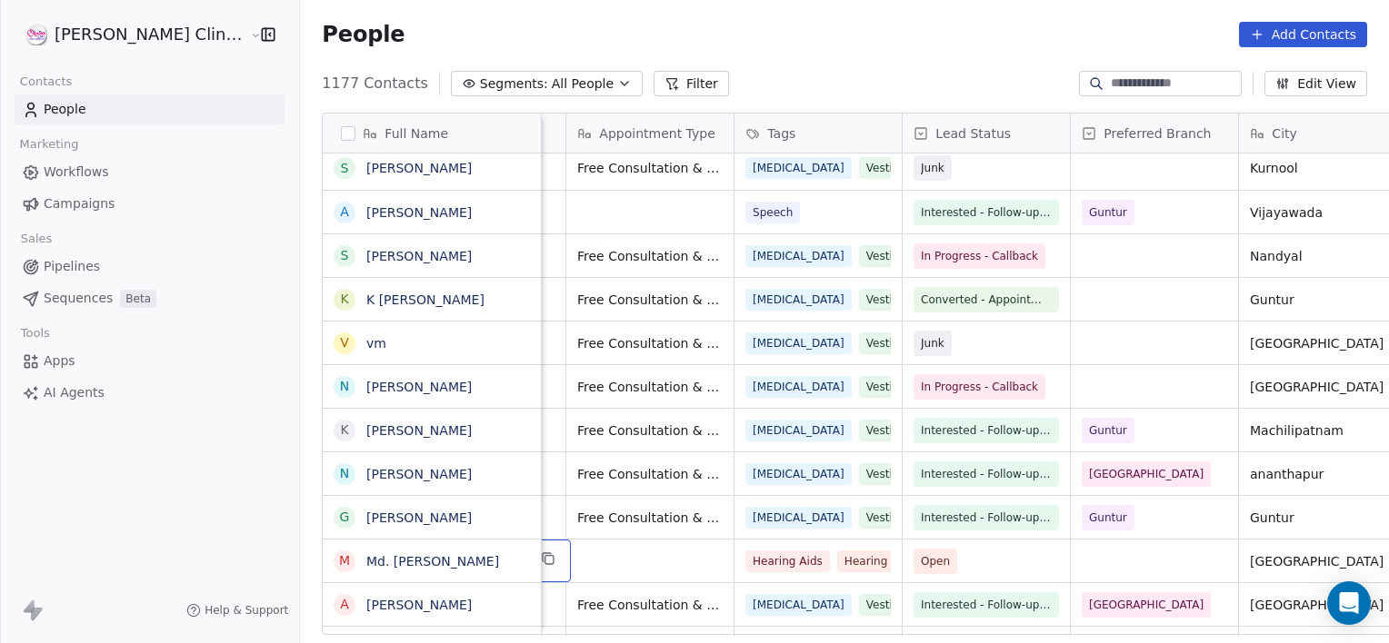
scroll to position [0, 167]
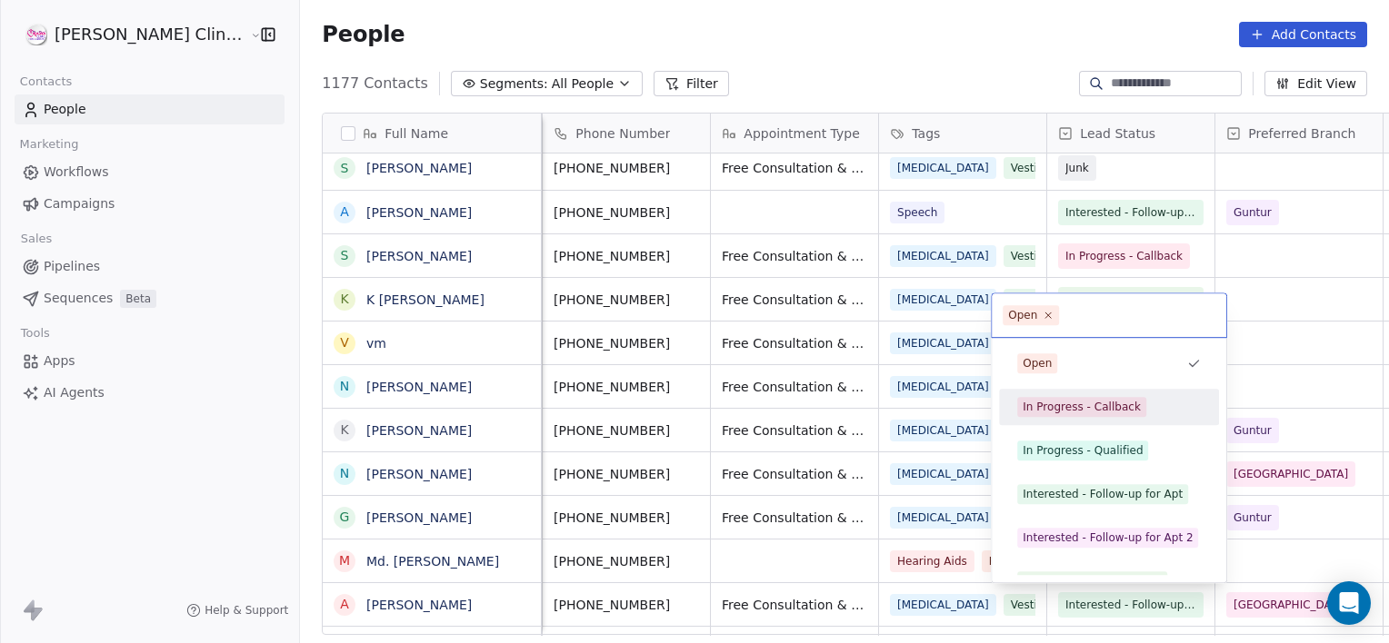
click at [1093, 414] on div "In Progress - Callback" at bounding box center [1081, 407] width 118 height 16
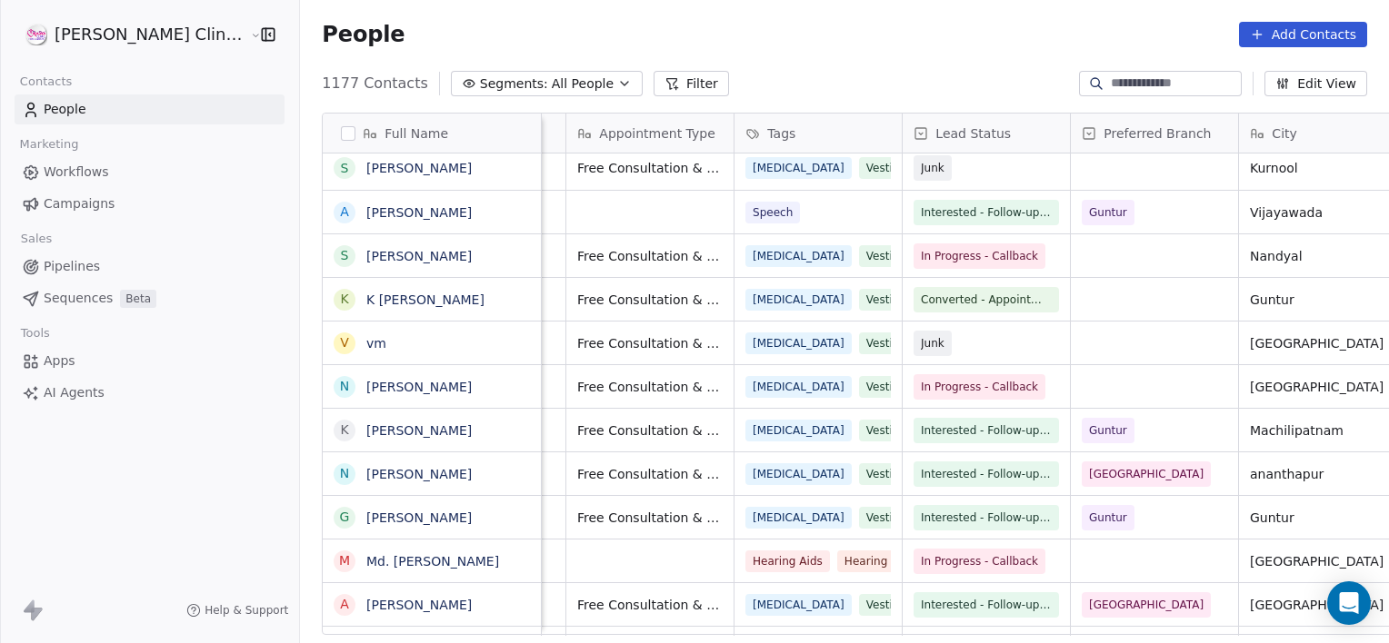
scroll to position [0, 480]
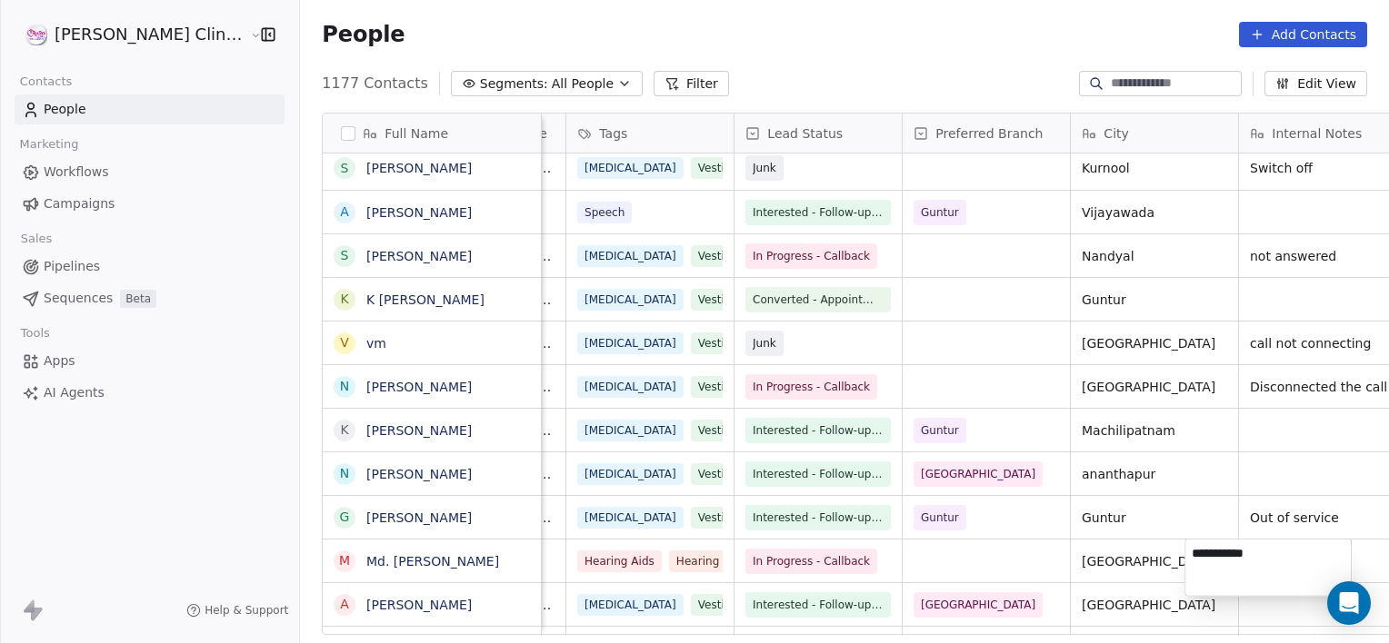
type textarea "**********"
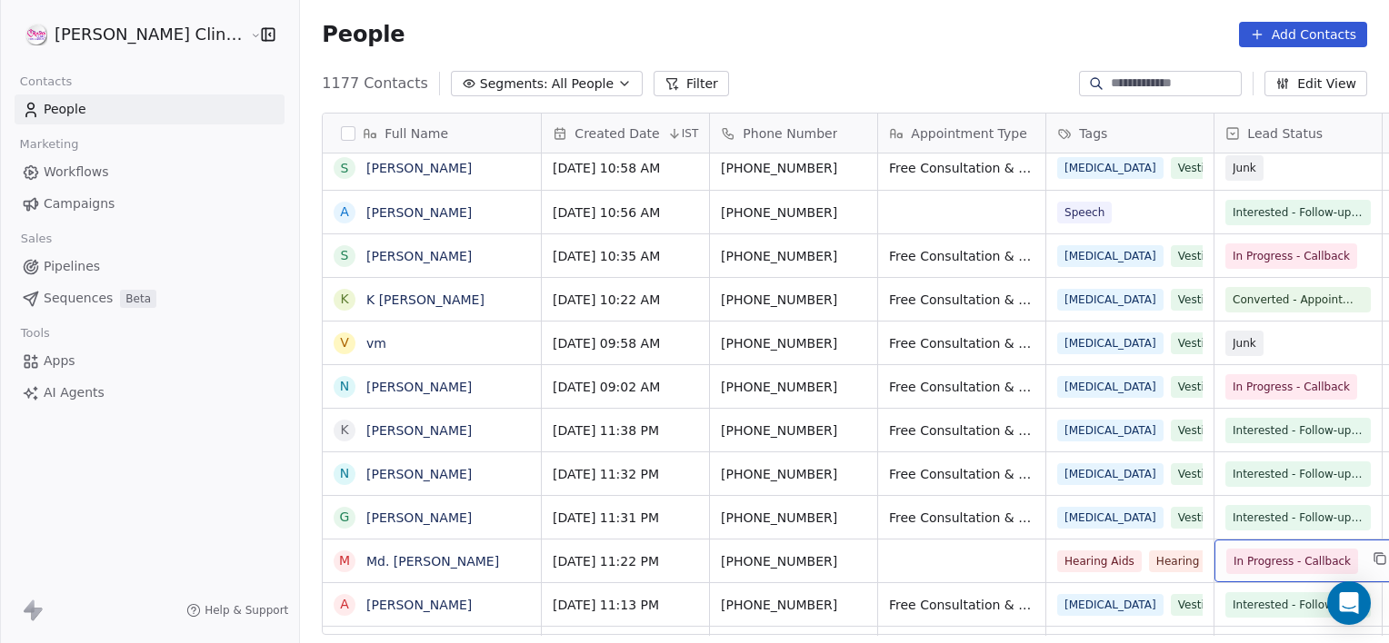
click at [1233, 566] on span "In Progress - Callback" at bounding box center [1291, 562] width 117 height 18
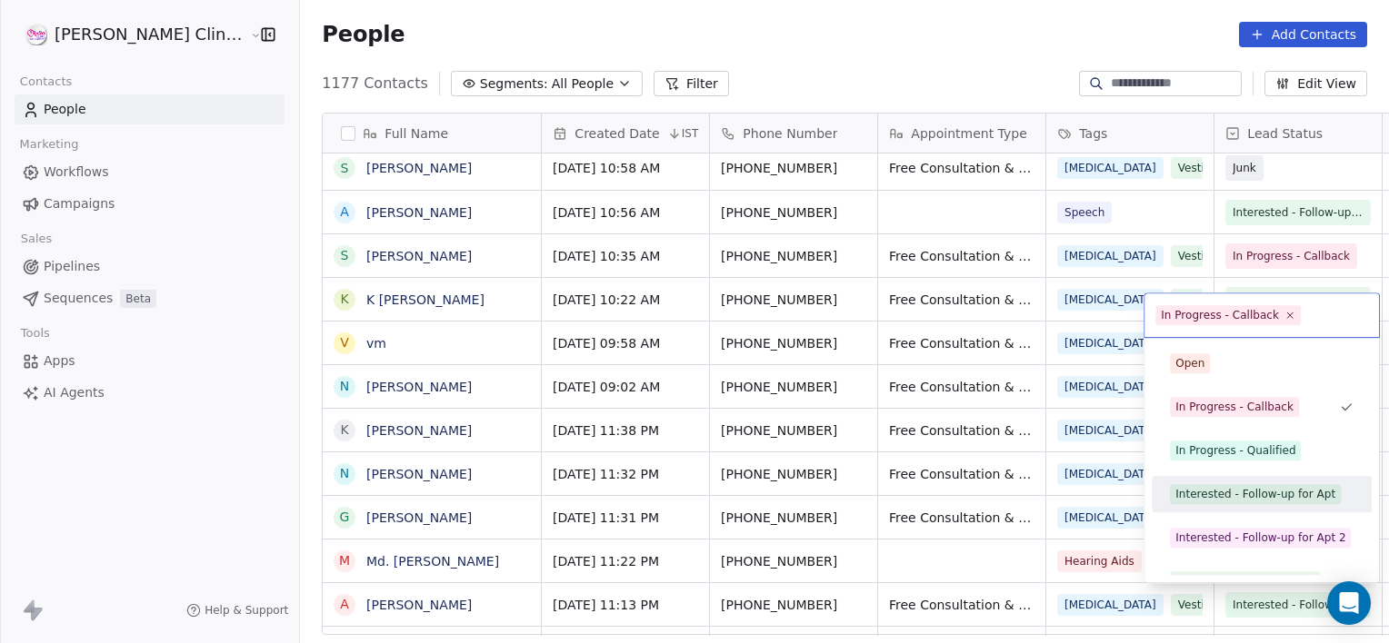
click at [1229, 483] on div "Interested - Follow-up for Apt" at bounding box center [1261, 494] width 205 height 29
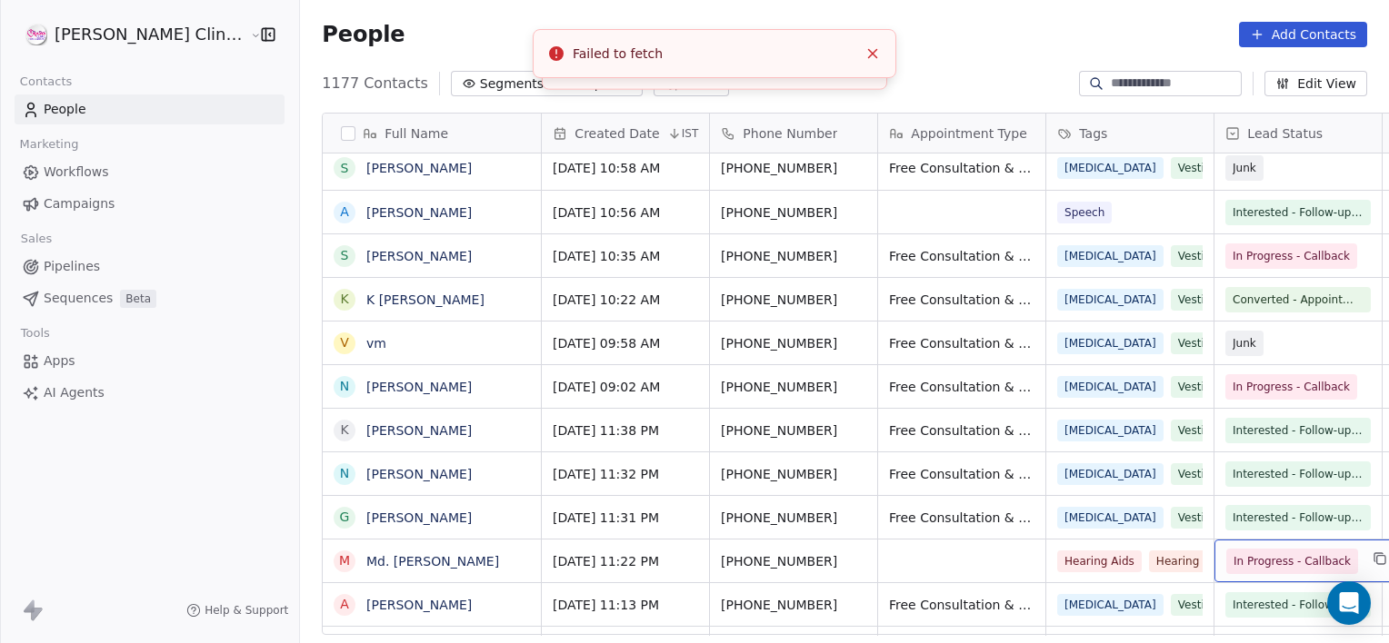
click at [1233, 564] on span "In Progress - Callback" at bounding box center [1291, 562] width 117 height 18
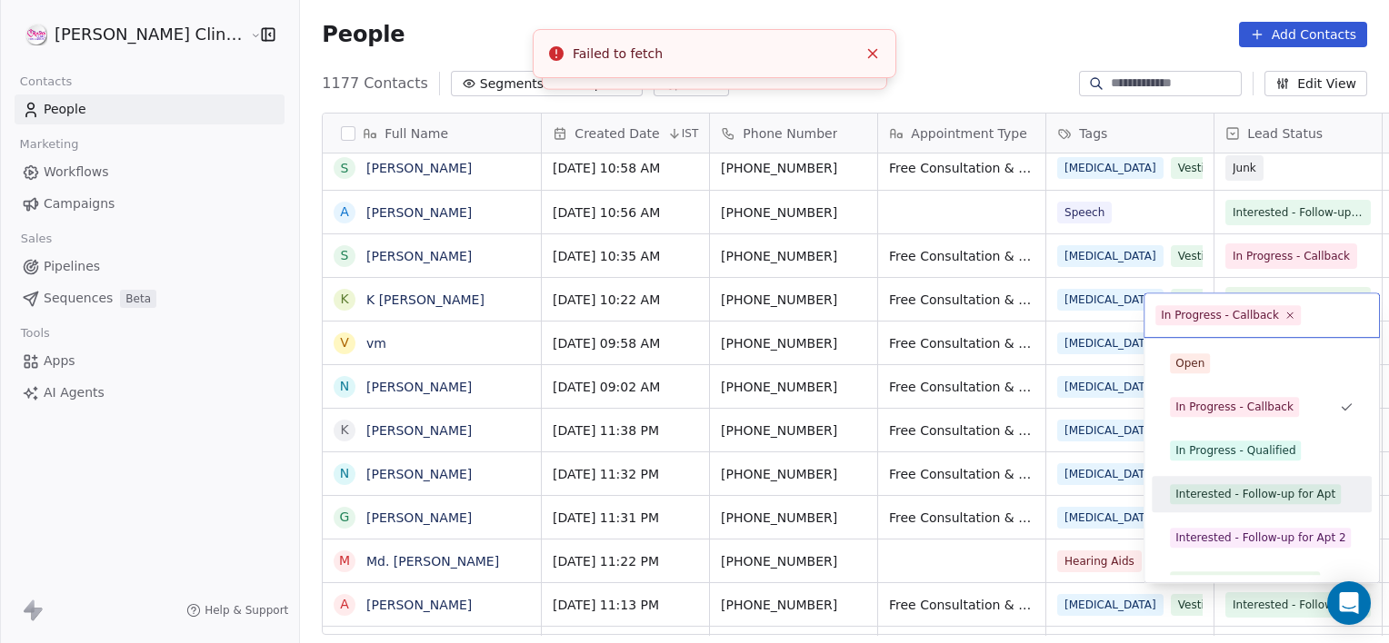
click at [1232, 499] on div "Interested - Follow-up for Apt" at bounding box center [1255, 494] width 160 height 16
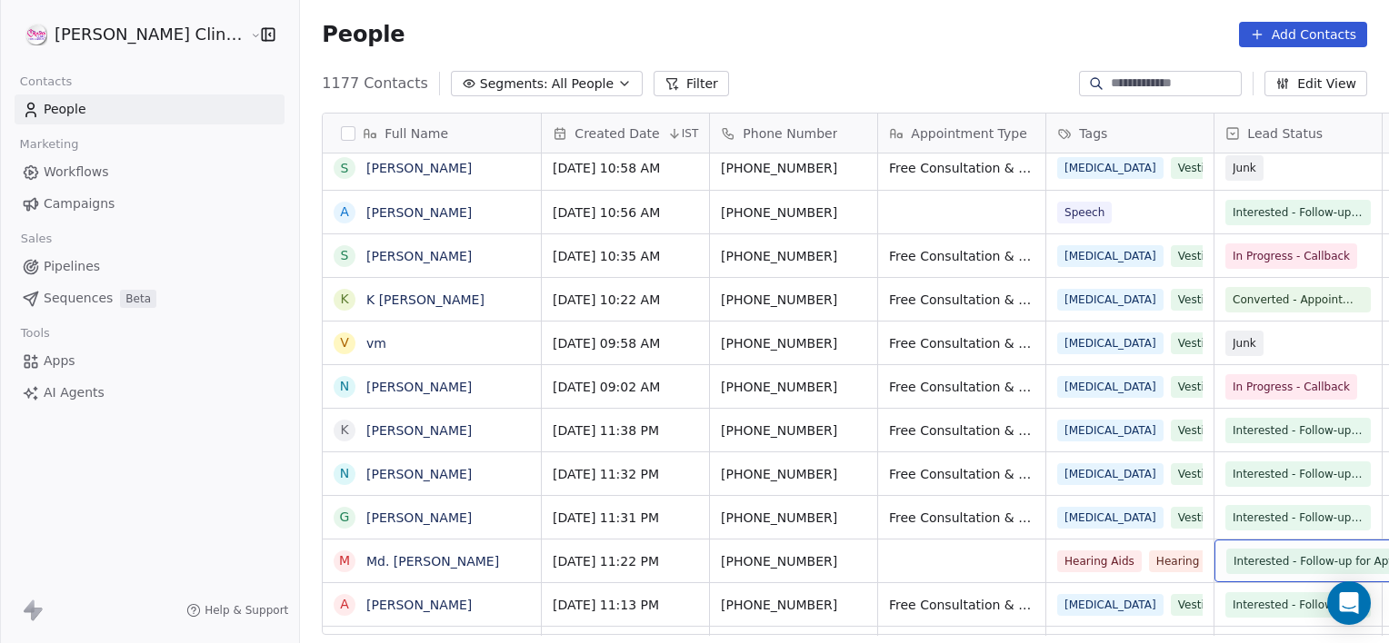
scroll to position [0, 144]
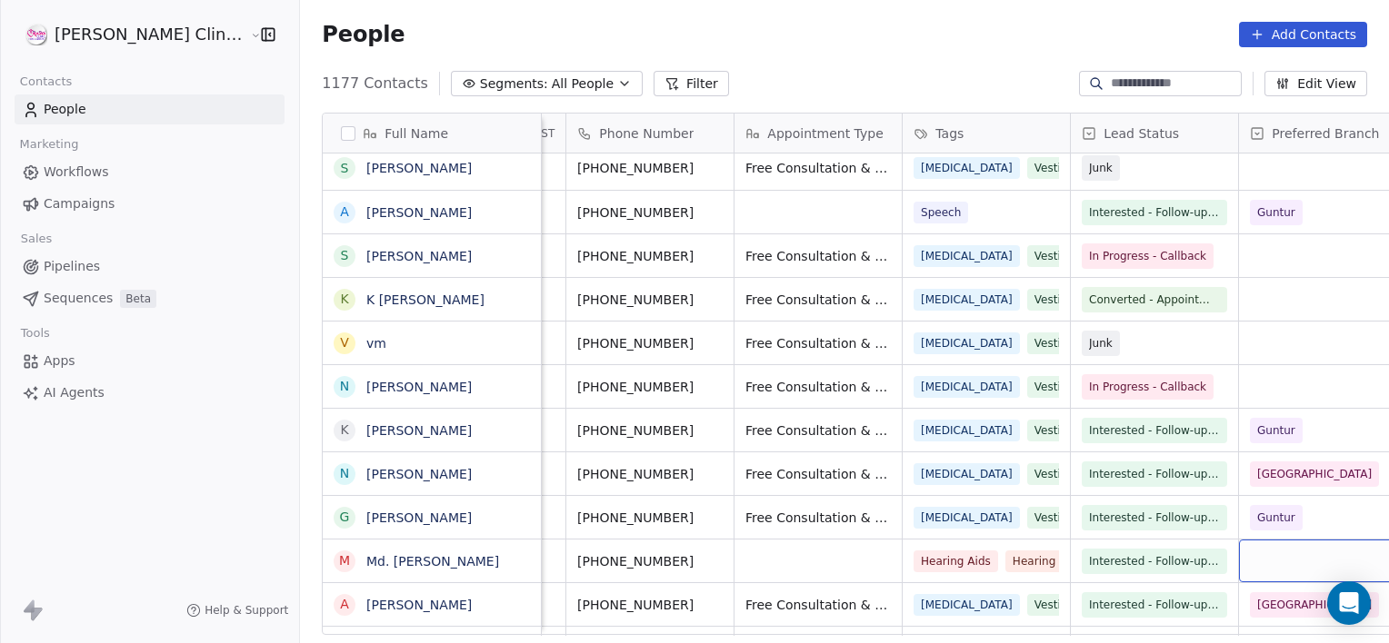
click at [1258, 542] on div "grid" at bounding box center [1322, 561] width 167 height 43
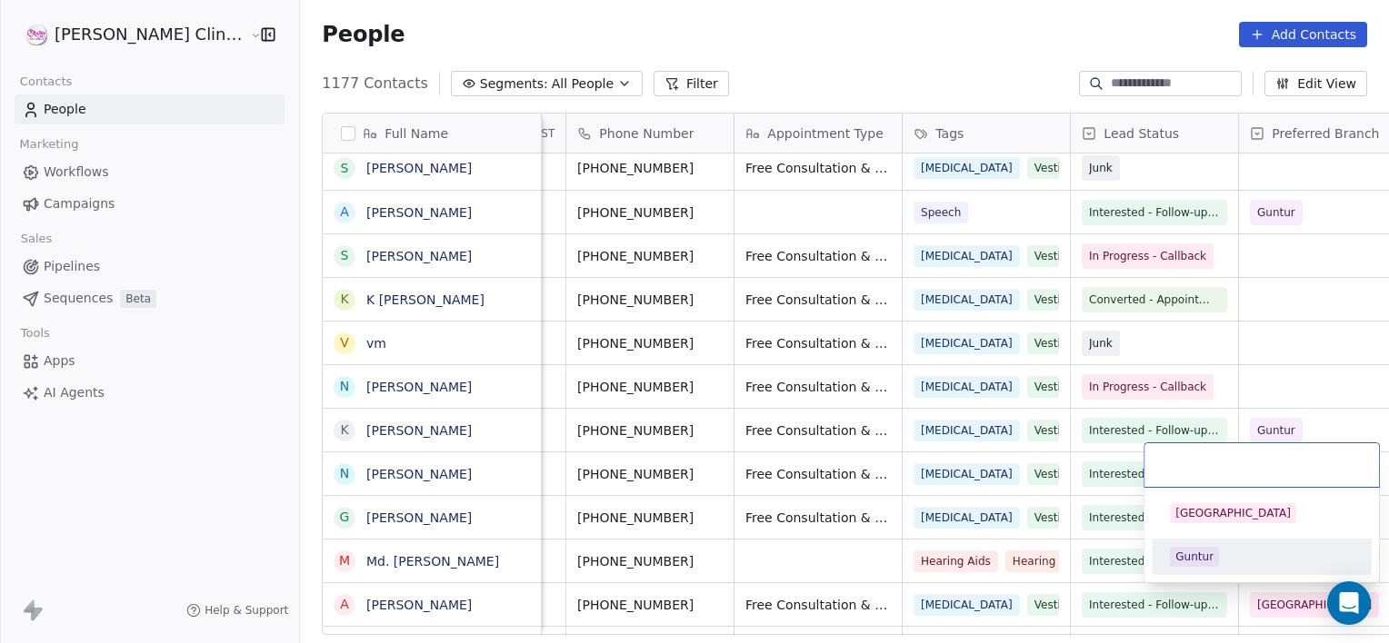
click at [1199, 560] on div "Guntur" at bounding box center [1194, 557] width 38 height 16
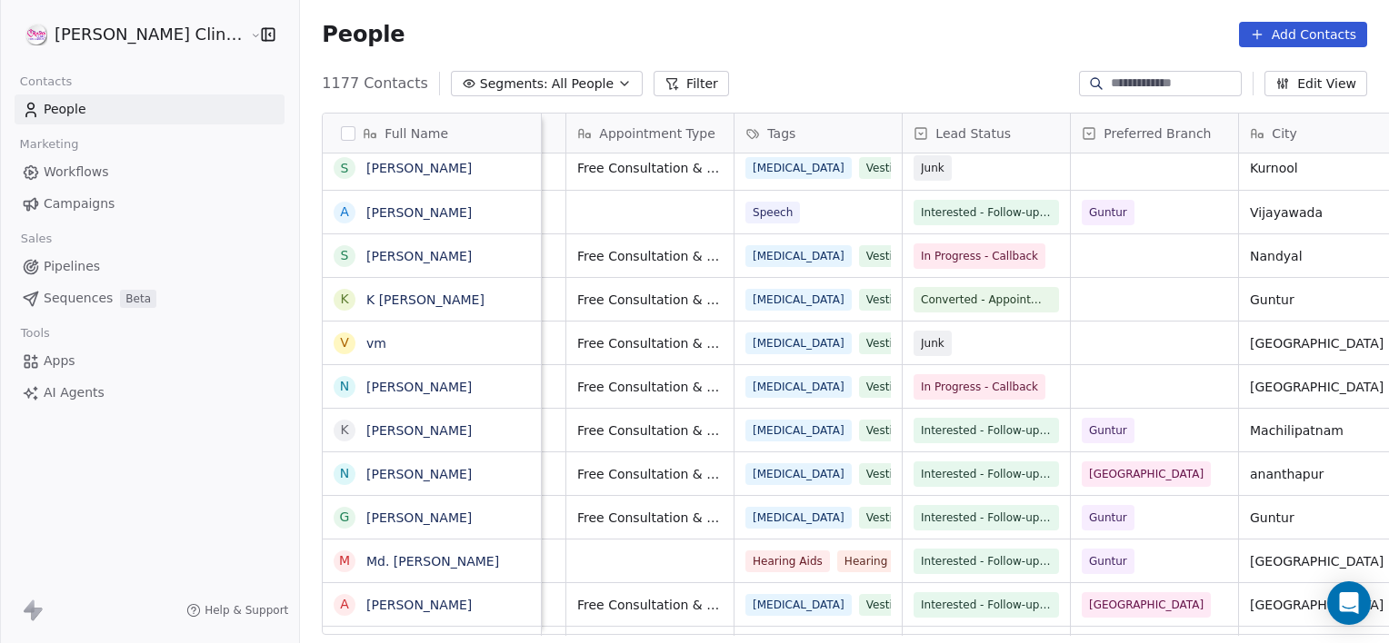
scroll to position [0, 480]
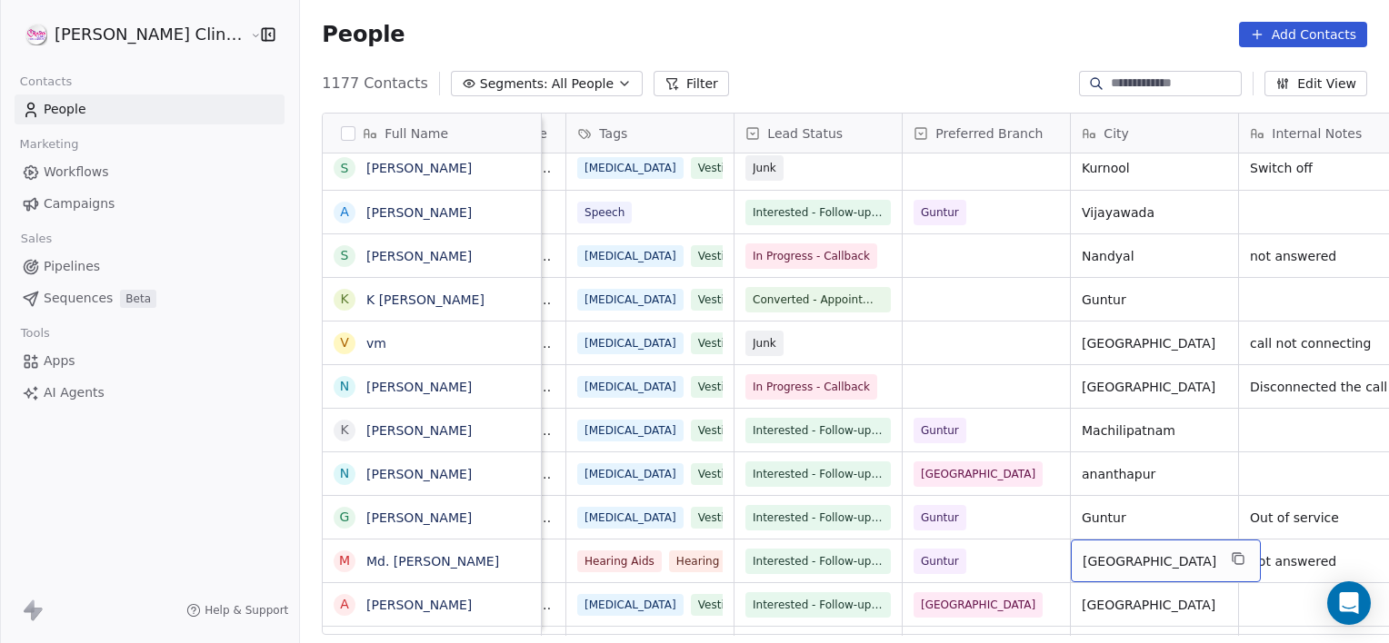
click at [1130, 564] on span "[GEOGRAPHIC_DATA]" at bounding box center [1149, 562] width 134 height 18
type textarea "*"
type textarea "******"
drag, startPoint x: 1272, startPoint y: 552, endPoint x: 1167, endPoint y: 519, distance: 110.4
type textarea "*"
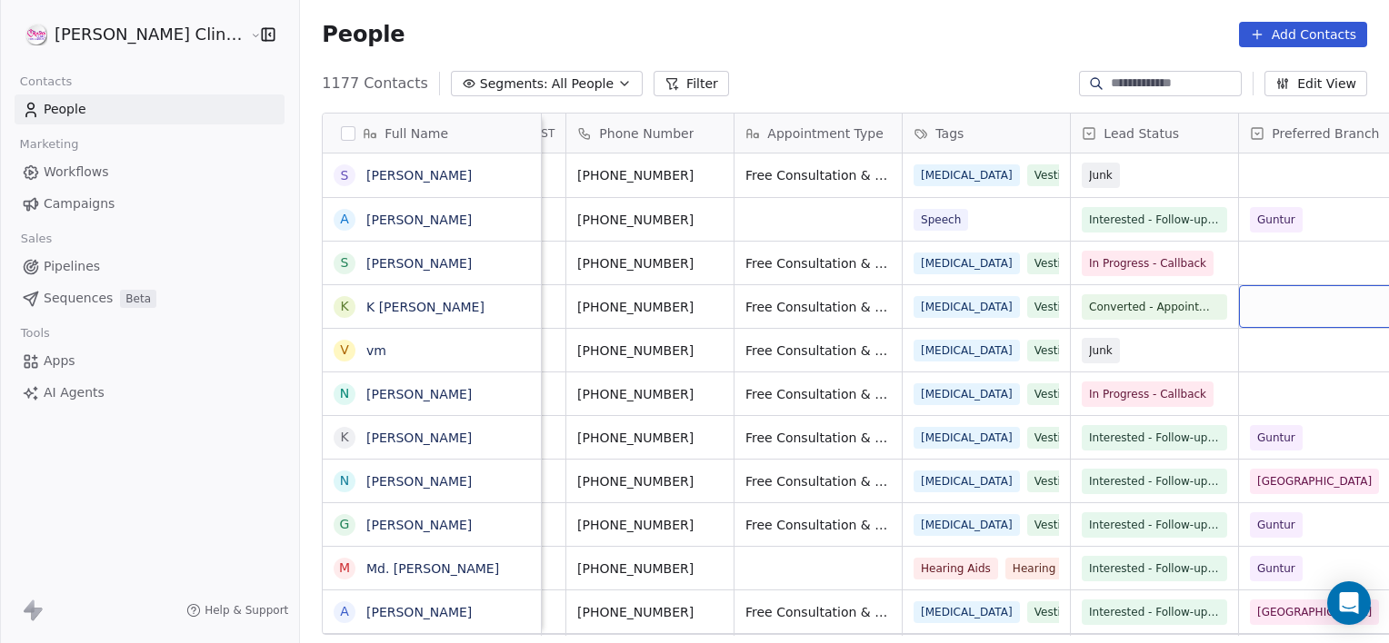
scroll to position [0, 312]
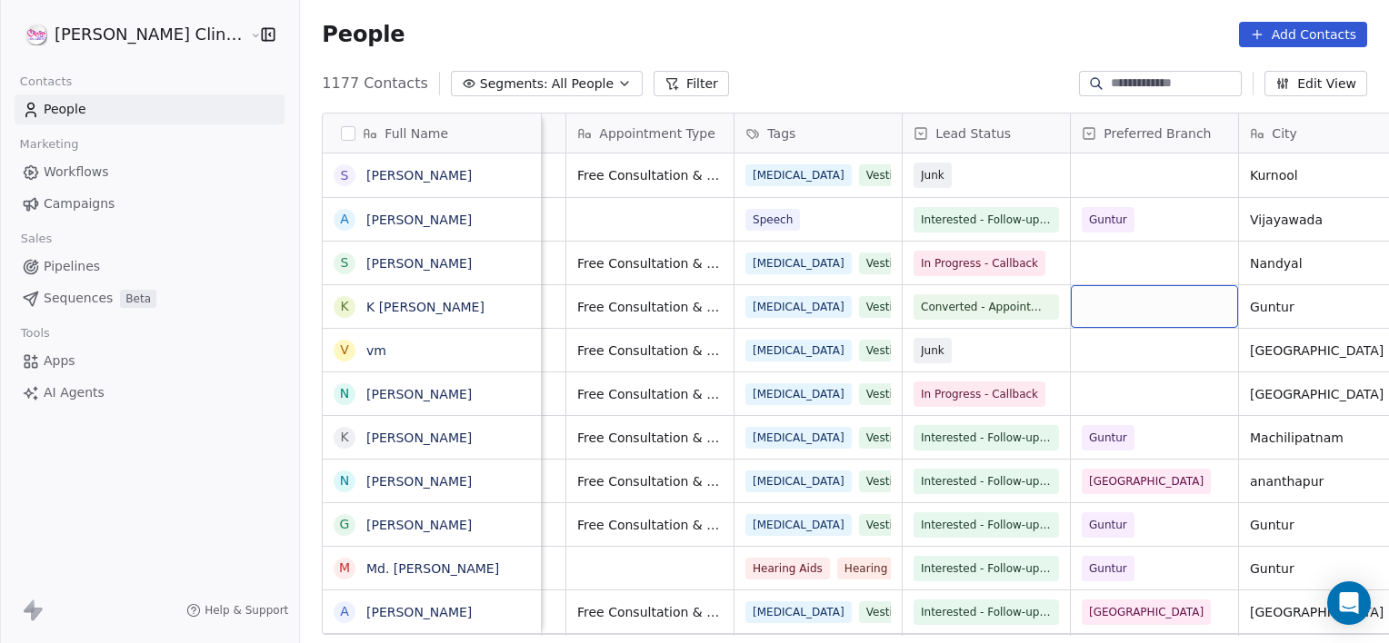
click at [1071, 295] on div "grid" at bounding box center [1154, 306] width 167 height 43
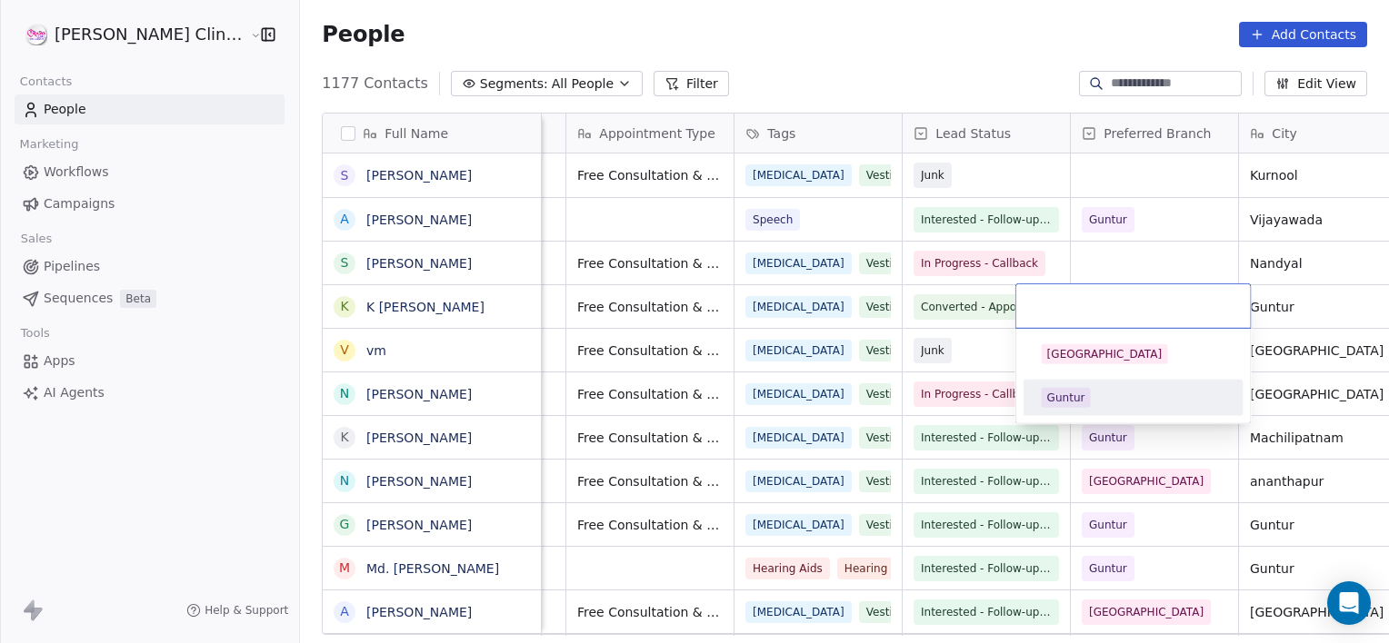
click at [1069, 394] on div "Guntur" at bounding box center [1066, 398] width 38 height 16
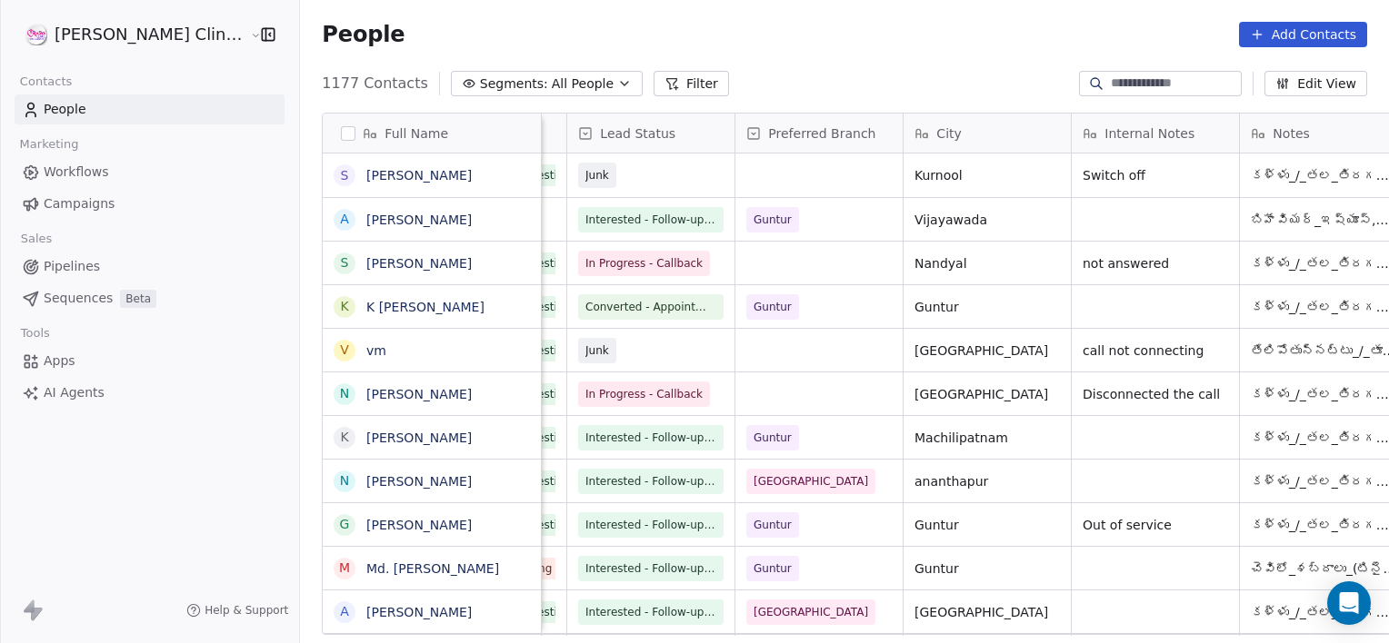
scroll to position [0, 816]
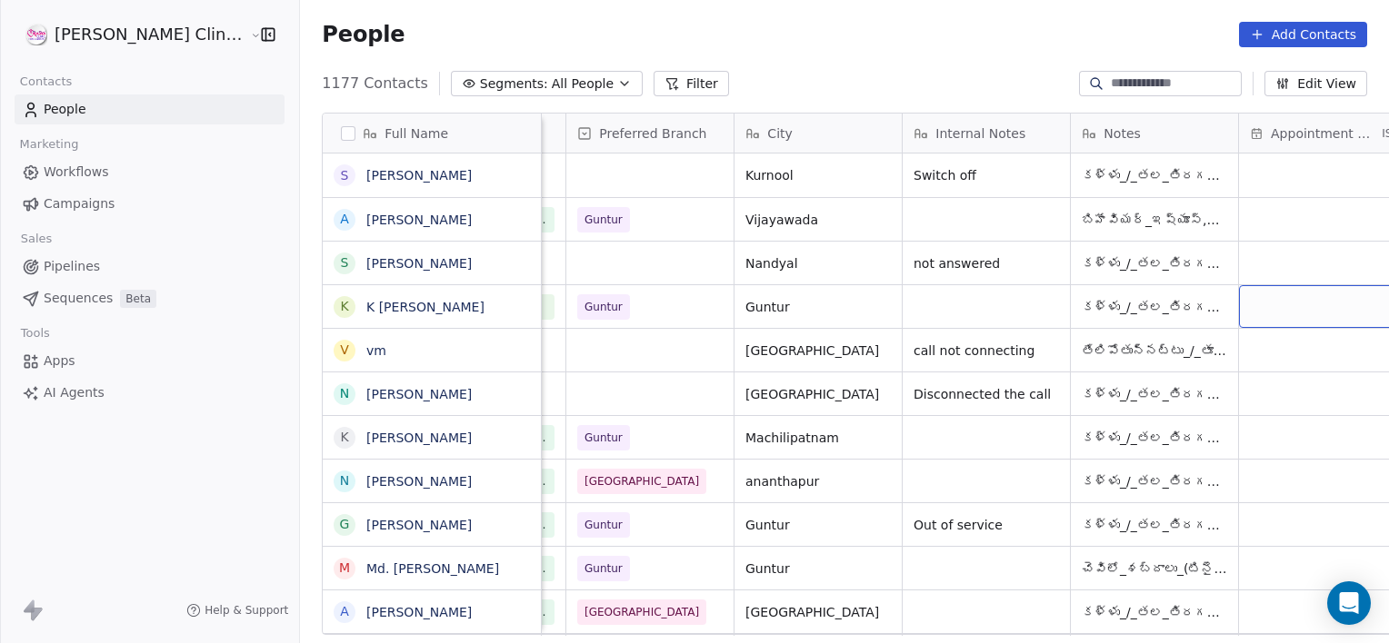
click at [1251, 305] on div "grid" at bounding box center [1322, 306] width 167 height 43
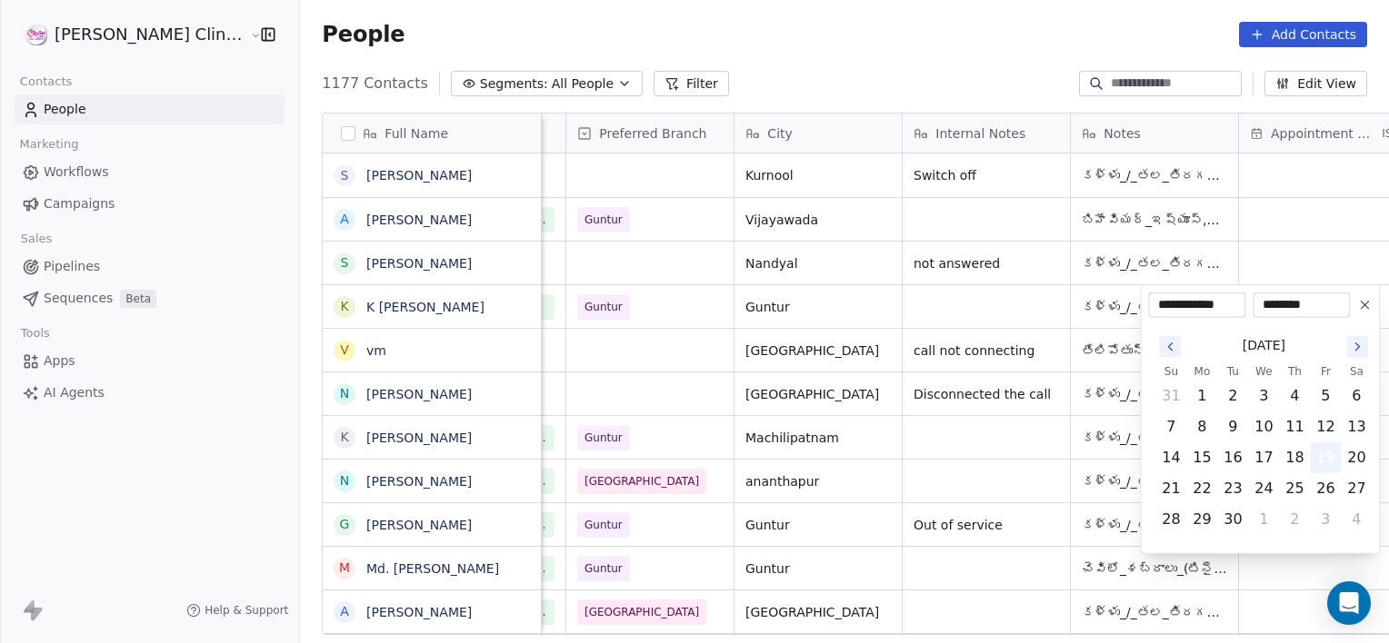
click at [1323, 458] on button "19" at bounding box center [1325, 458] width 29 height 29
click at [1320, 308] on input "********" at bounding box center [1301, 305] width 90 height 18
type input "*"
type input "********"
click at [1242, 223] on html "[PERSON_NAME] Clinic External Contacts People Marketing Workflows Campaigns Sal…" at bounding box center [694, 321] width 1389 height 643
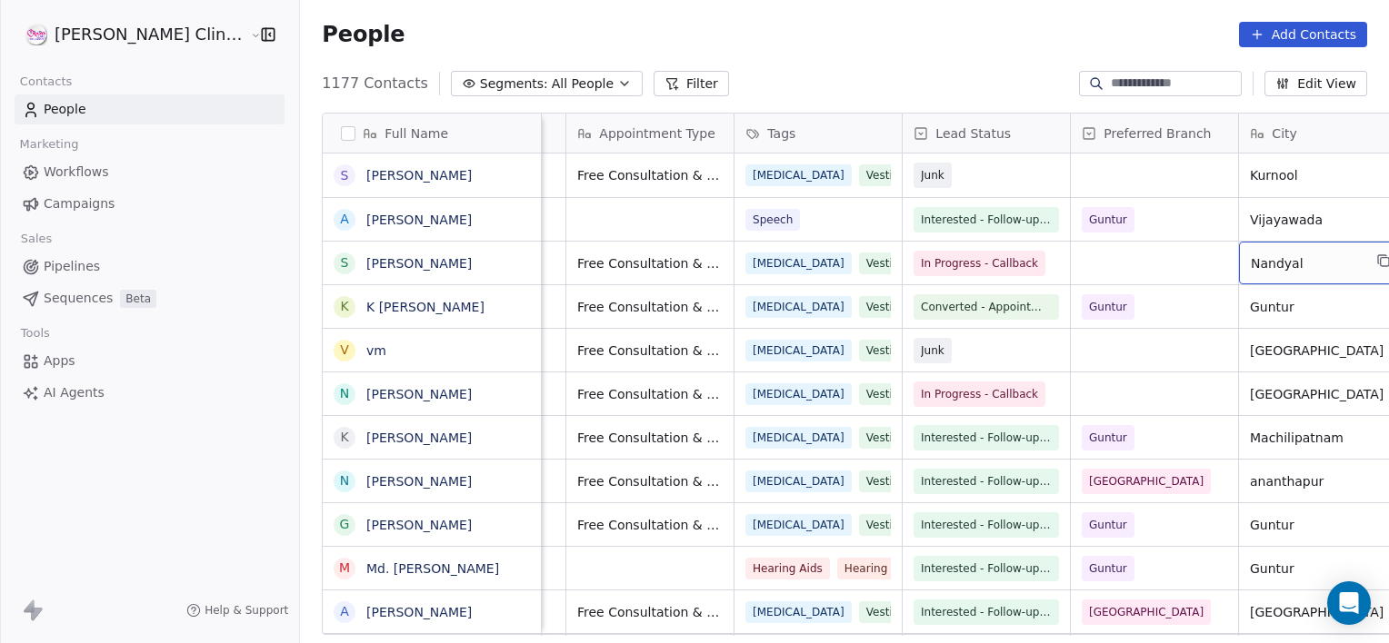
scroll to position [0, 480]
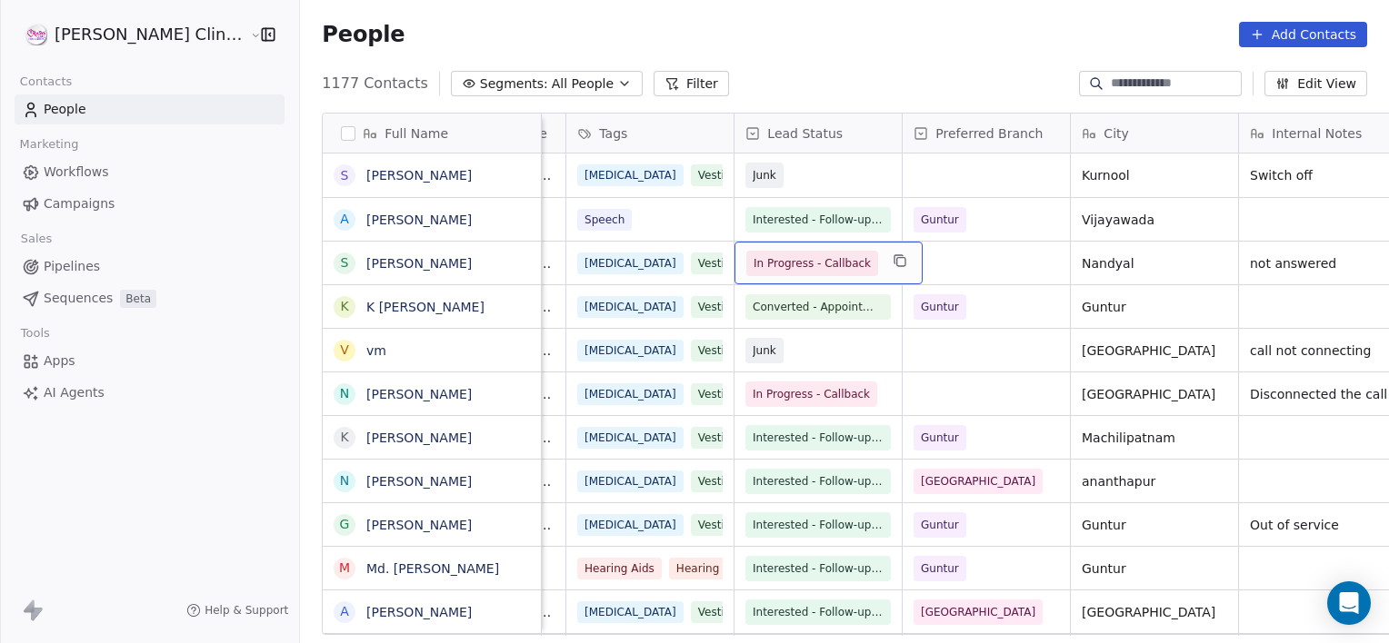
click at [753, 265] on span "In Progress - Callback" at bounding box center [811, 263] width 117 height 18
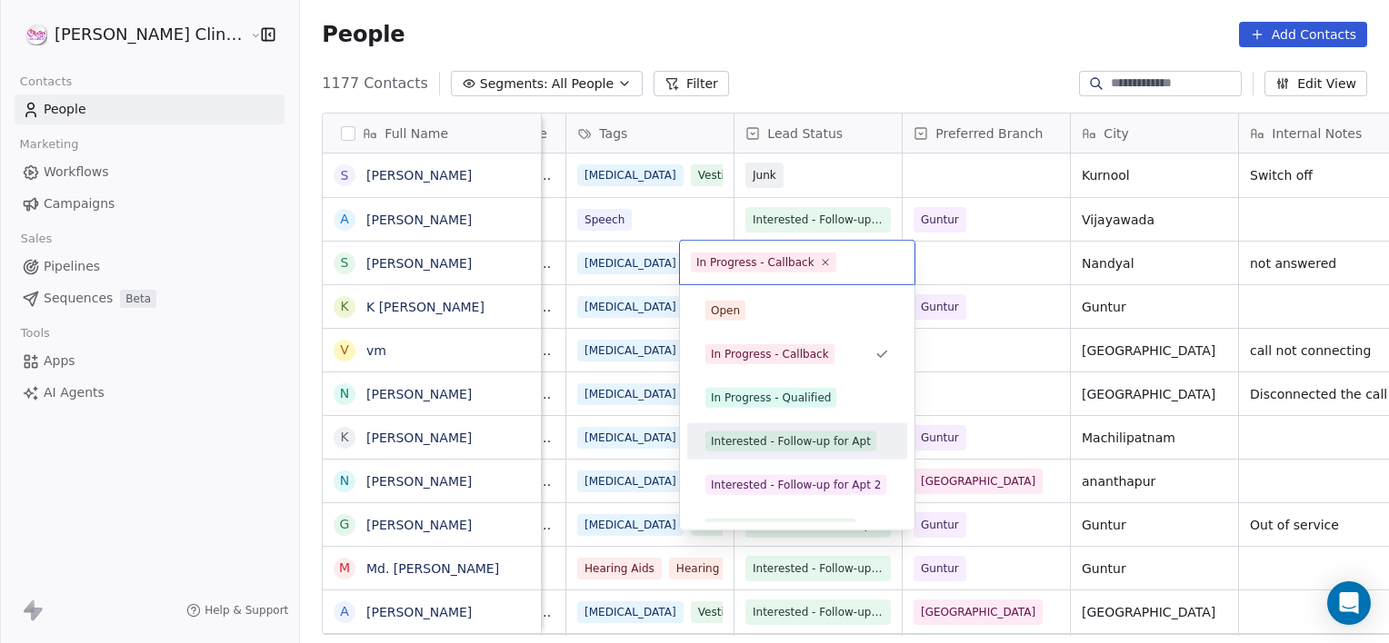
click at [786, 435] on div "Interested - Follow-up for Apt" at bounding box center [791, 442] width 160 height 16
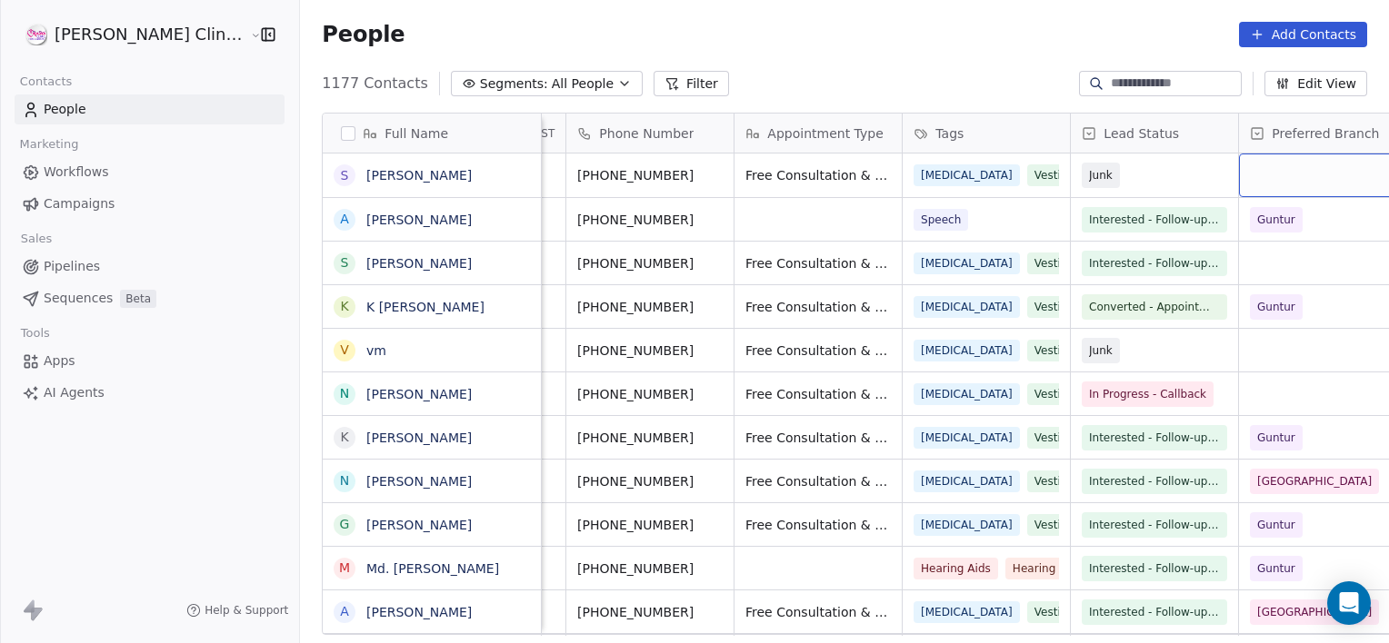
scroll to position [0, 312]
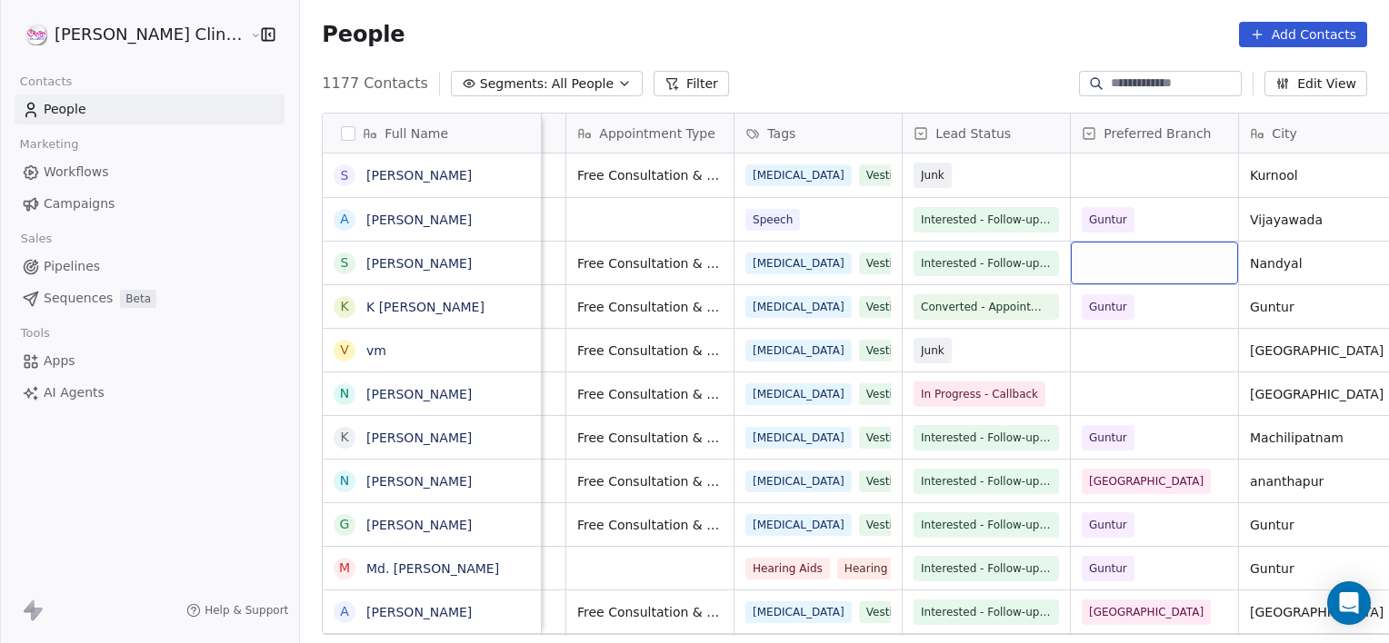
click at [1071, 265] on div "grid" at bounding box center [1154, 263] width 167 height 43
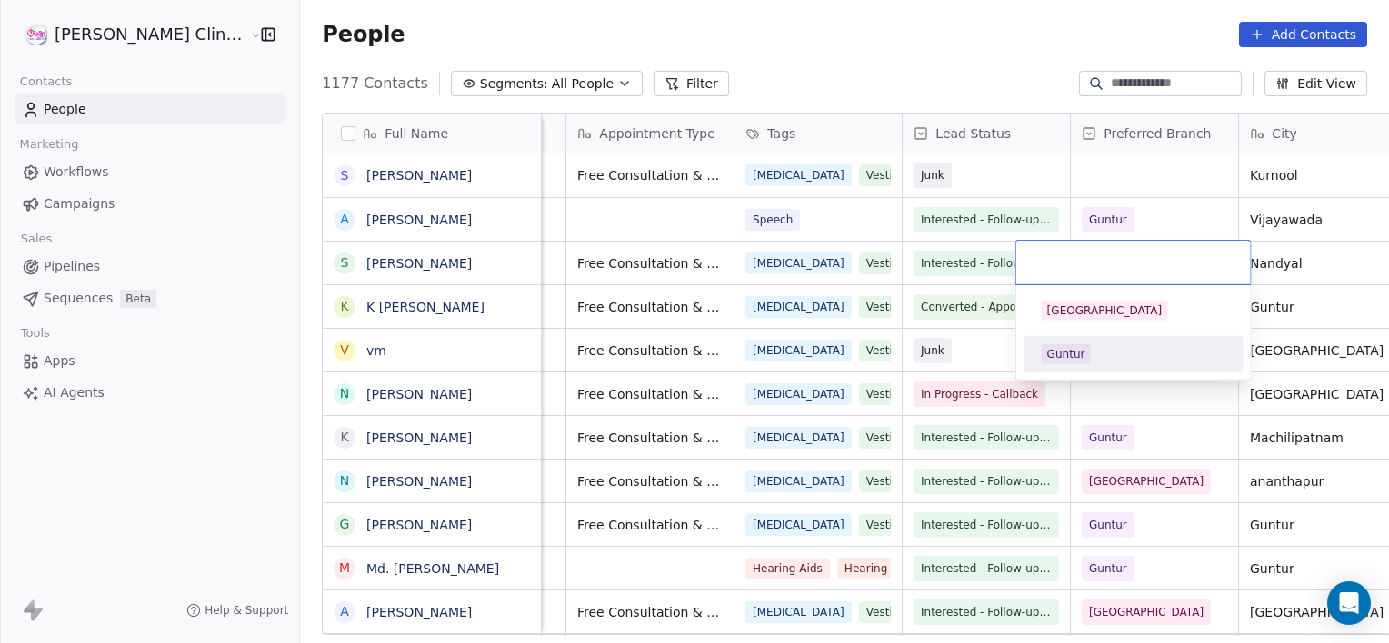
click at [1069, 358] on div "Guntur" at bounding box center [1066, 354] width 38 height 16
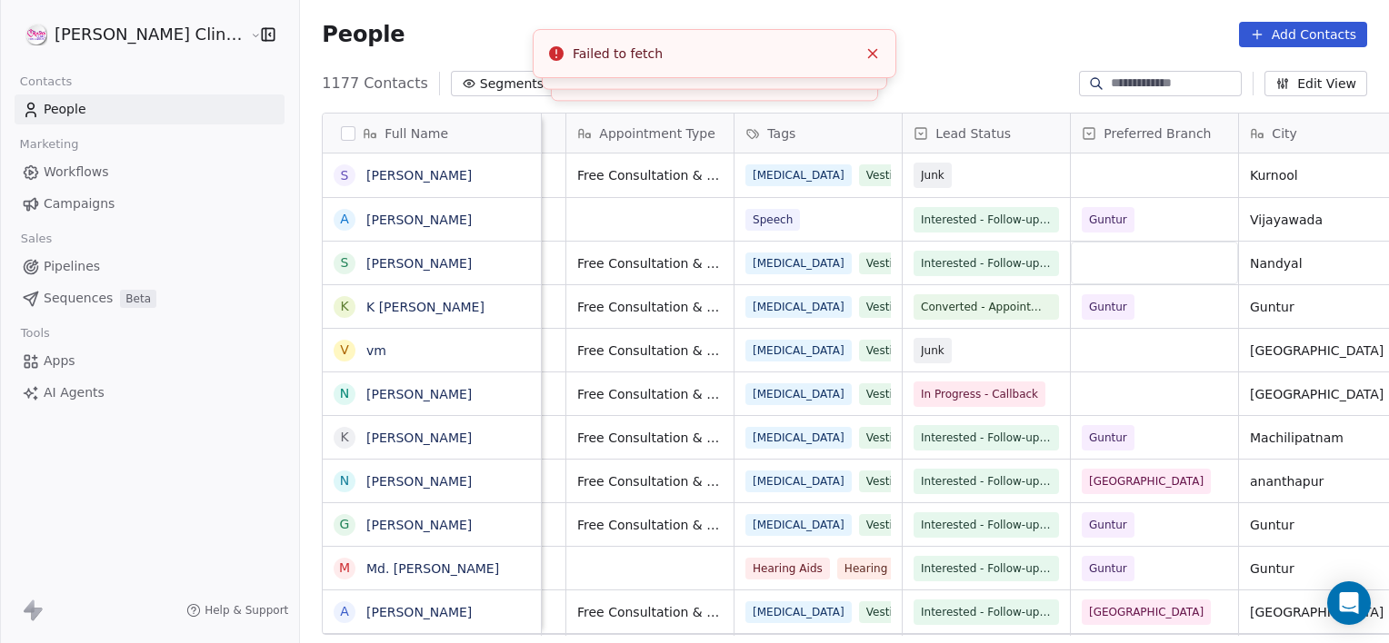
click at [968, 91] on div "1177 Contacts Segments: All People Filter Edit View" at bounding box center [844, 83] width 1089 height 29
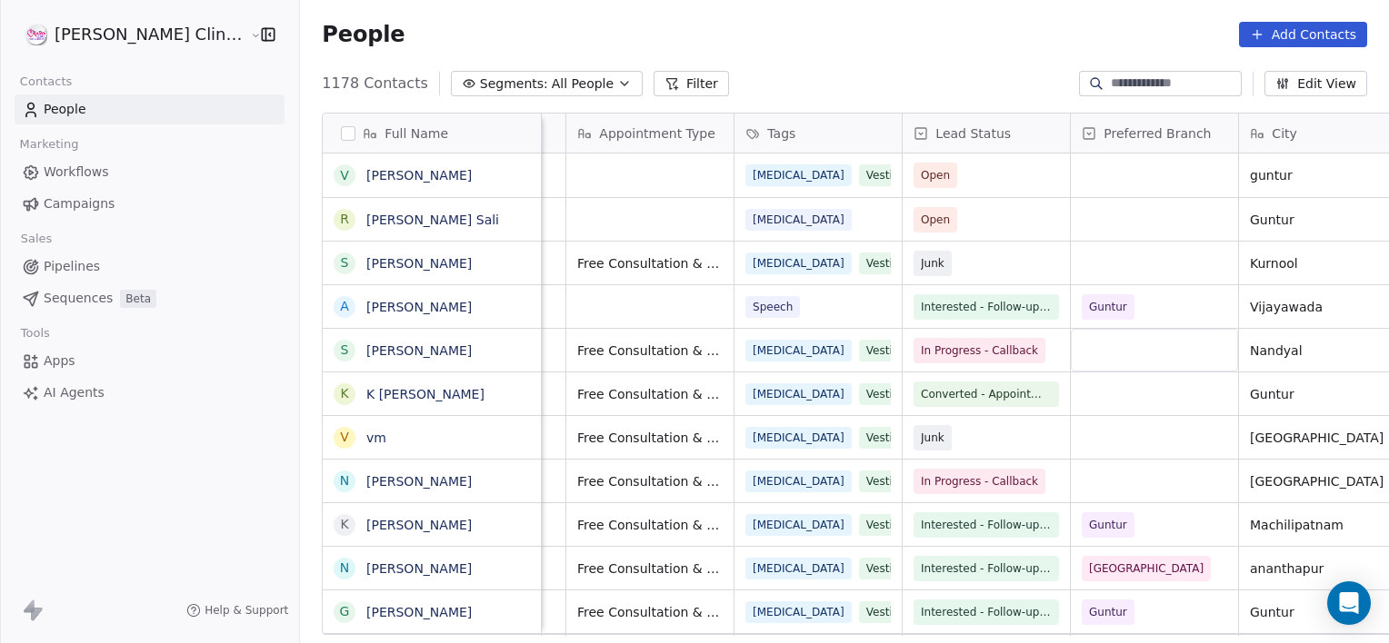
click at [777, 62] on div "People Add Contacts" at bounding box center [844, 34] width 1089 height 69
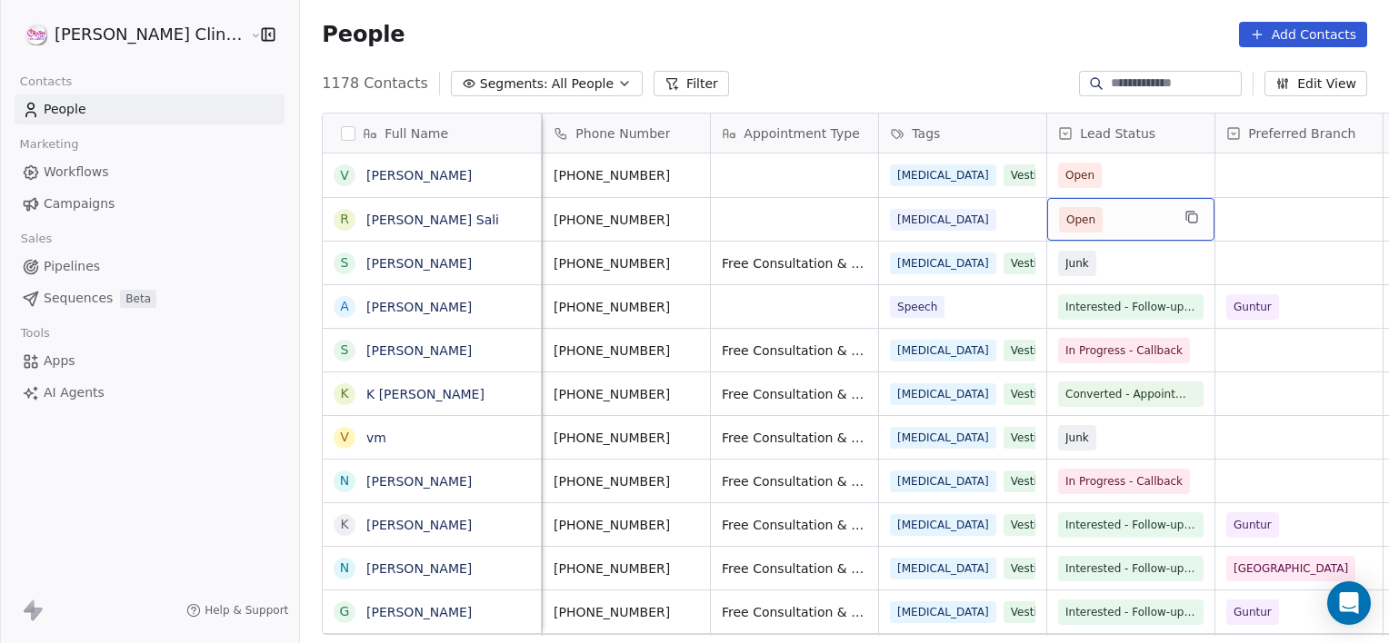
click at [1067, 208] on span "Open" at bounding box center [1114, 219] width 111 height 25
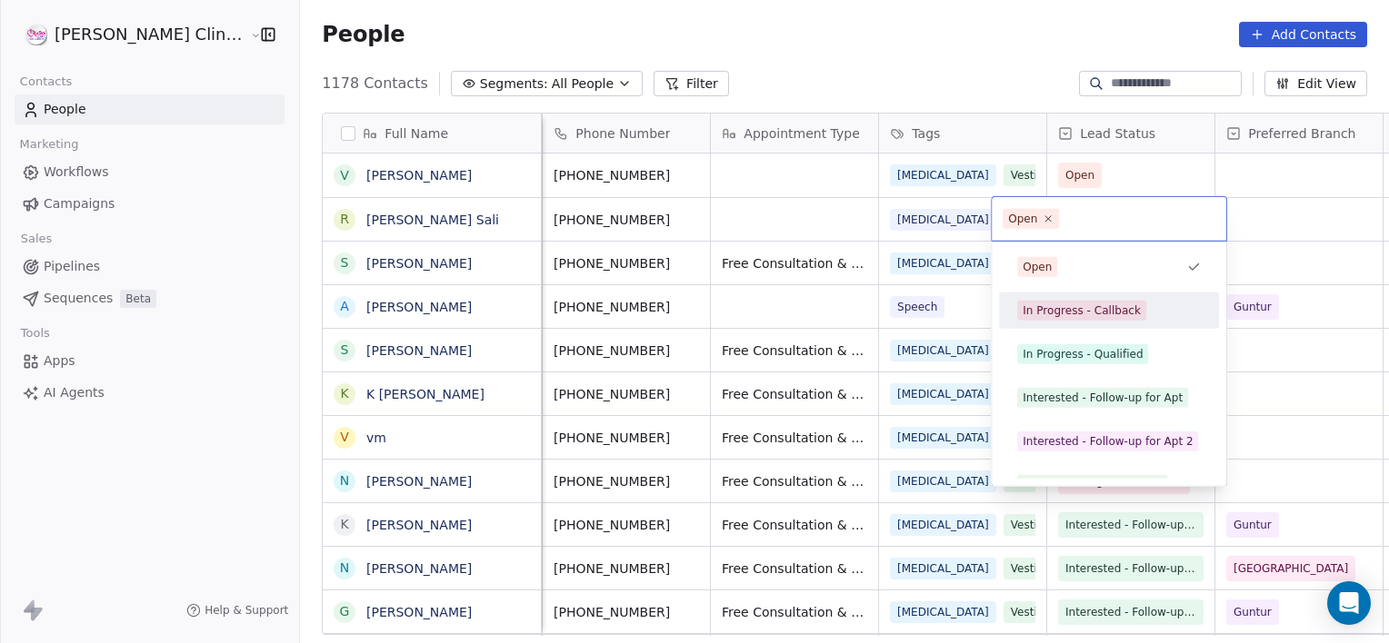
click at [1090, 314] on div "In Progress - Callback" at bounding box center [1081, 311] width 118 height 16
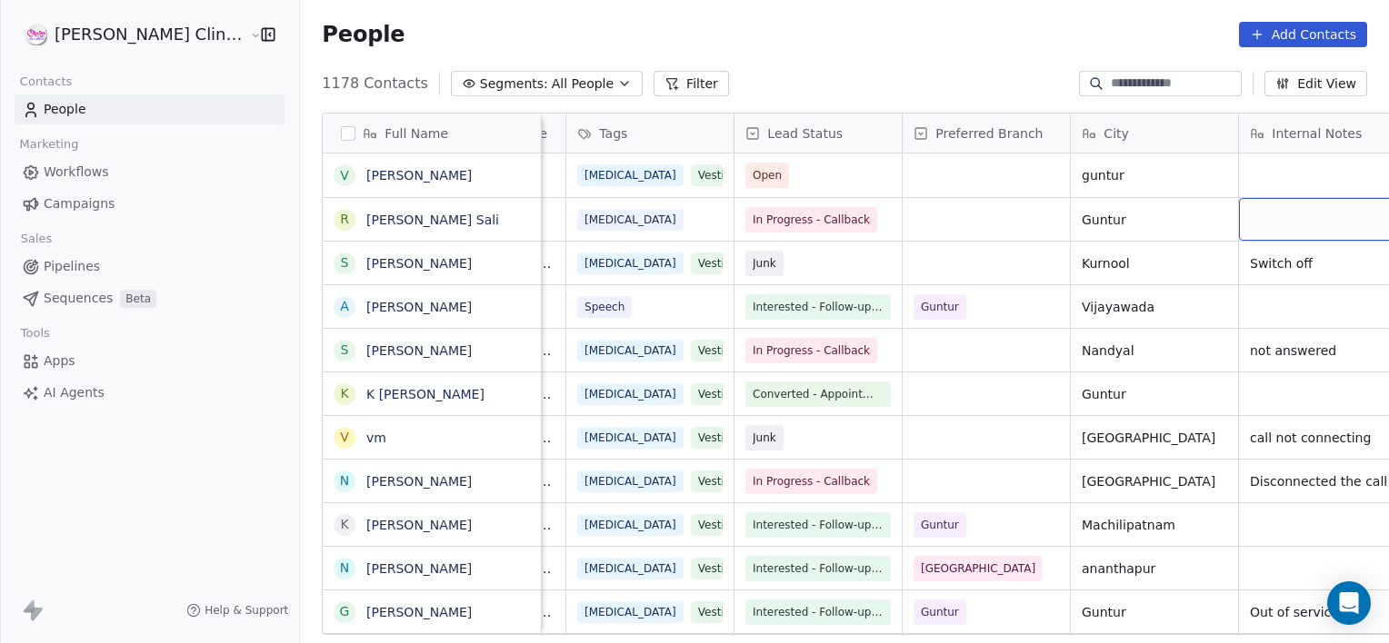
scroll to position [0, 647]
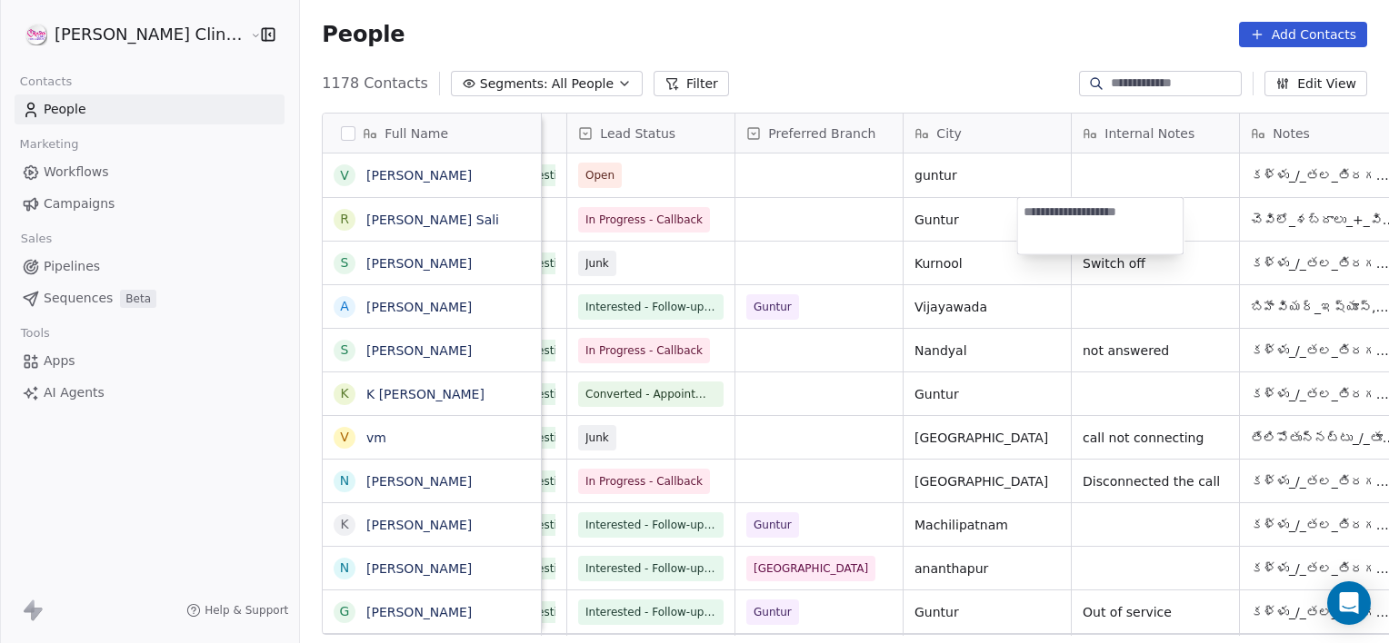
type textarea "*"
type textarea "**********"
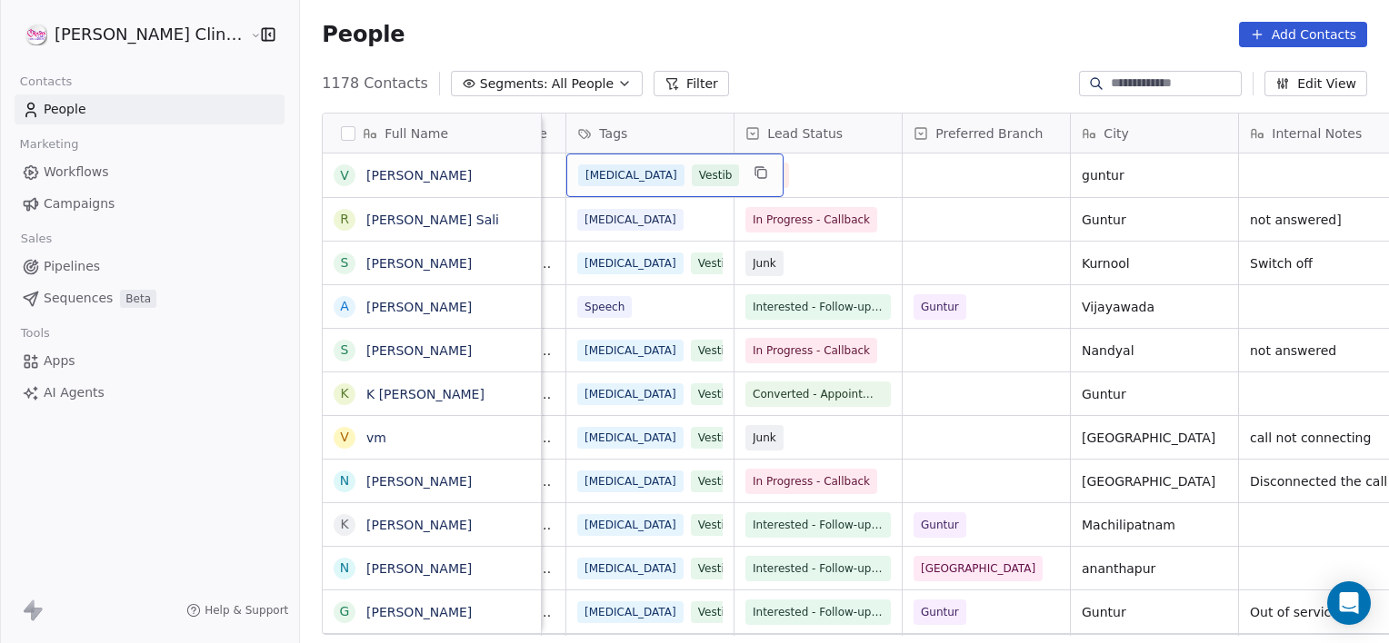
scroll to position [0, 336]
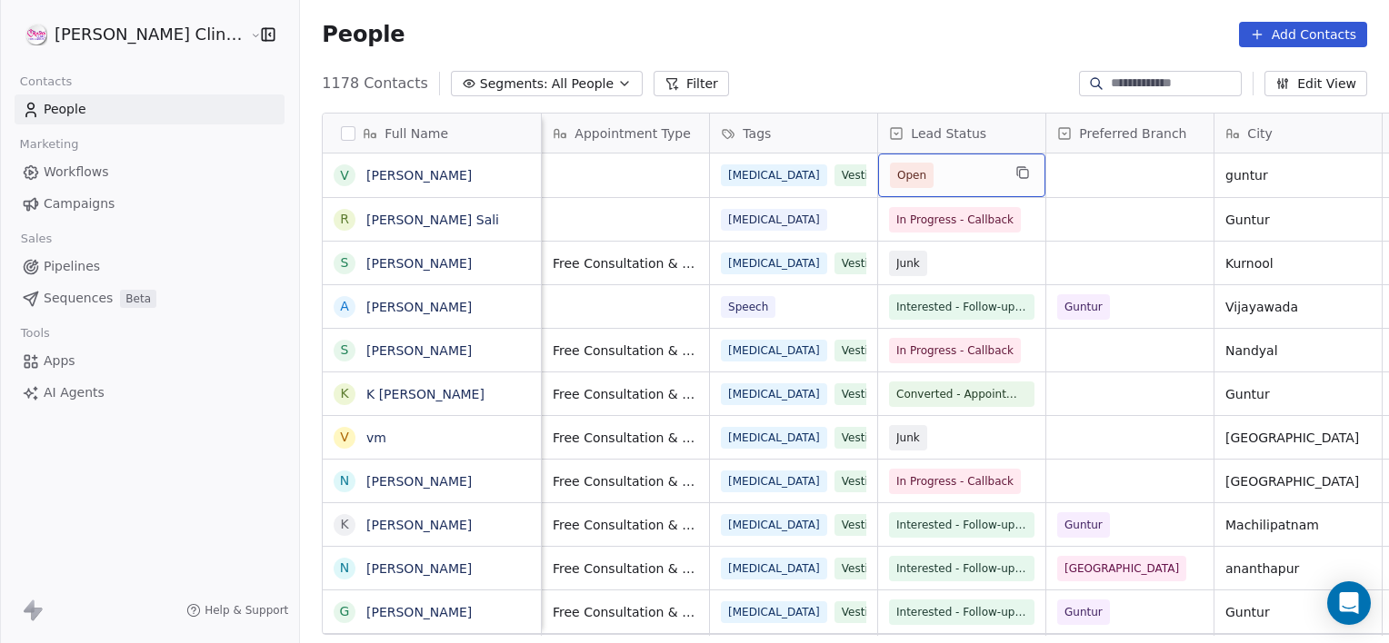
click at [922, 179] on span "Open" at bounding box center [945, 175] width 111 height 25
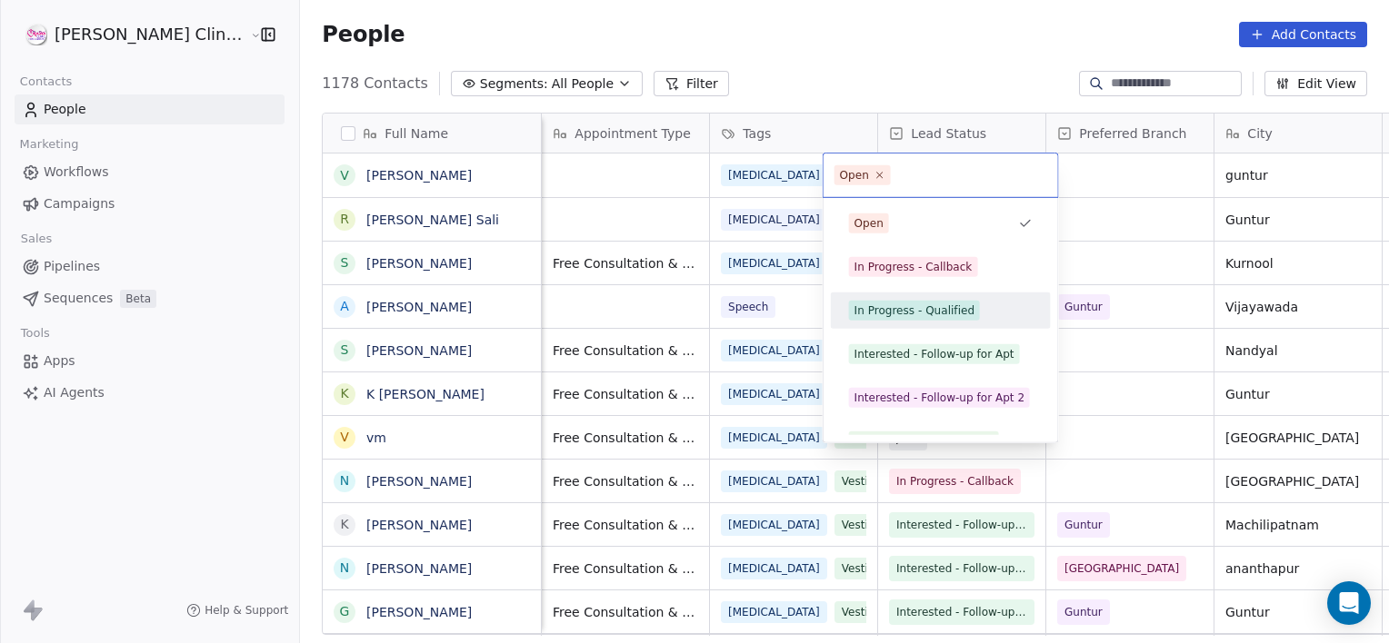
click at [902, 316] on div "In Progress - Qualified" at bounding box center [914, 311] width 120 height 16
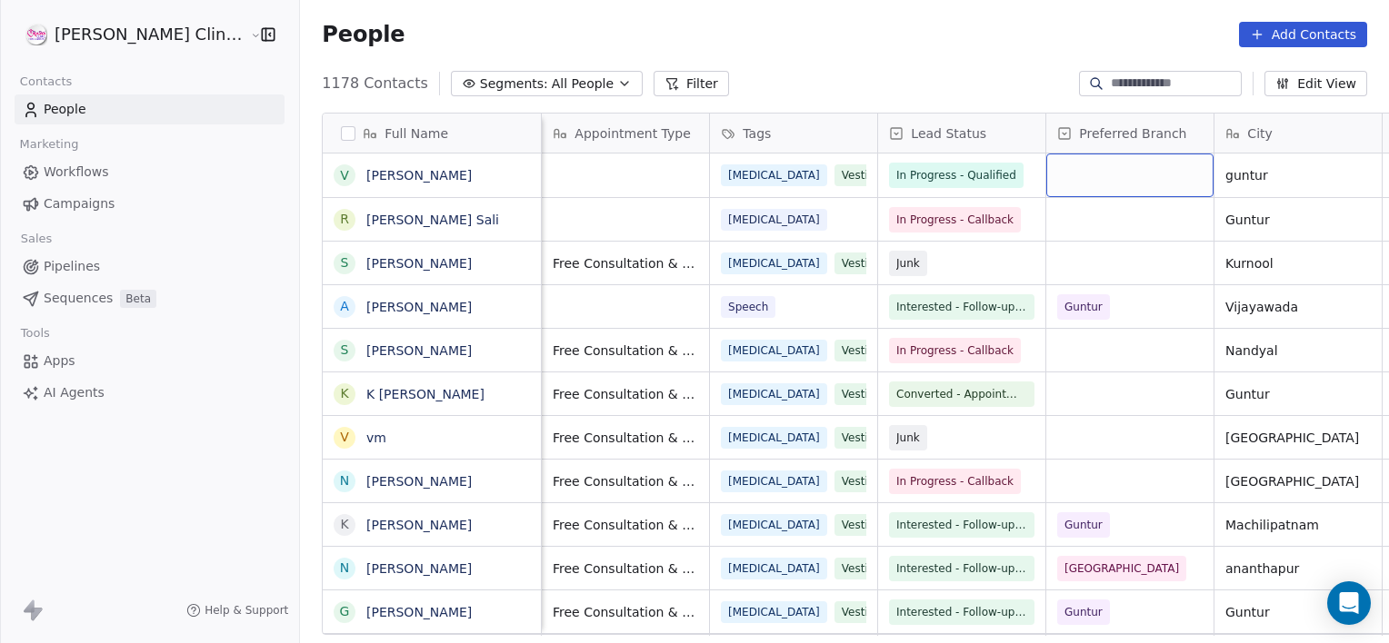
click at [1078, 180] on div "grid" at bounding box center [1129, 176] width 167 height 44
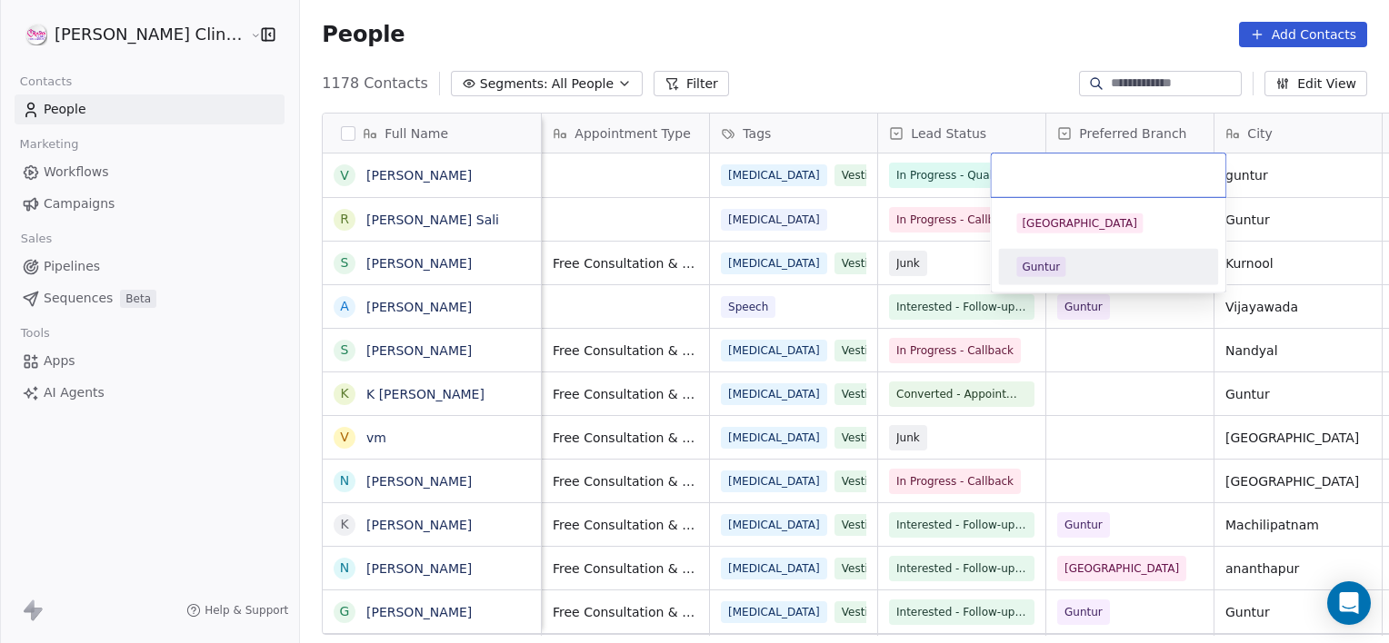
click at [1043, 254] on div "Guntur" at bounding box center [1107, 267] width 205 height 29
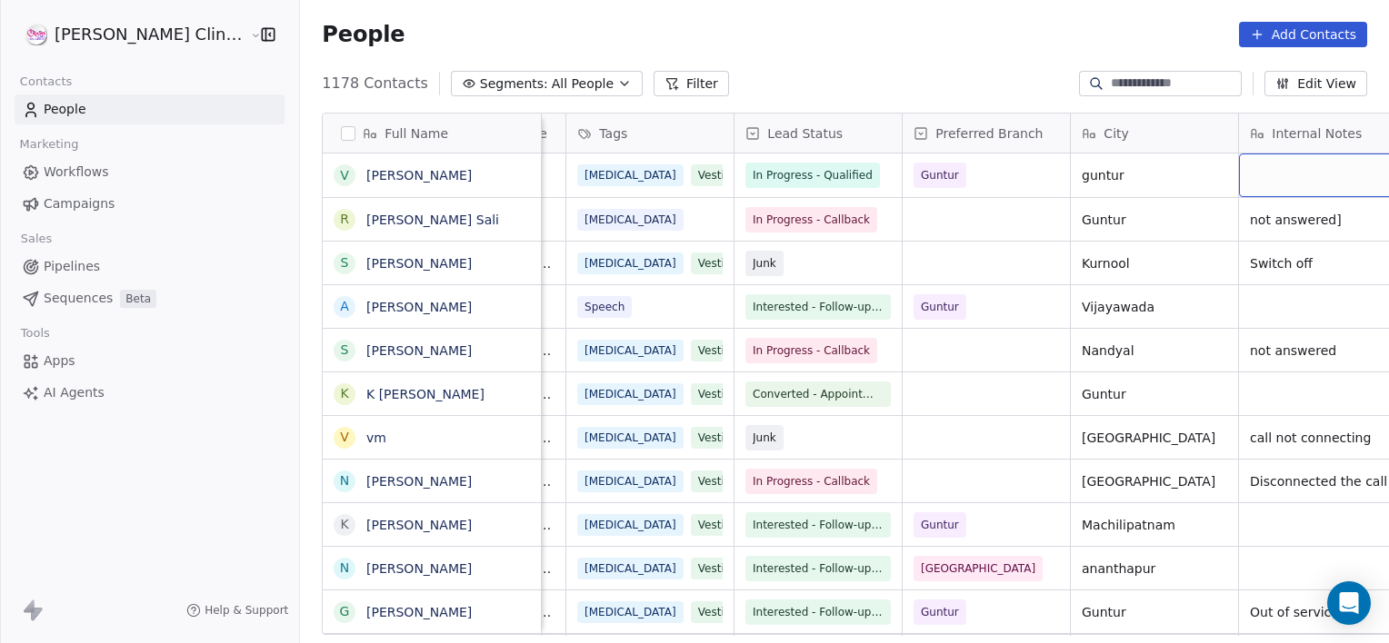
scroll to position [0, 647]
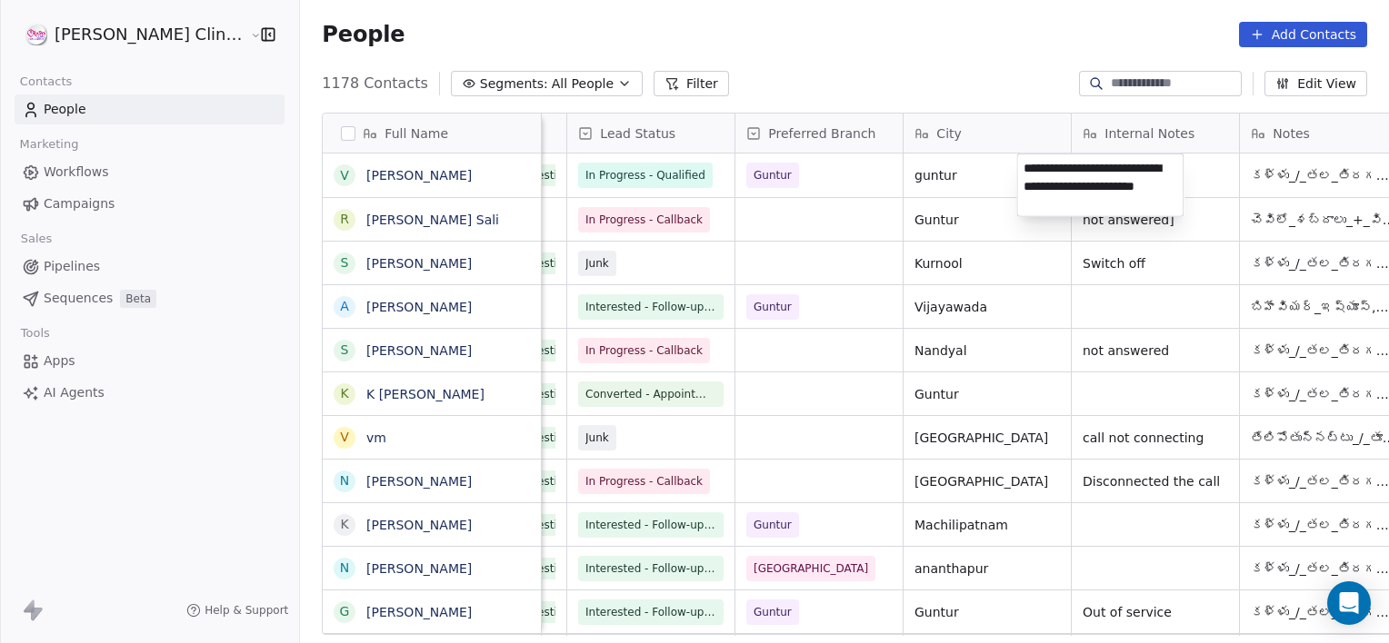
type textarea "**********"
click at [970, 241] on div "[DATE] 10:58 AM [PHONE_NUMBER] Free Consultation & Free Screening [MEDICAL_DATA…" at bounding box center [1094, 263] width 2398 height 44
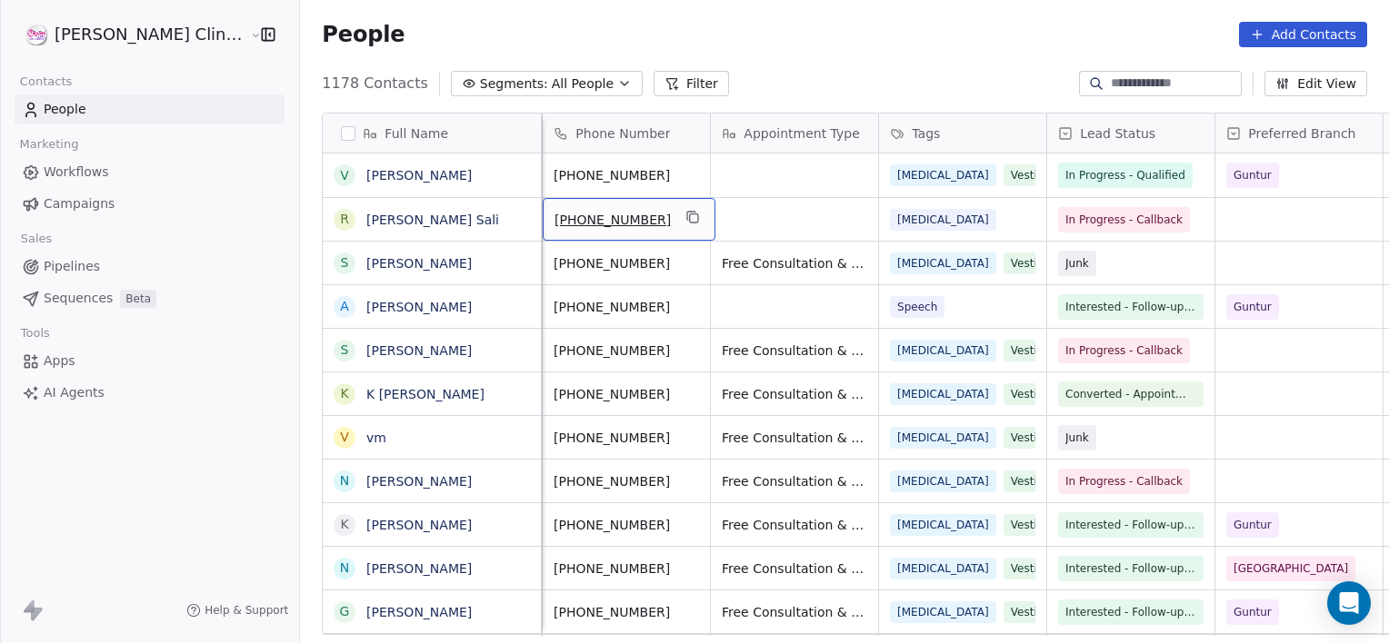
scroll to position [0, 0]
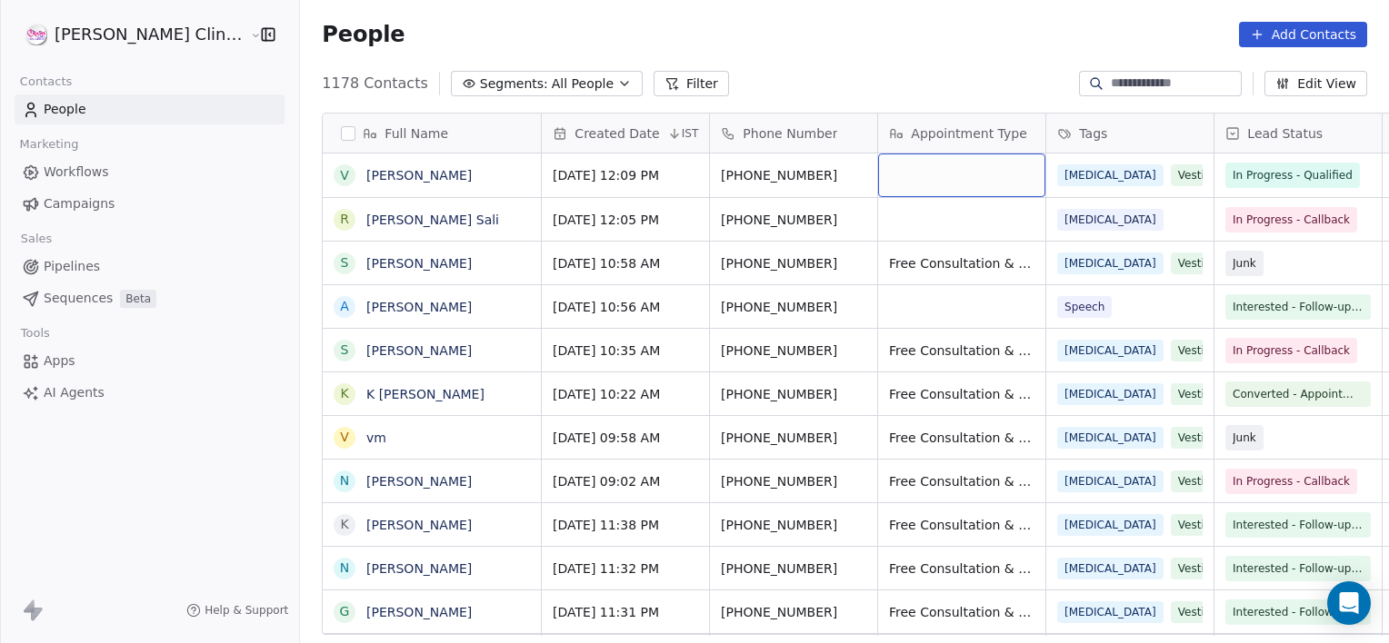
click at [913, 161] on div "grid" at bounding box center [961, 176] width 167 height 44
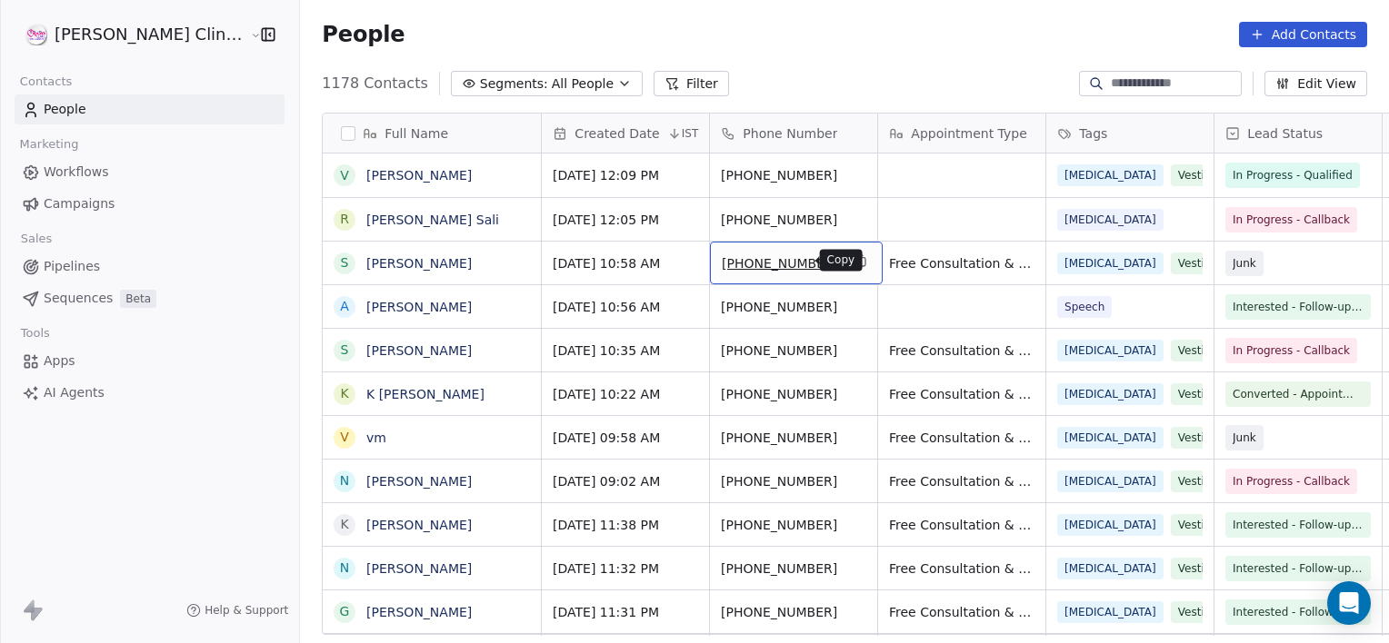
drag, startPoint x: 788, startPoint y: 262, endPoint x: 797, endPoint y: 257, distance: 10.2
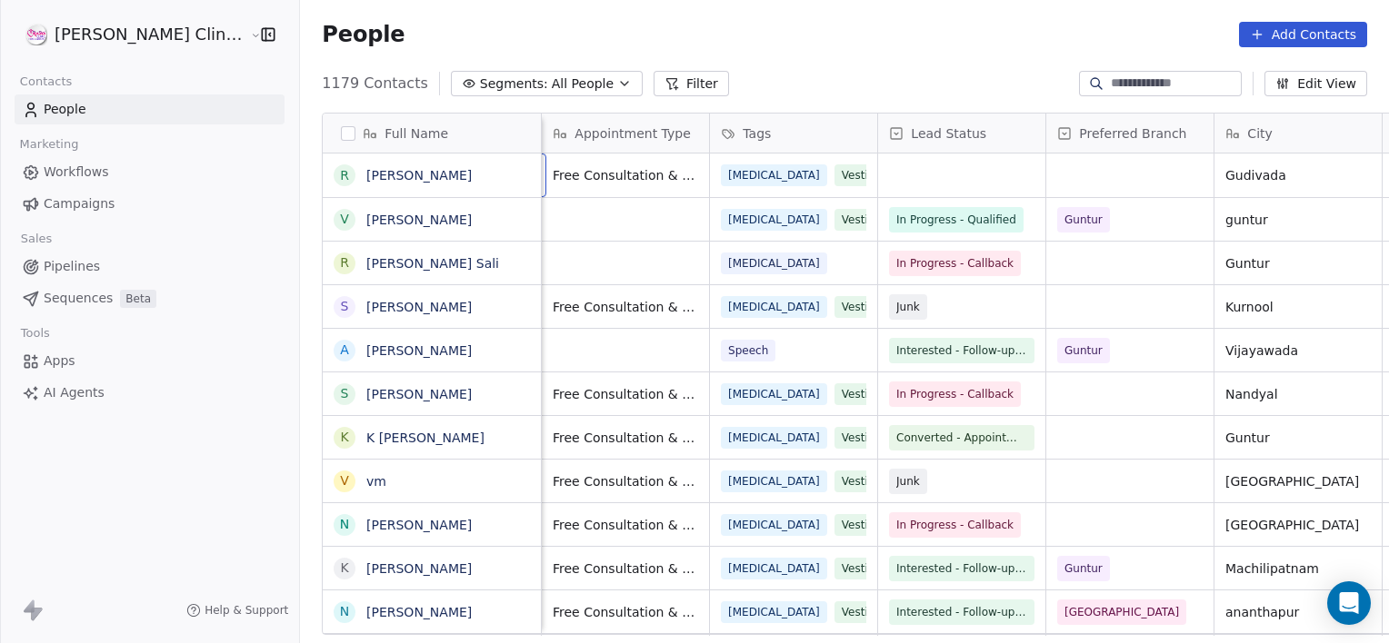
scroll to position [0, 167]
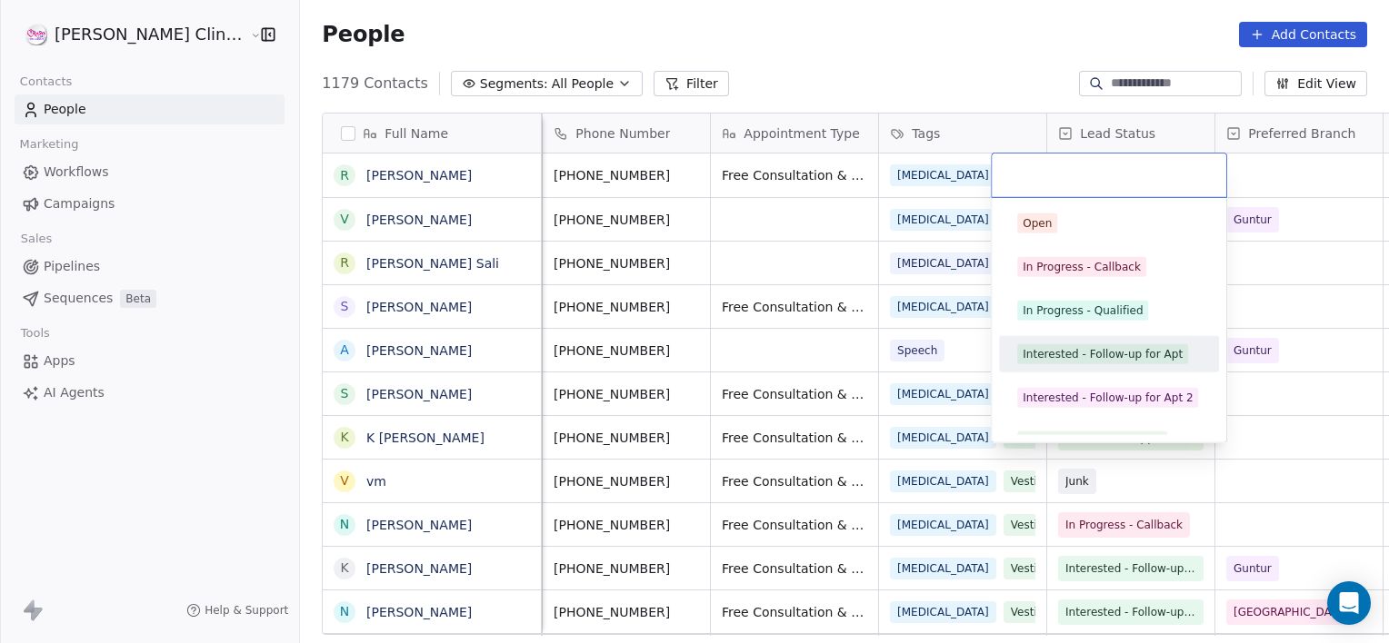
click at [1053, 356] on div "Interested - Follow-up for Apt" at bounding box center [1102, 354] width 160 height 16
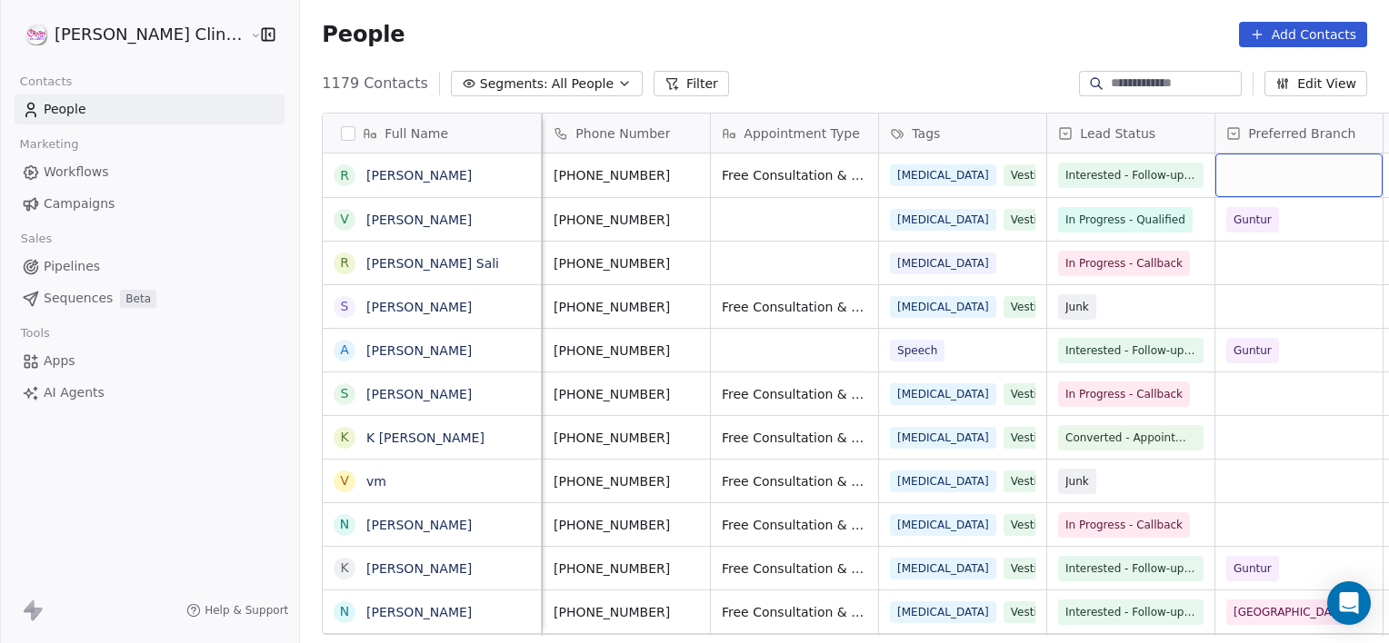
click at [1225, 171] on div "grid" at bounding box center [1298, 176] width 167 height 44
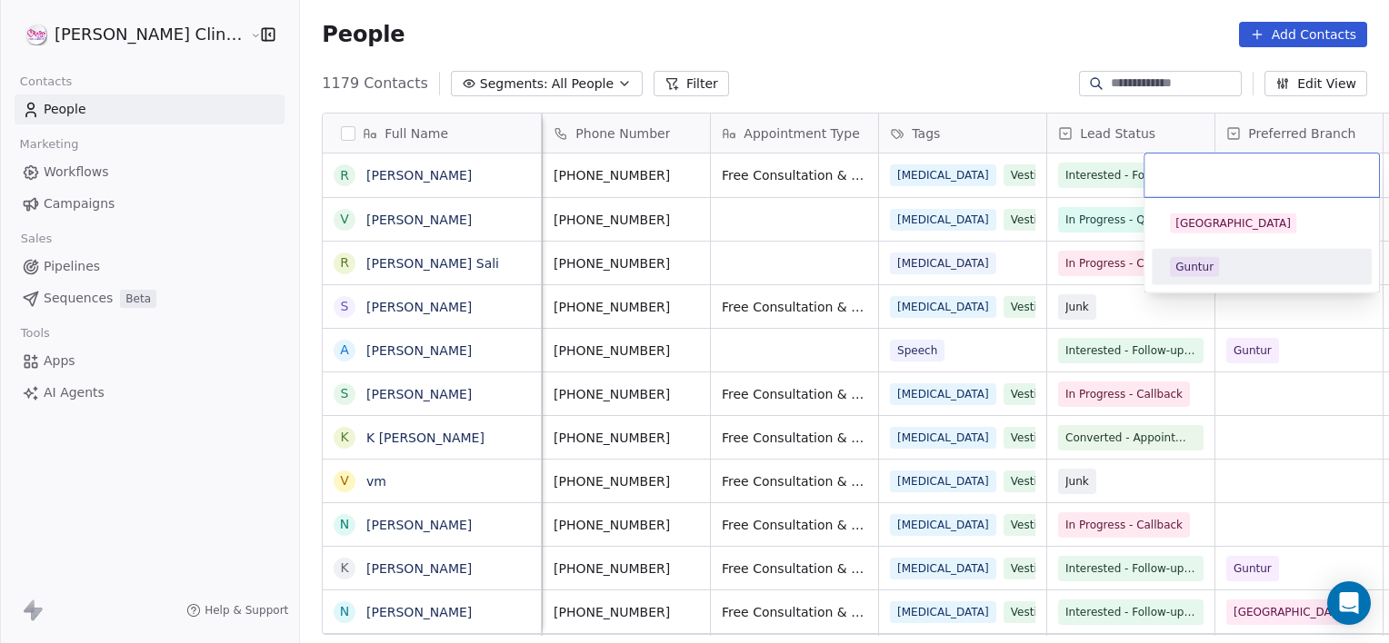
click at [1183, 257] on span "Guntur" at bounding box center [1194, 267] width 49 height 20
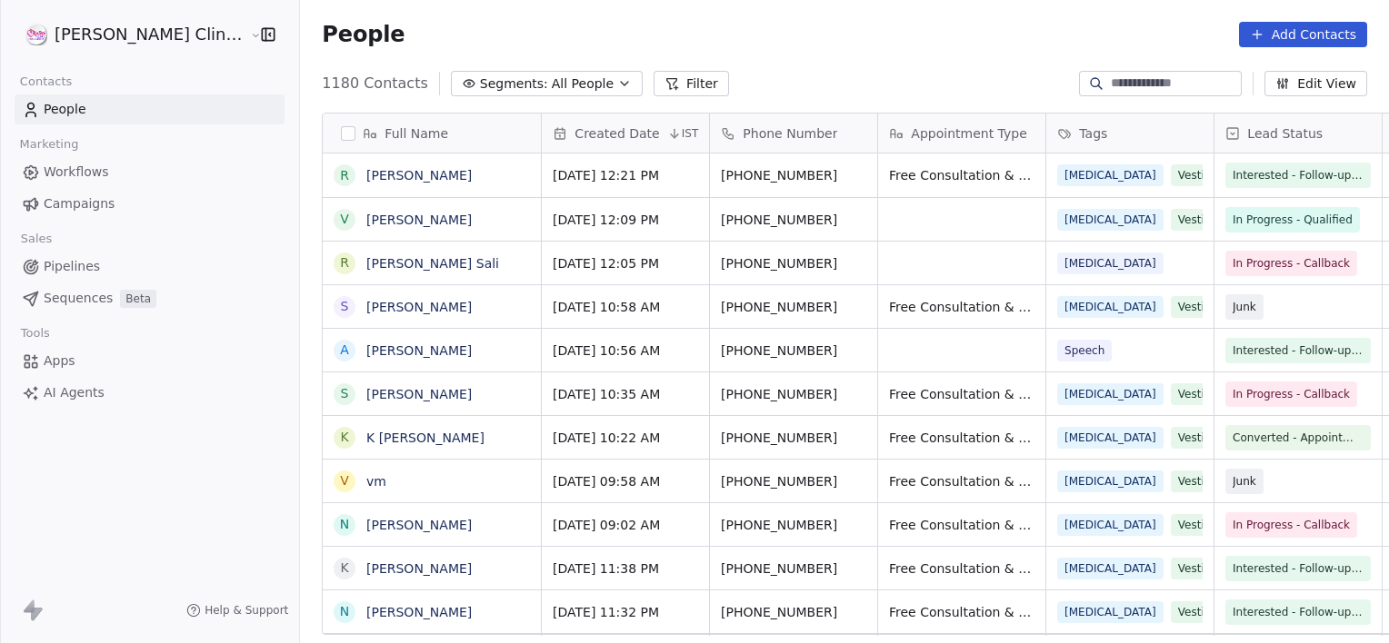
scroll to position [553, 1129]
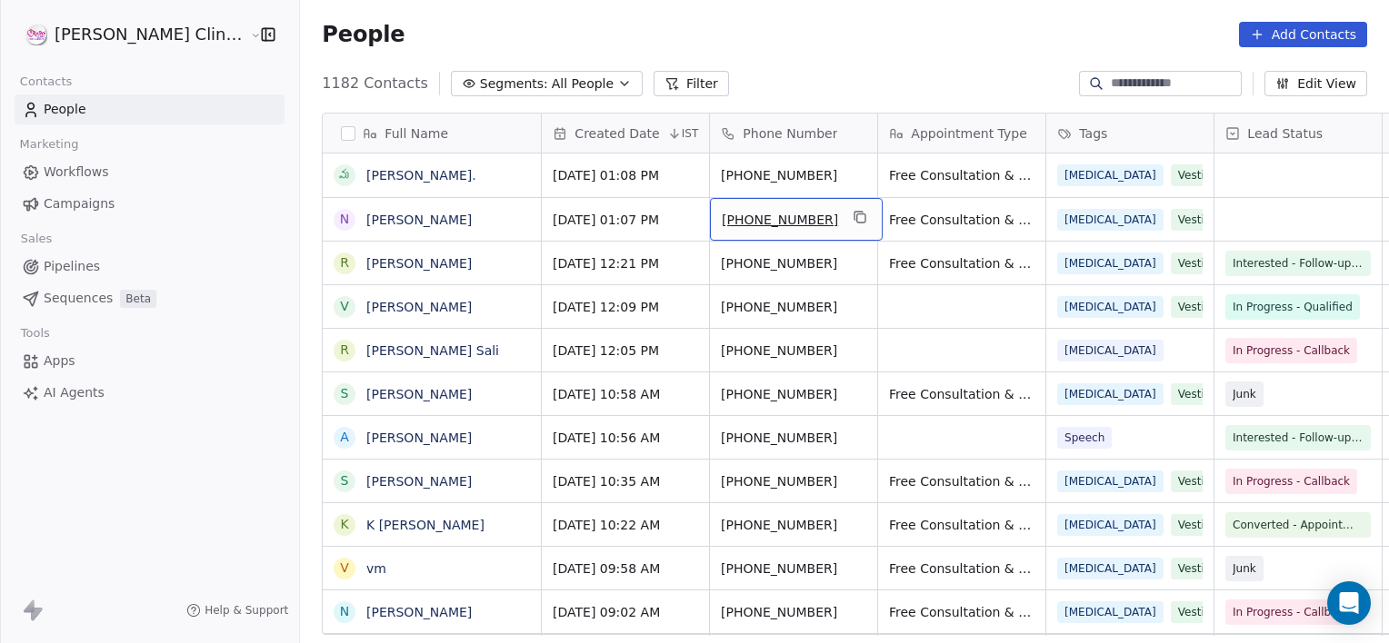
click at [783, 210] on div "+919951028149" at bounding box center [796, 219] width 173 height 43
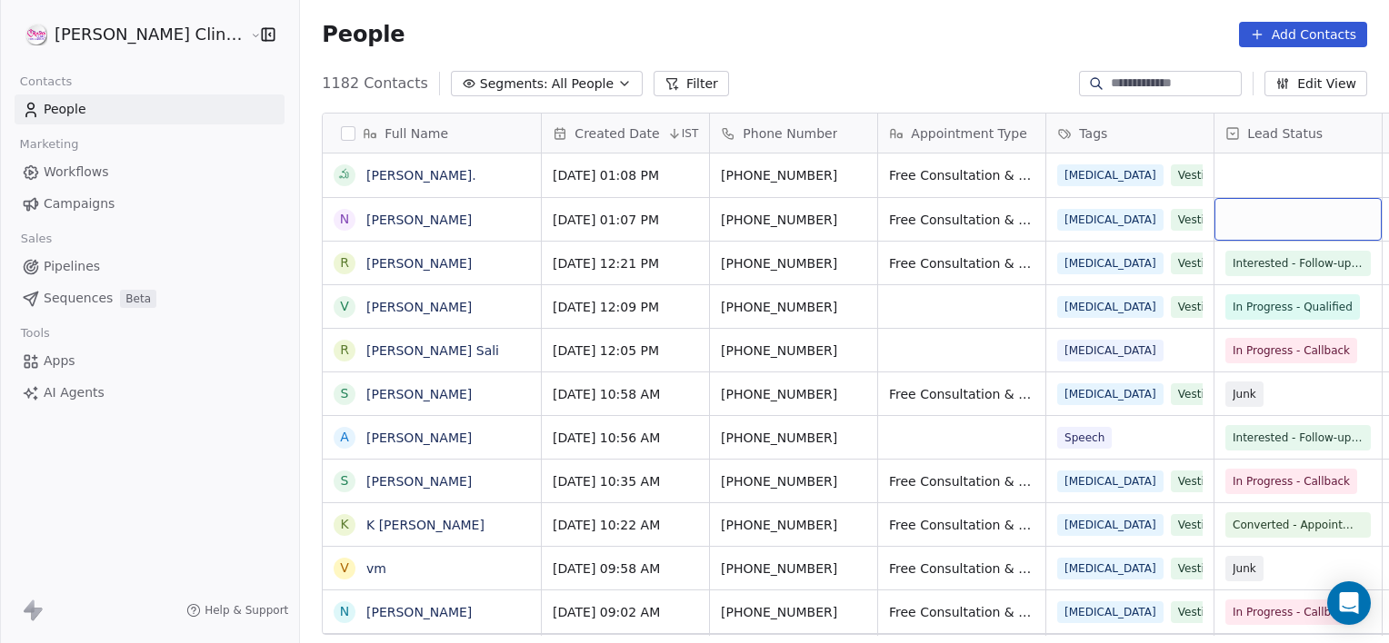
click at [1214, 234] on div "grid" at bounding box center [1297, 219] width 167 height 43
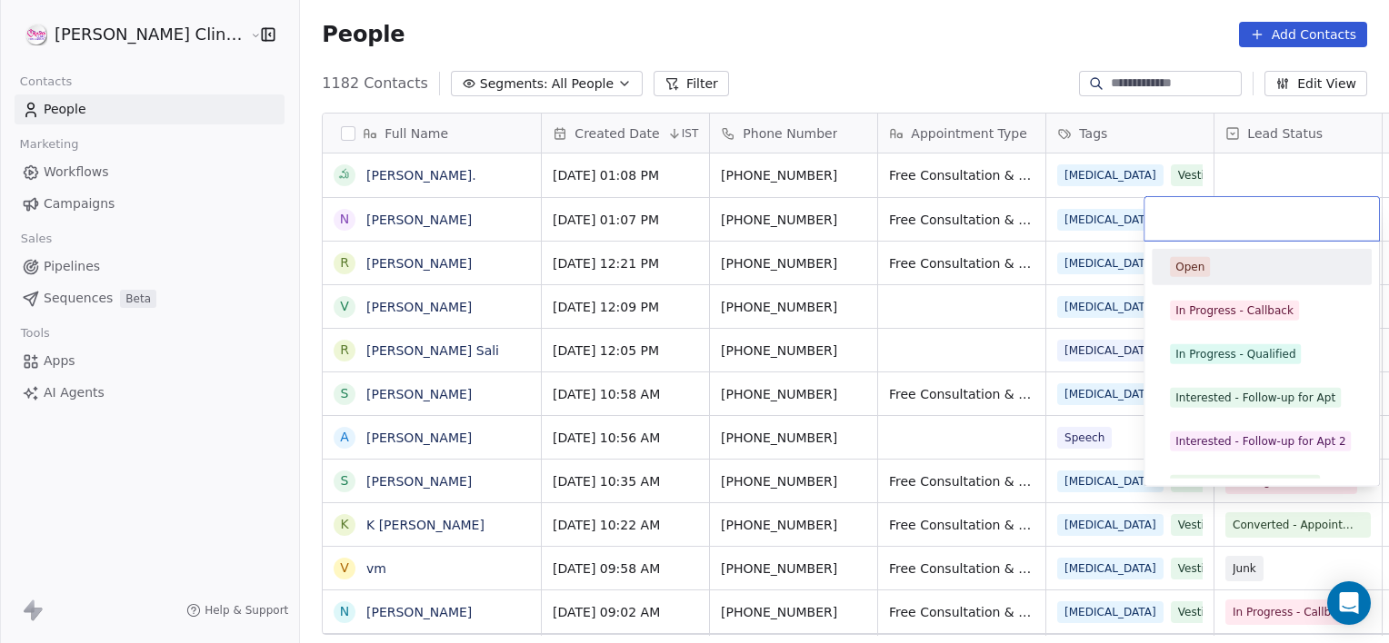
click at [976, 200] on html "RASYA Clinic External Contacts People Marketing Workflows Campaigns Sales Pipel…" at bounding box center [694, 321] width 1389 height 643
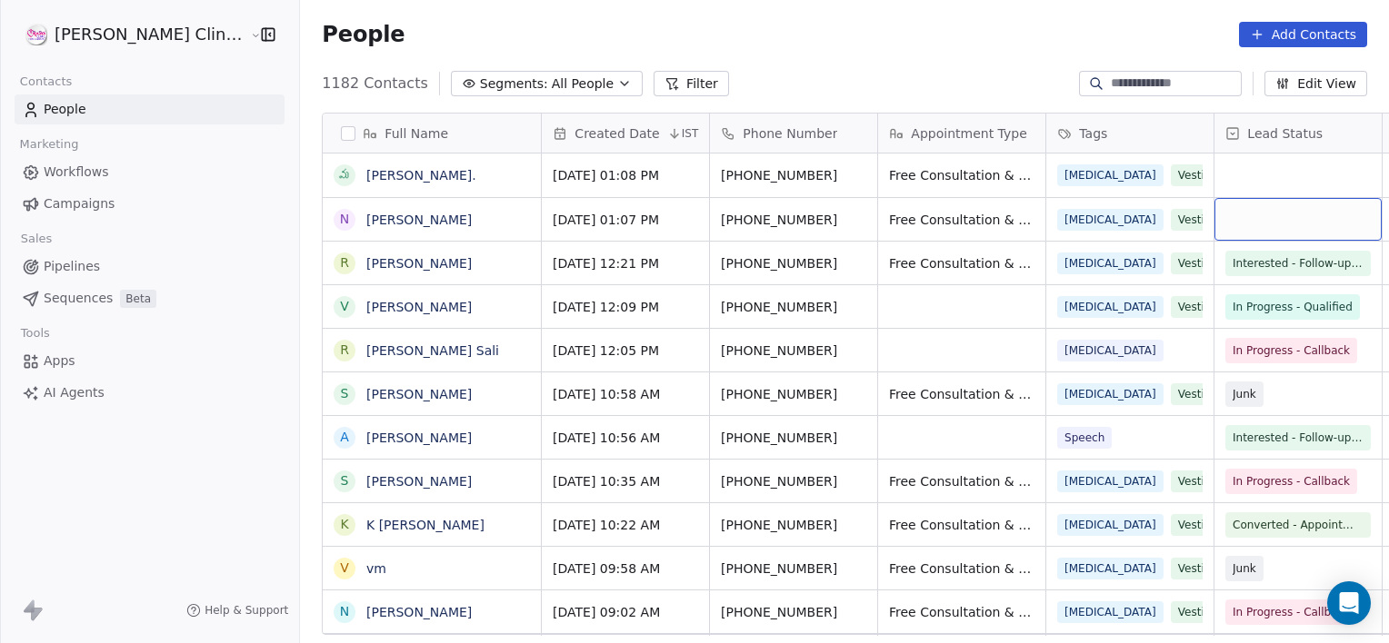
click at [1238, 211] on div "grid" at bounding box center [1297, 219] width 167 height 43
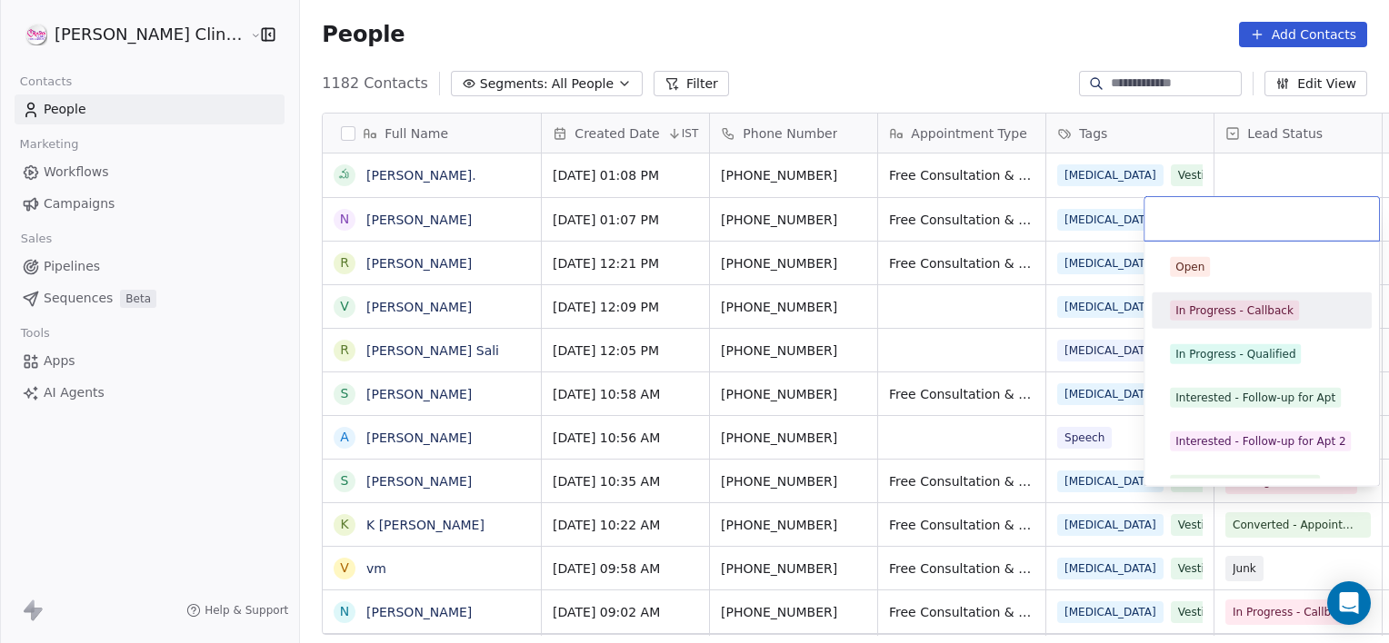
click at [1188, 316] on div "In Progress - Callback" at bounding box center [1234, 311] width 118 height 16
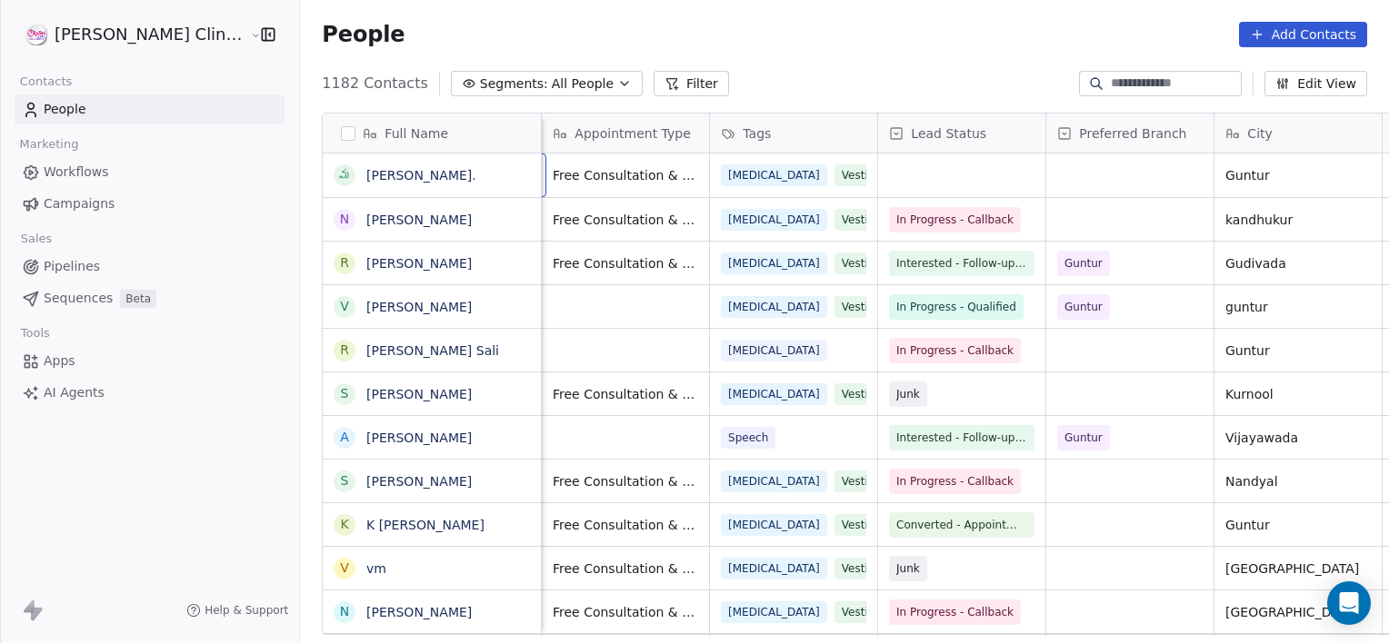
scroll to position [0, 167]
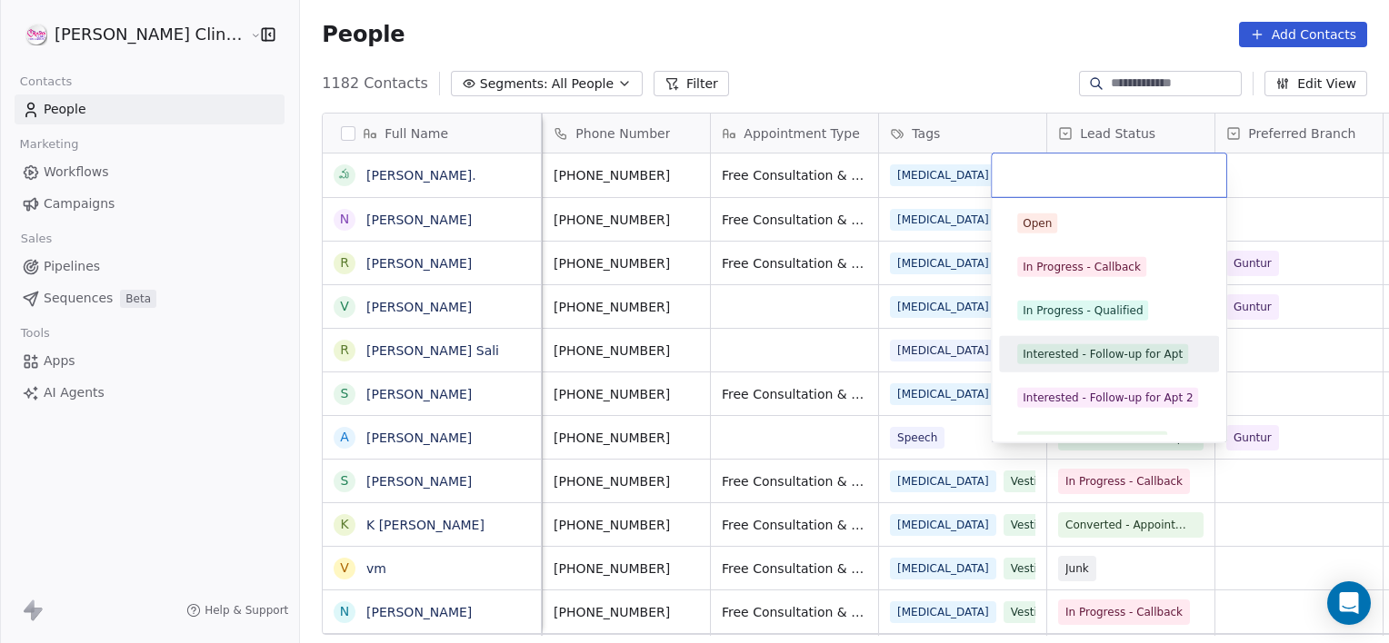
click at [1099, 356] on div "Interested - Follow-up for Apt" at bounding box center [1102, 354] width 160 height 16
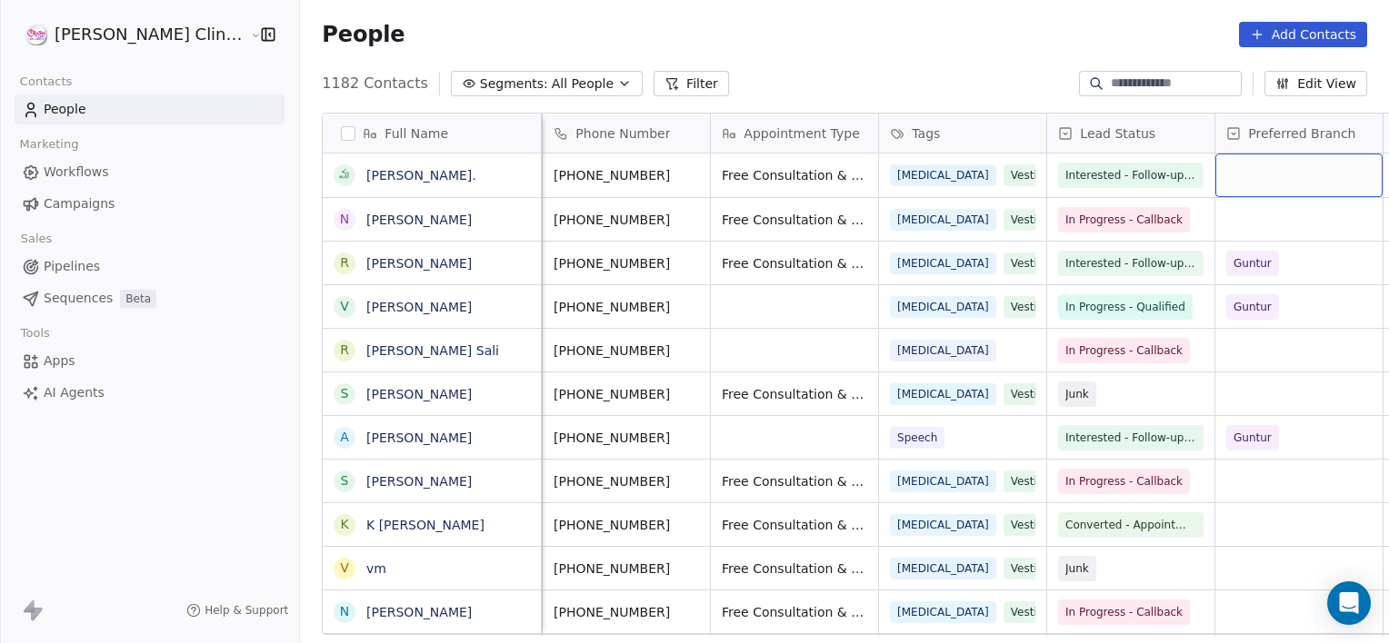
click at [1215, 195] on div "grid" at bounding box center [1298, 176] width 167 height 44
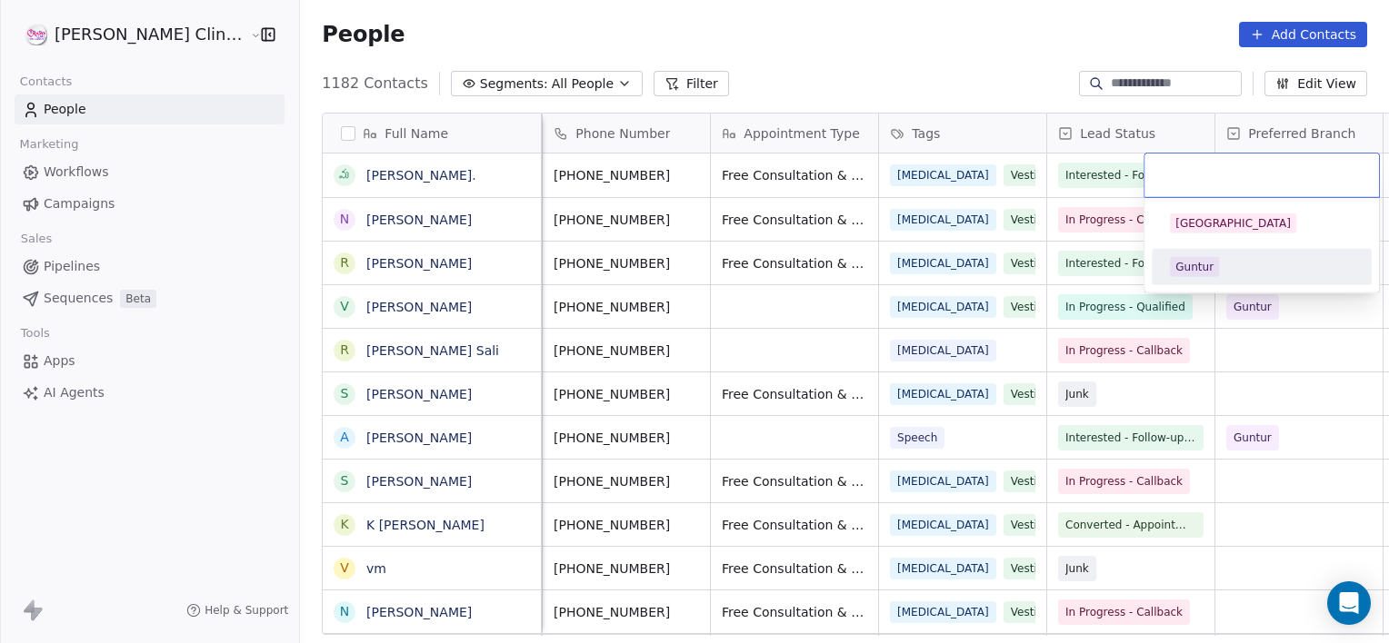
click at [1211, 274] on div "Guntur" at bounding box center [1194, 267] width 38 height 16
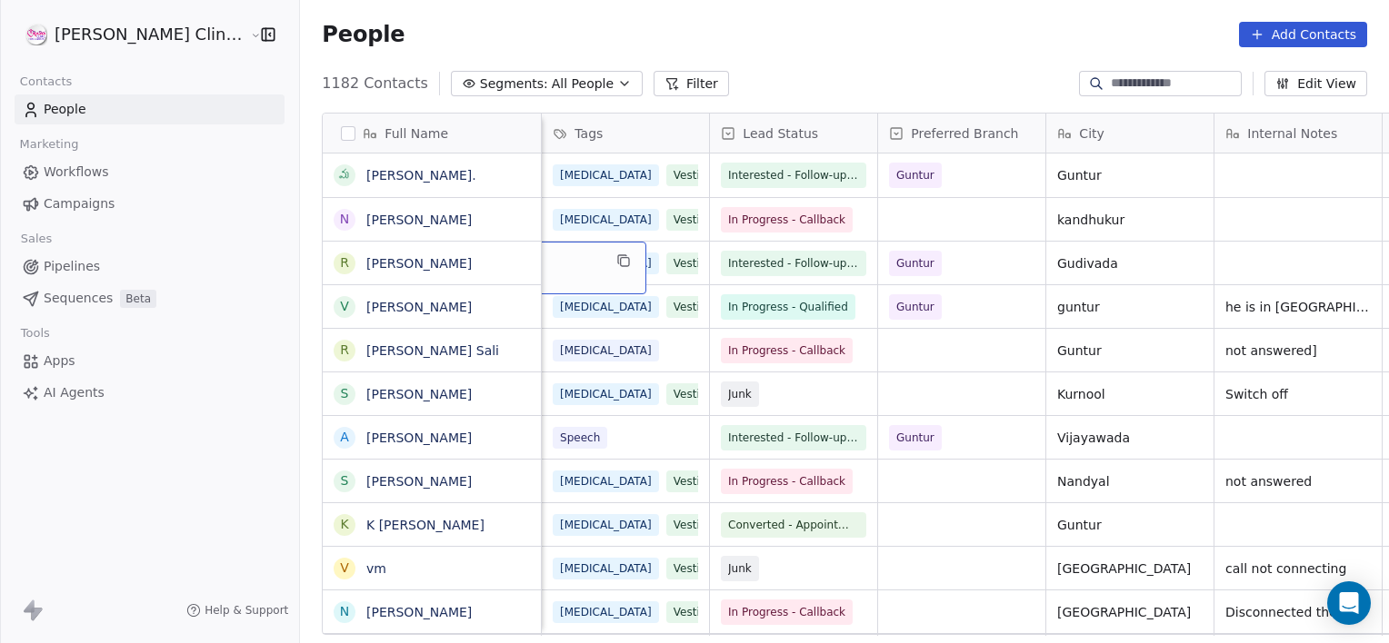
scroll to position [0, 336]
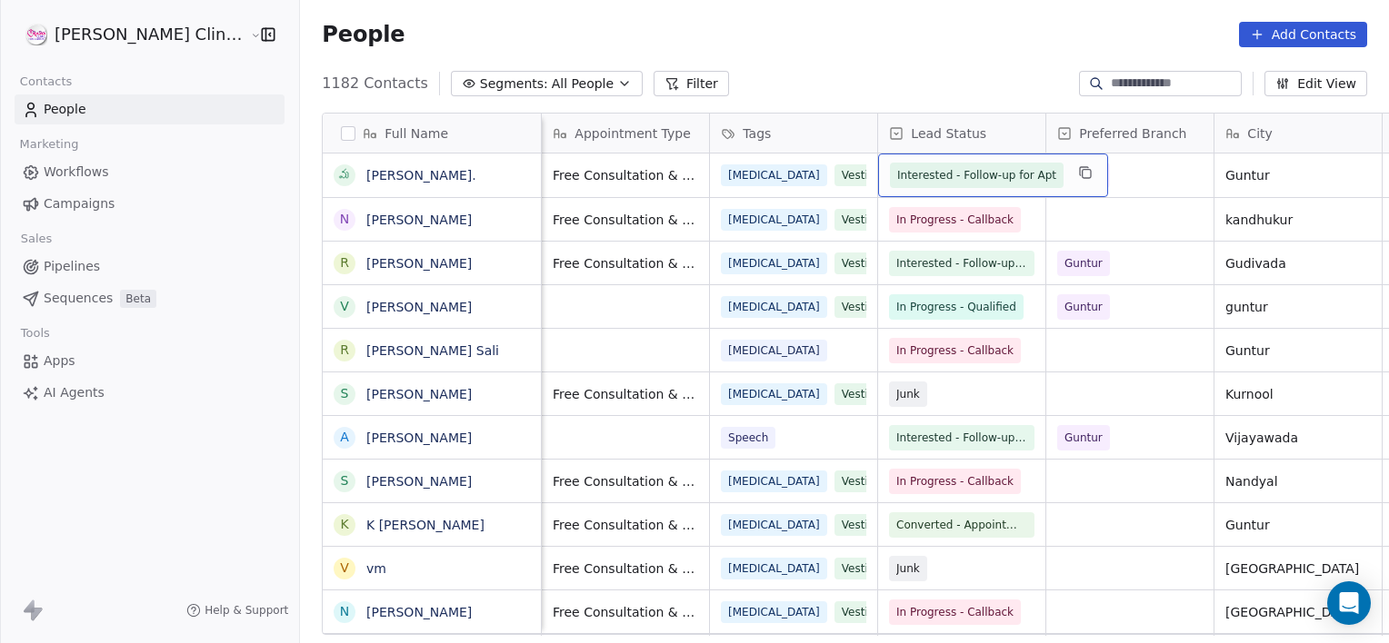
click at [938, 177] on span "Interested - Follow-up for Apt" at bounding box center [976, 175] width 159 height 18
click at [938, 176] on span "Interested - Follow-up for Apt" at bounding box center [976, 175] width 159 height 18
click at [900, 178] on span "Interested - Follow-up for Apt" at bounding box center [976, 175] width 159 height 18
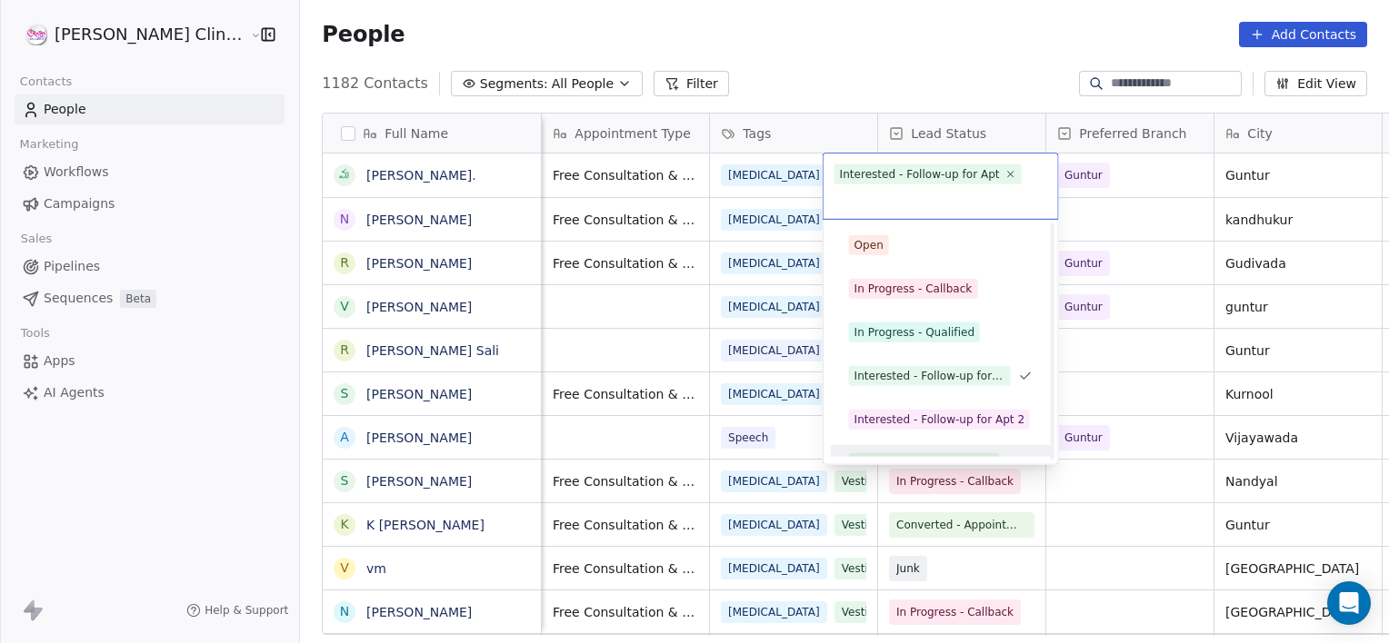
scroll to position [25, 0]
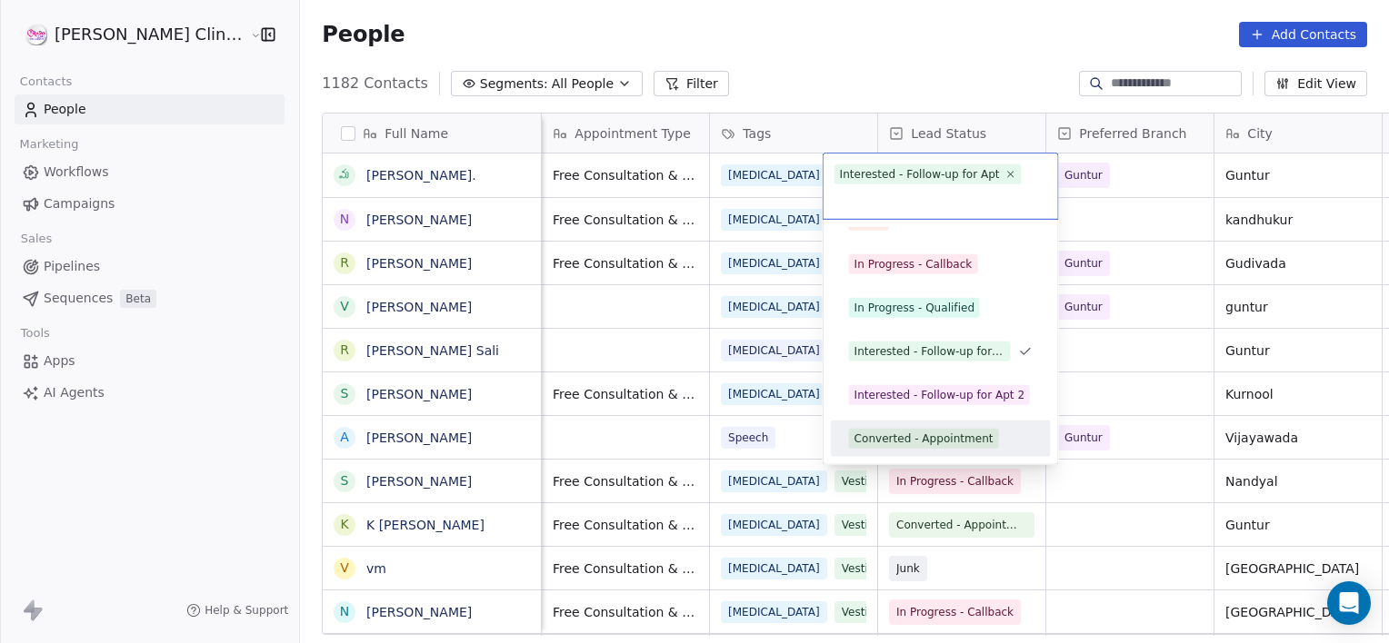
click at [945, 435] on div "Converted - Appointment" at bounding box center [923, 439] width 139 height 16
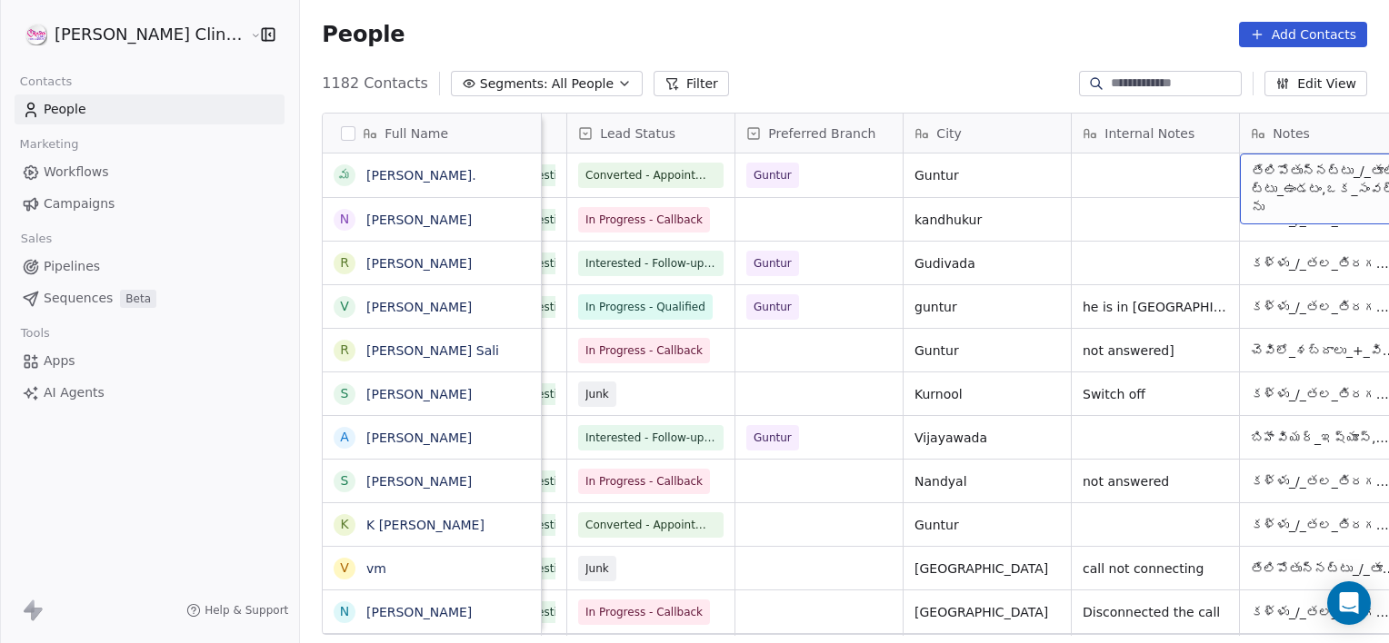
scroll to position [0, 816]
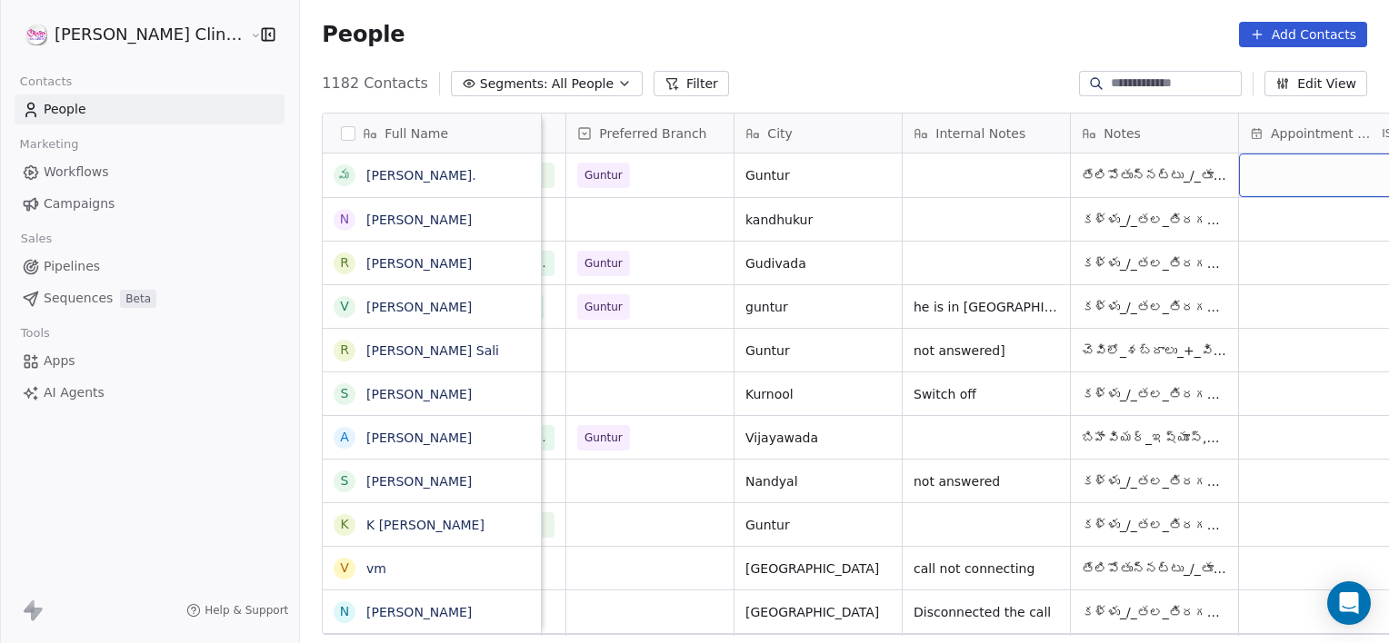
click at [1255, 182] on div "grid" at bounding box center [1322, 176] width 167 height 44
click at [1256, 180] on div "grid" at bounding box center [1322, 176] width 167 height 44
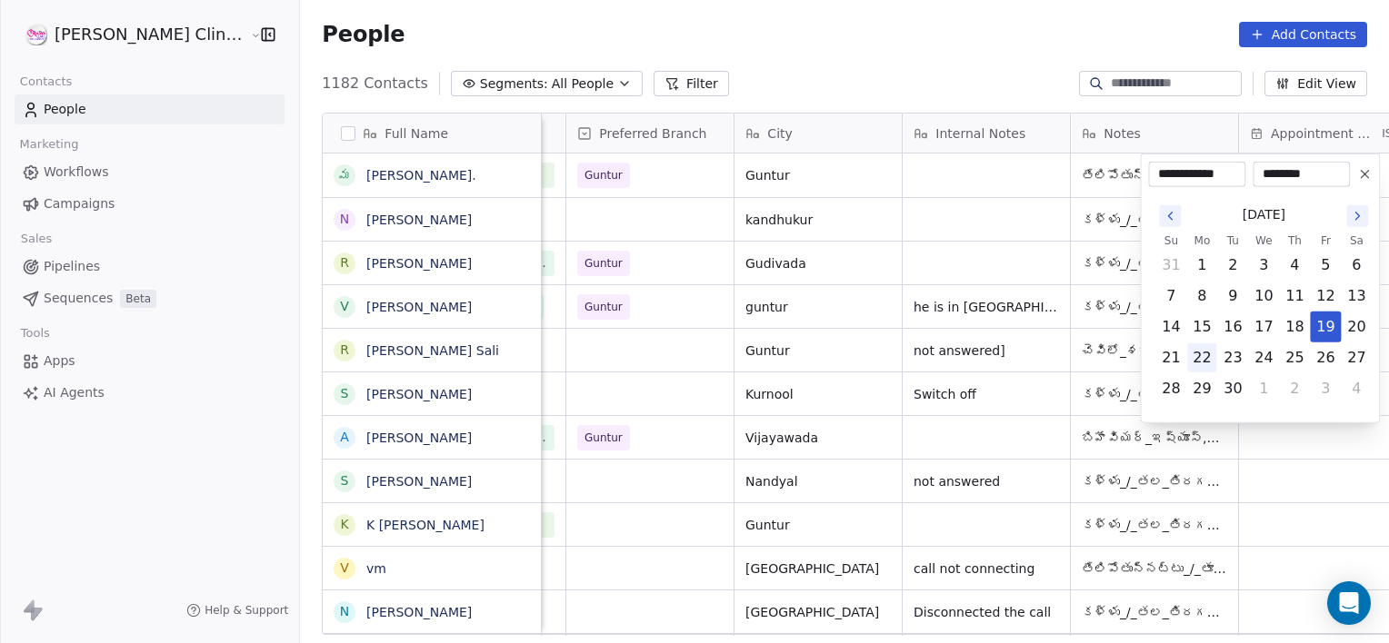
click at [1202, 360] on button "22" at bounding box center [1201, 358] width 29 height 29
type input "**********"
click at [886, 196] on html "RASYA Clinic External Contacts People Marketing Workflows Campaigns Sales Pipel…" at bounding box center [694, 321] width 1389 height 643
